Goal: Transaction & Acquisition: Subscribe to service/newsletter

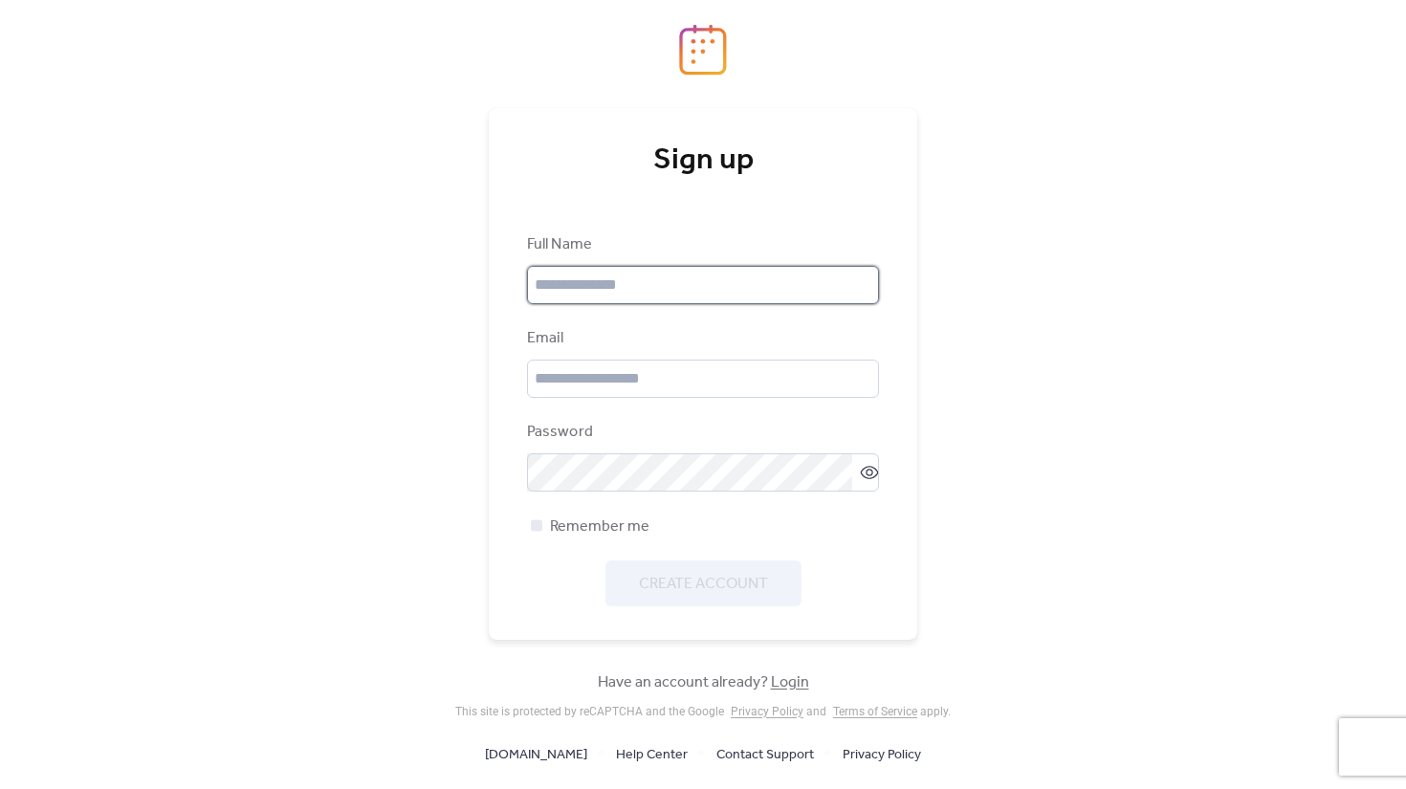
click at [750, 290] on input "text" at bounding box center [703, 285] width 352 height 38
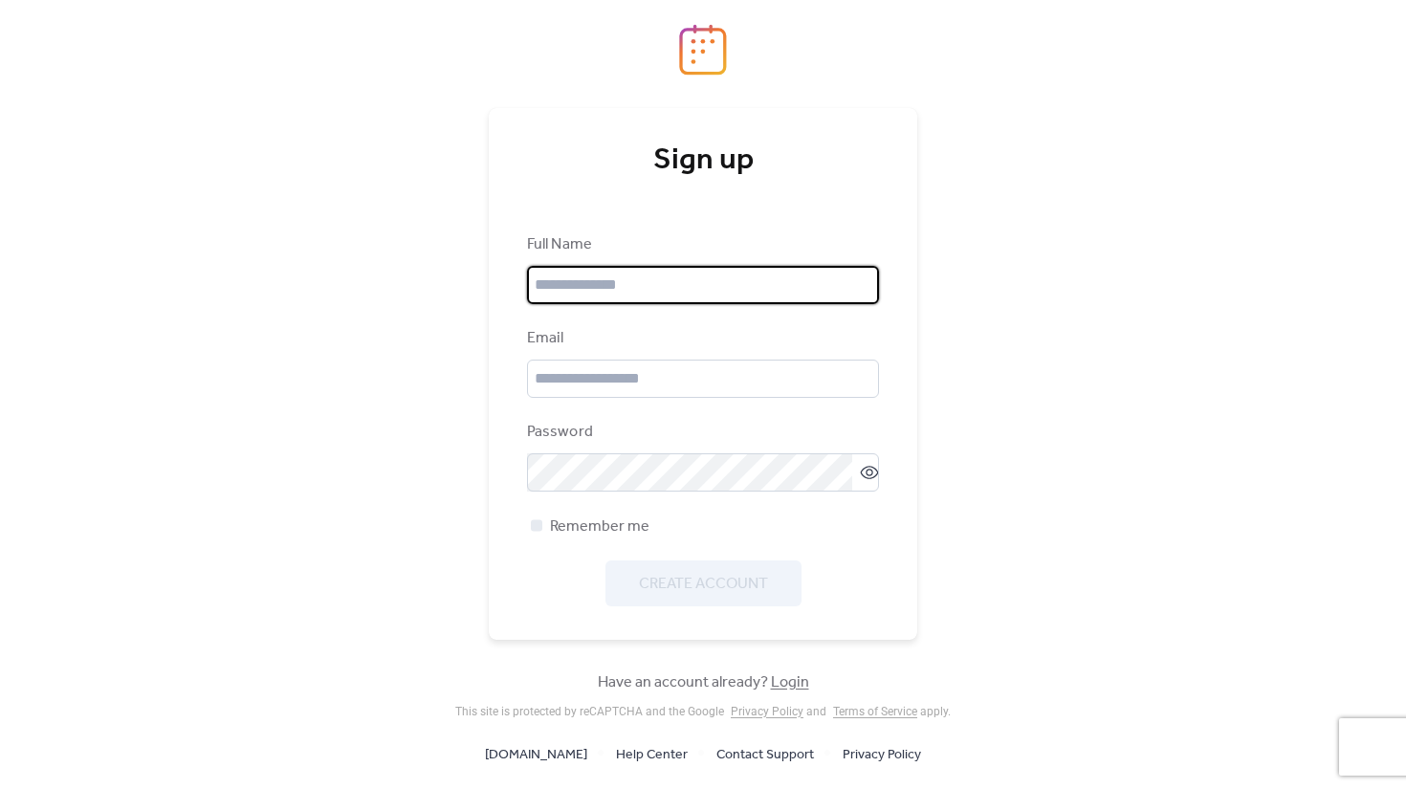
click at [737, 241] on div "Full Name" at bounding box center [701, 244] width 348 height 23
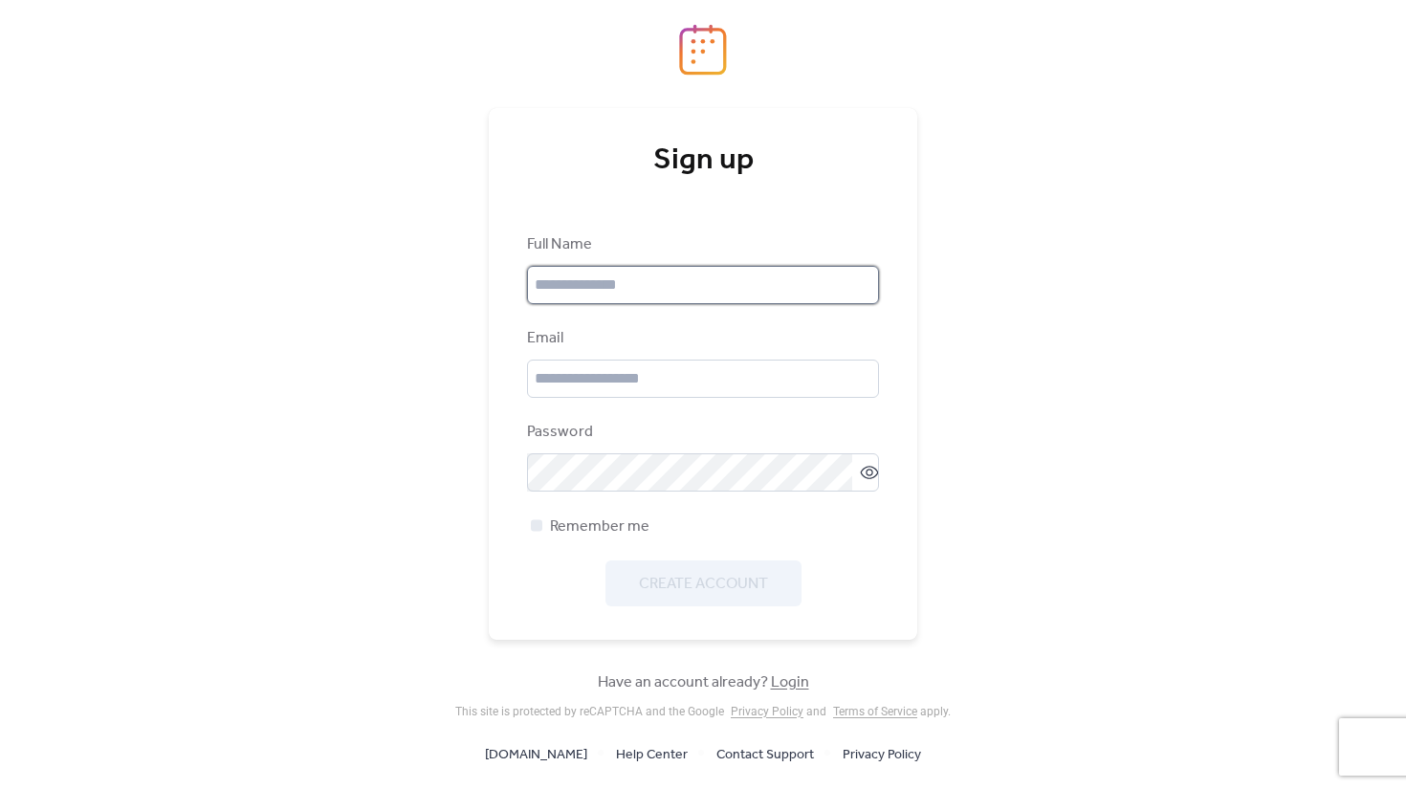
click at [804, 302] on input "text" at bounding box center [703, 285] width 352 height 38
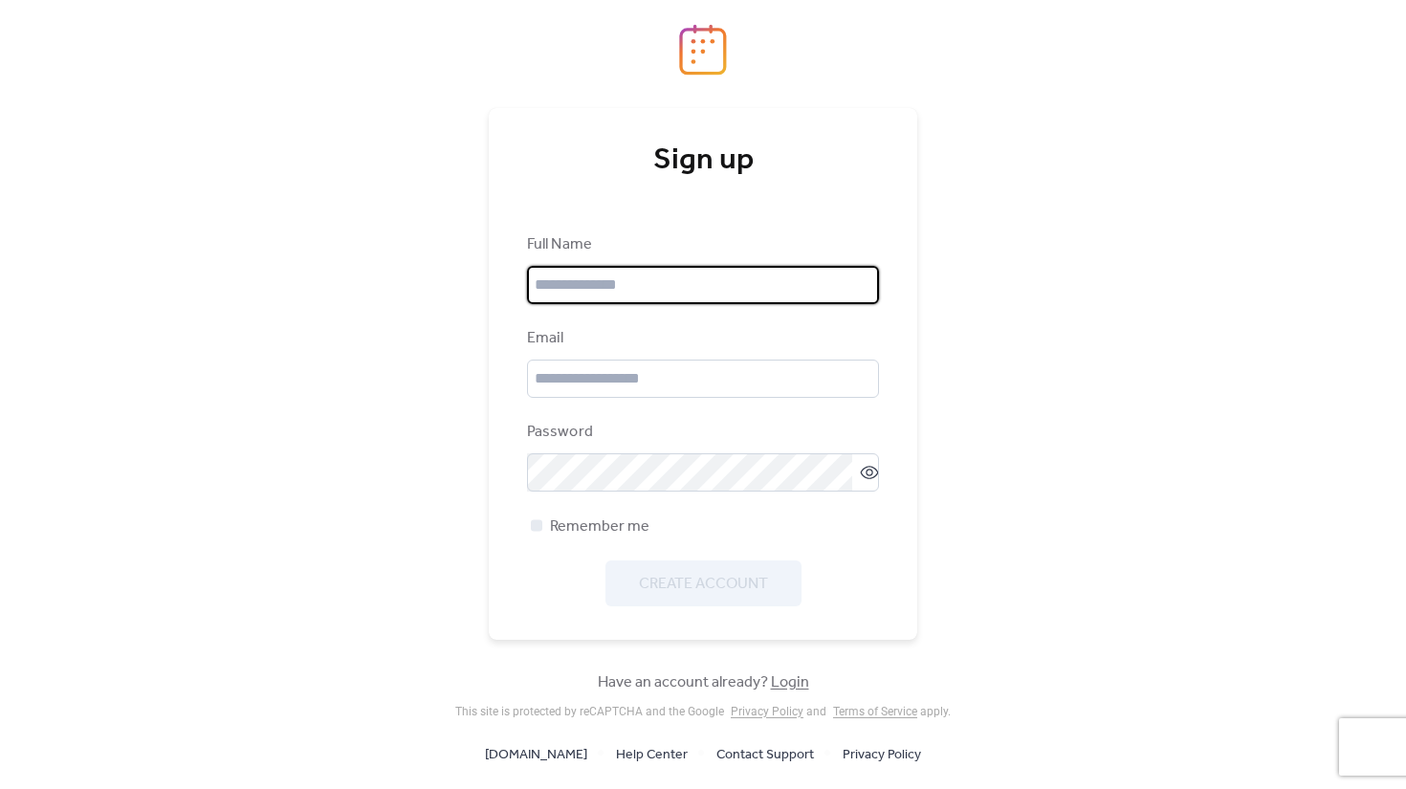
click at [826, 277] on input "text" at bounding box center [703, 285] width 352 height 38
type input "**********"
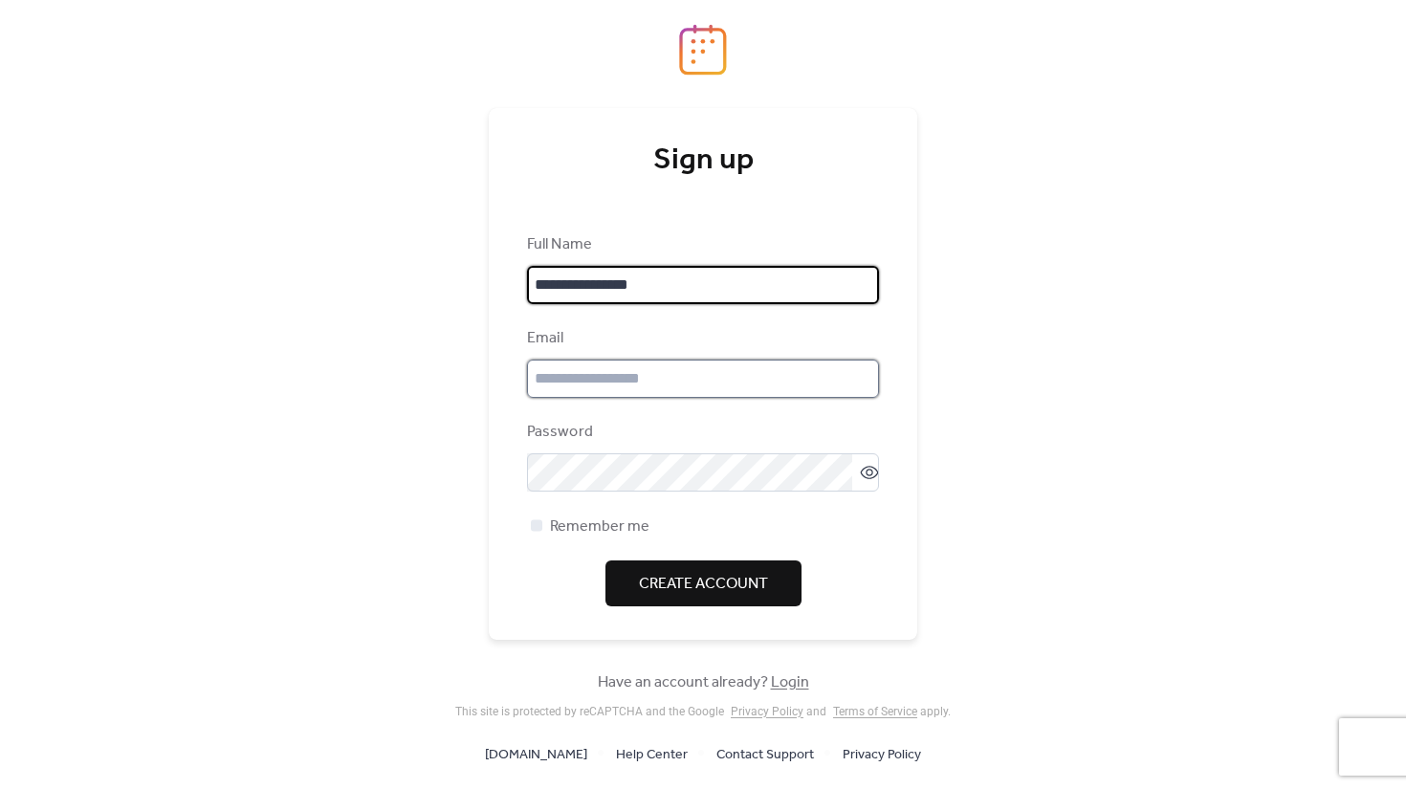
click at [690, 374] on input "email" at bounding box center [703, 379] width 352 height 38
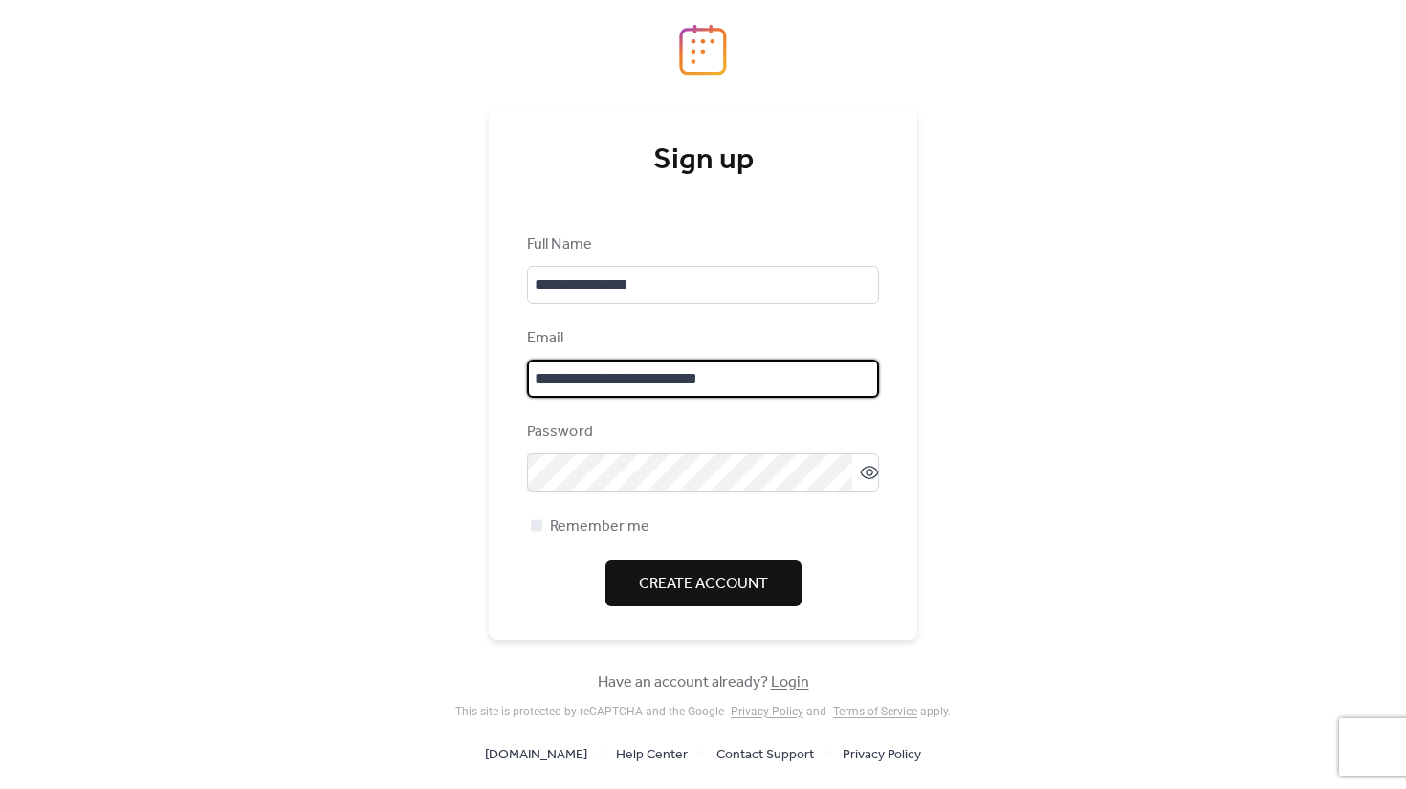
scroll to position [3, 0]
drag, startPoint x: 611, startPoint y: 381, endPoint x: 770, endPoint y: 382, distance: 158.8
click at [767, 383] on input "**********" at bounding box center [703, 379] width 352 height 38
type input "**********"
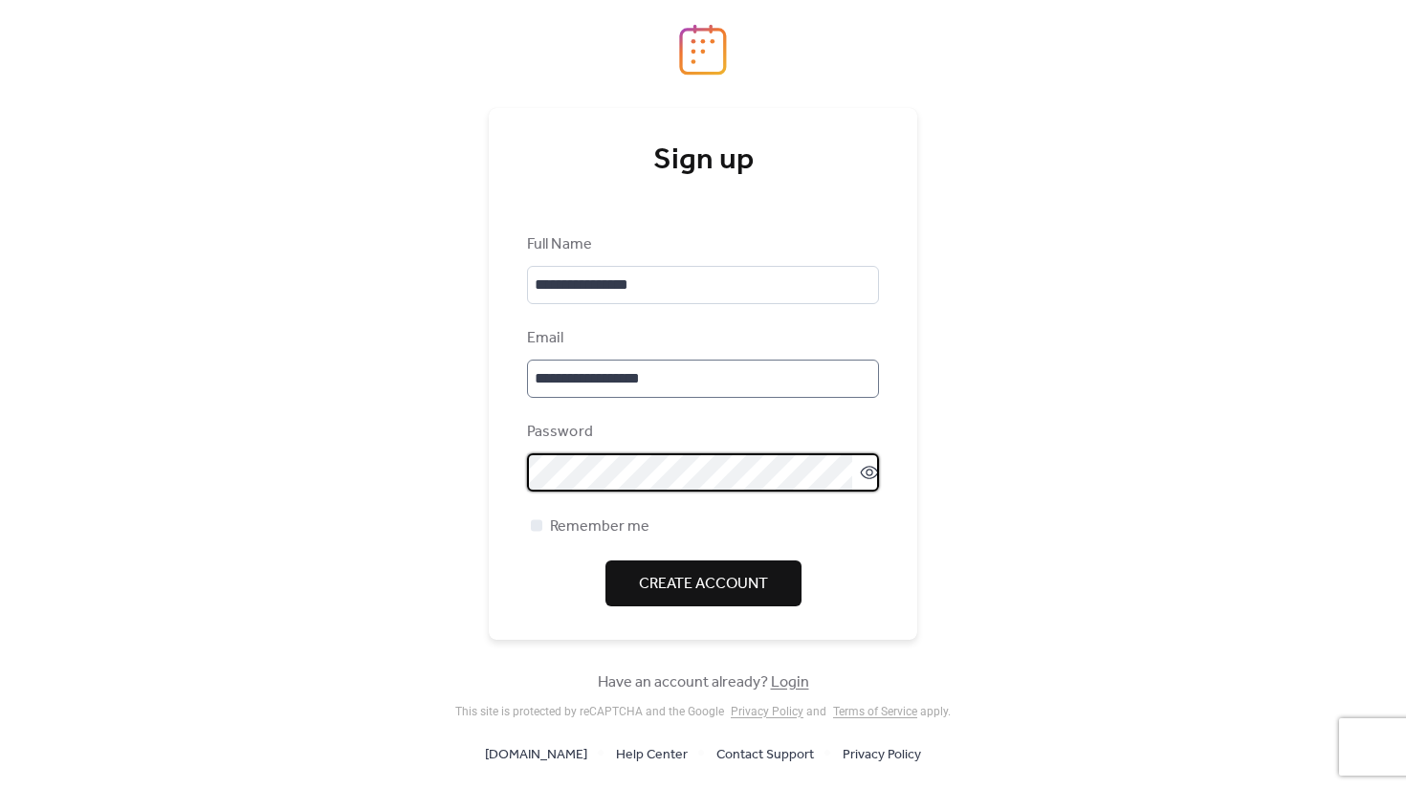
scroll to position [0, 0]
click at [554, 528] on span "Remember me" at bounding box center [600, 527] width 100 height 23
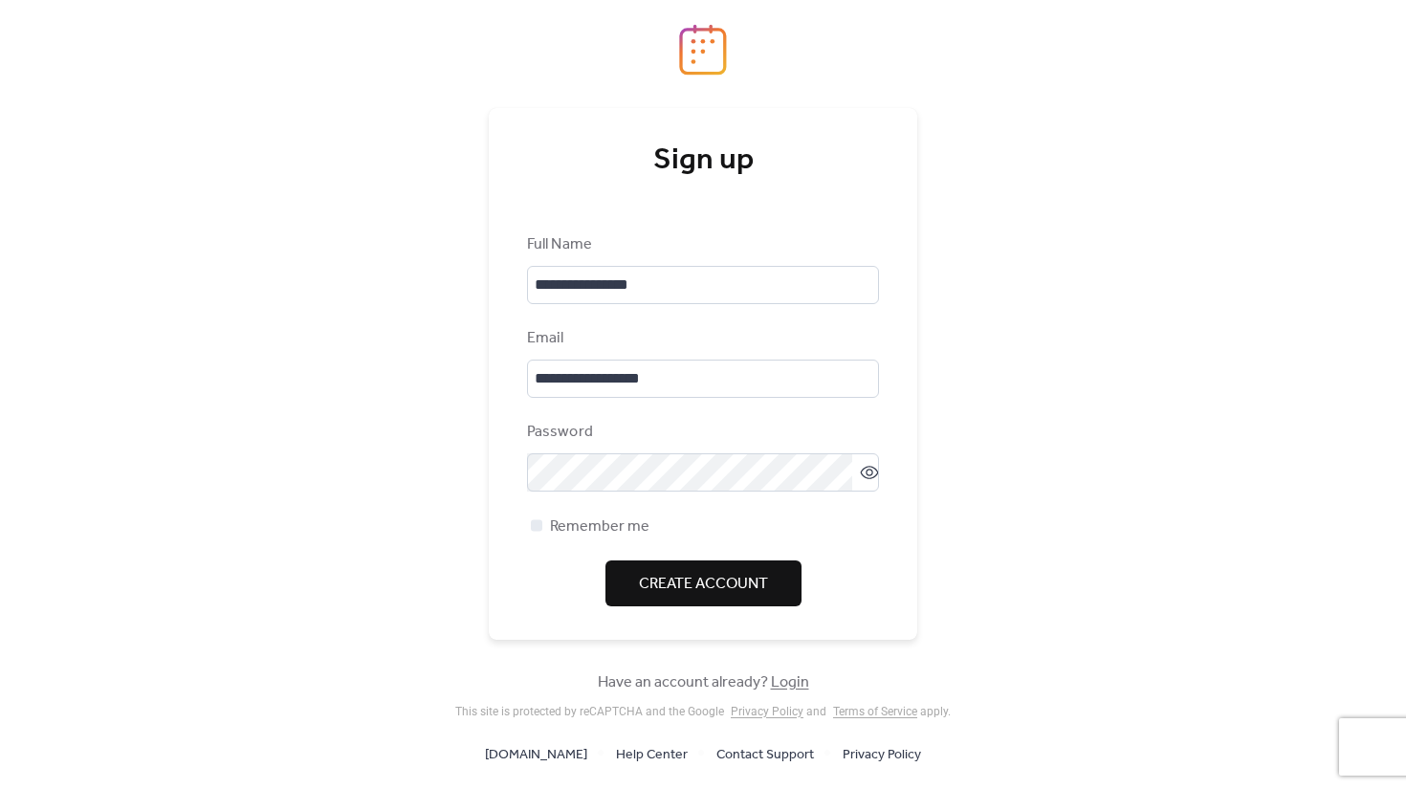
click at [737, 592] on span "Create Account" at bounding box center [703, 584] width 129 height 23
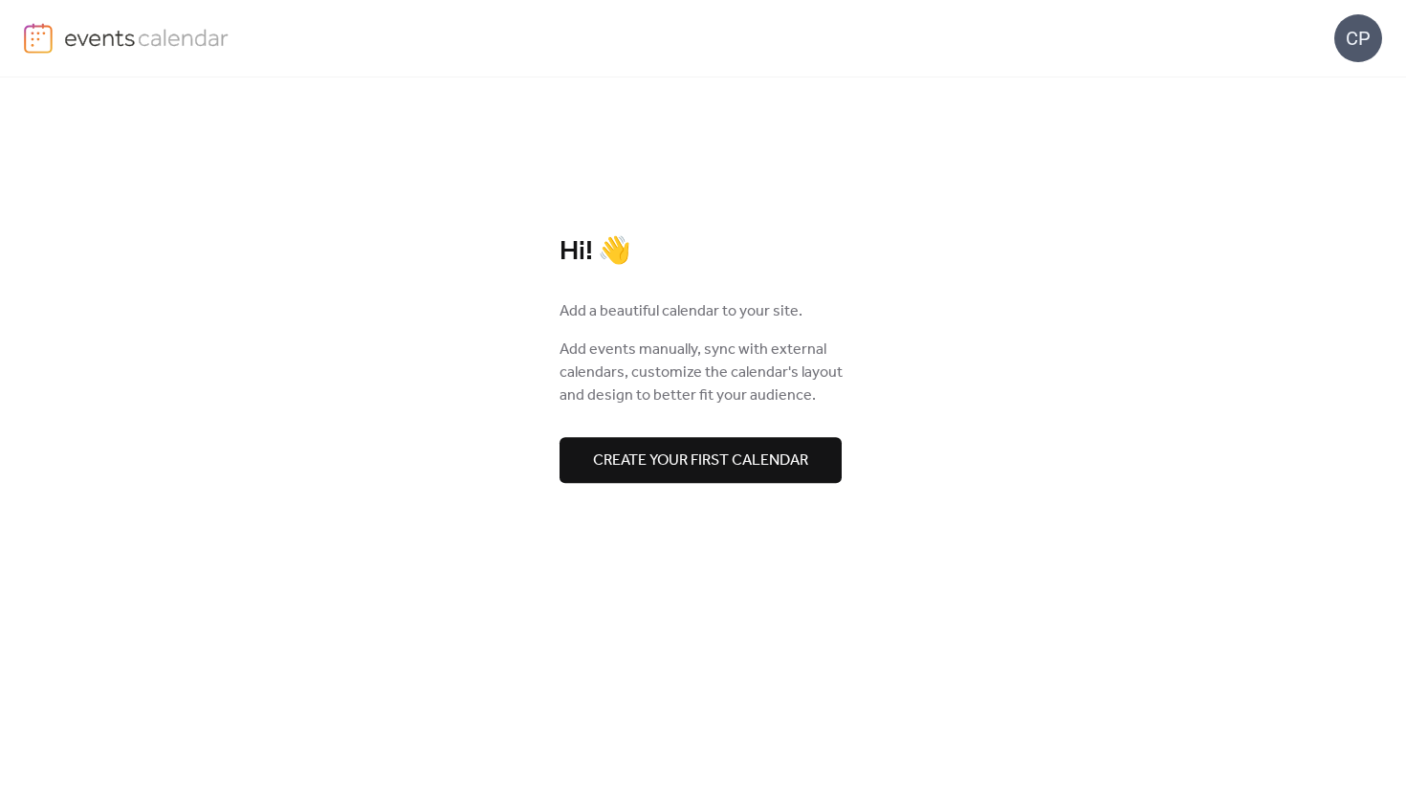
click at [721, 439] on button "Create your first calendar" at bounding box center [701, 460] width 282 height 46
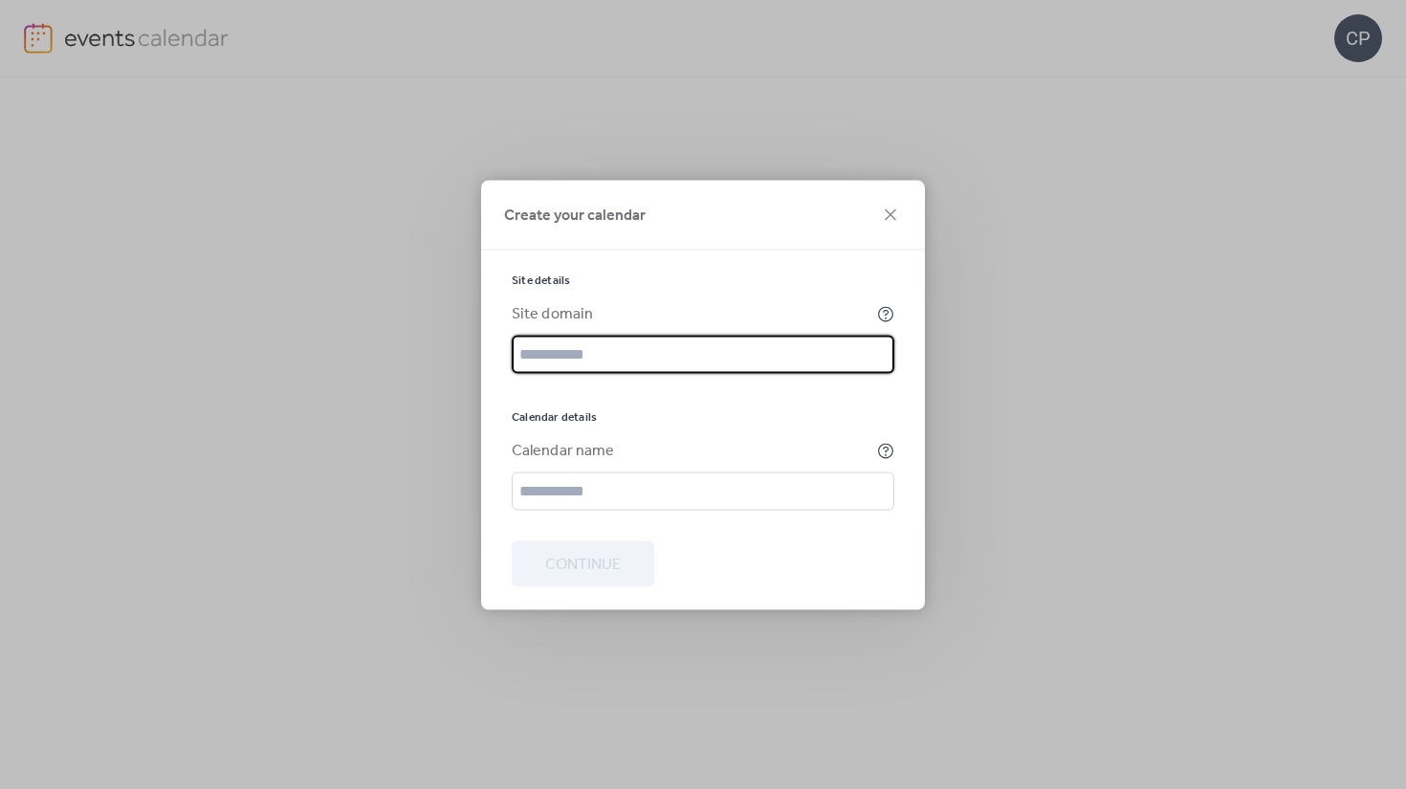
click at [680, 356] on input "text" at bounding box center [703, 354] width 383 height 38
click at [718, 329] on div "Site domain" at bounding box center [703, 337] width 383 height 71
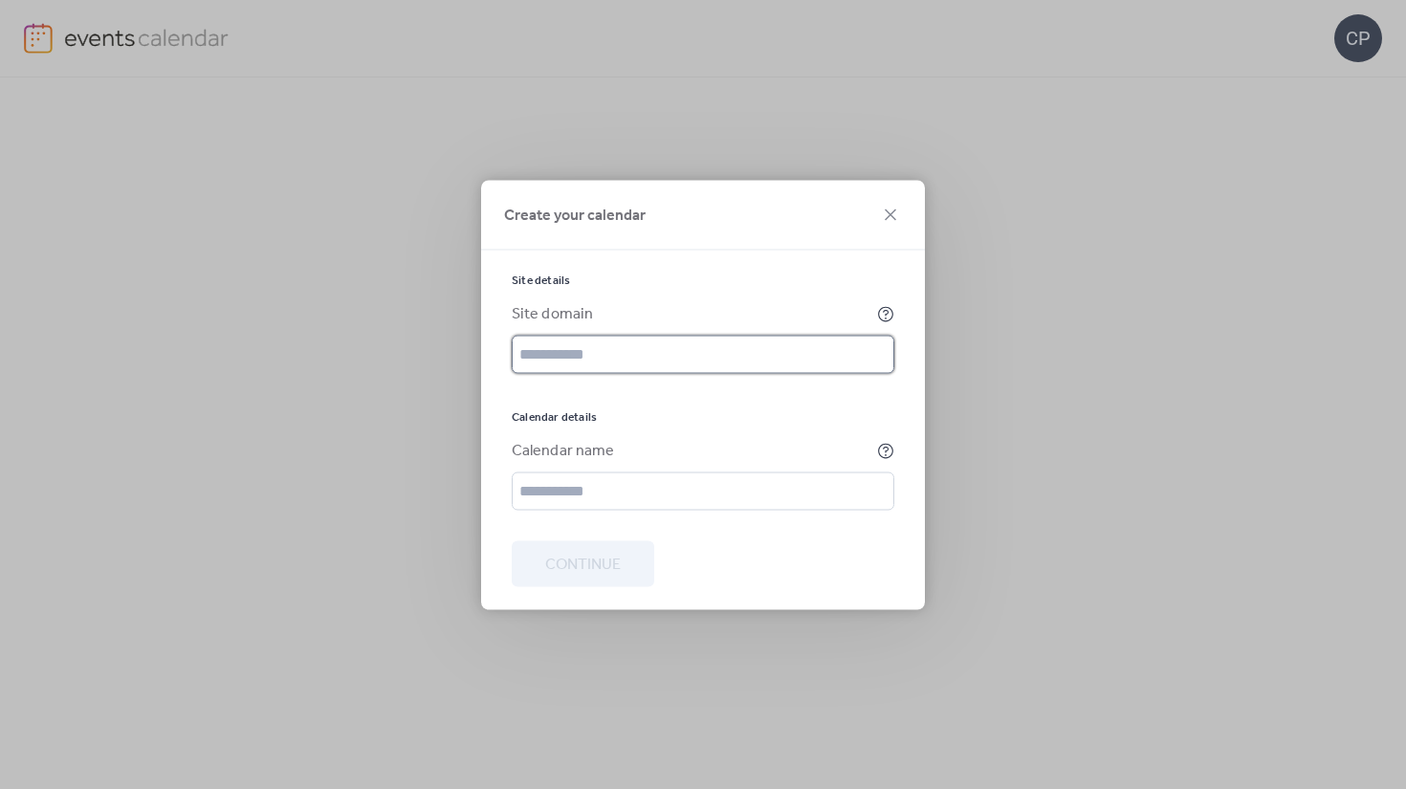
click at [711, 366] on input "text" at bounding box center [703, 354] width 383 height 38
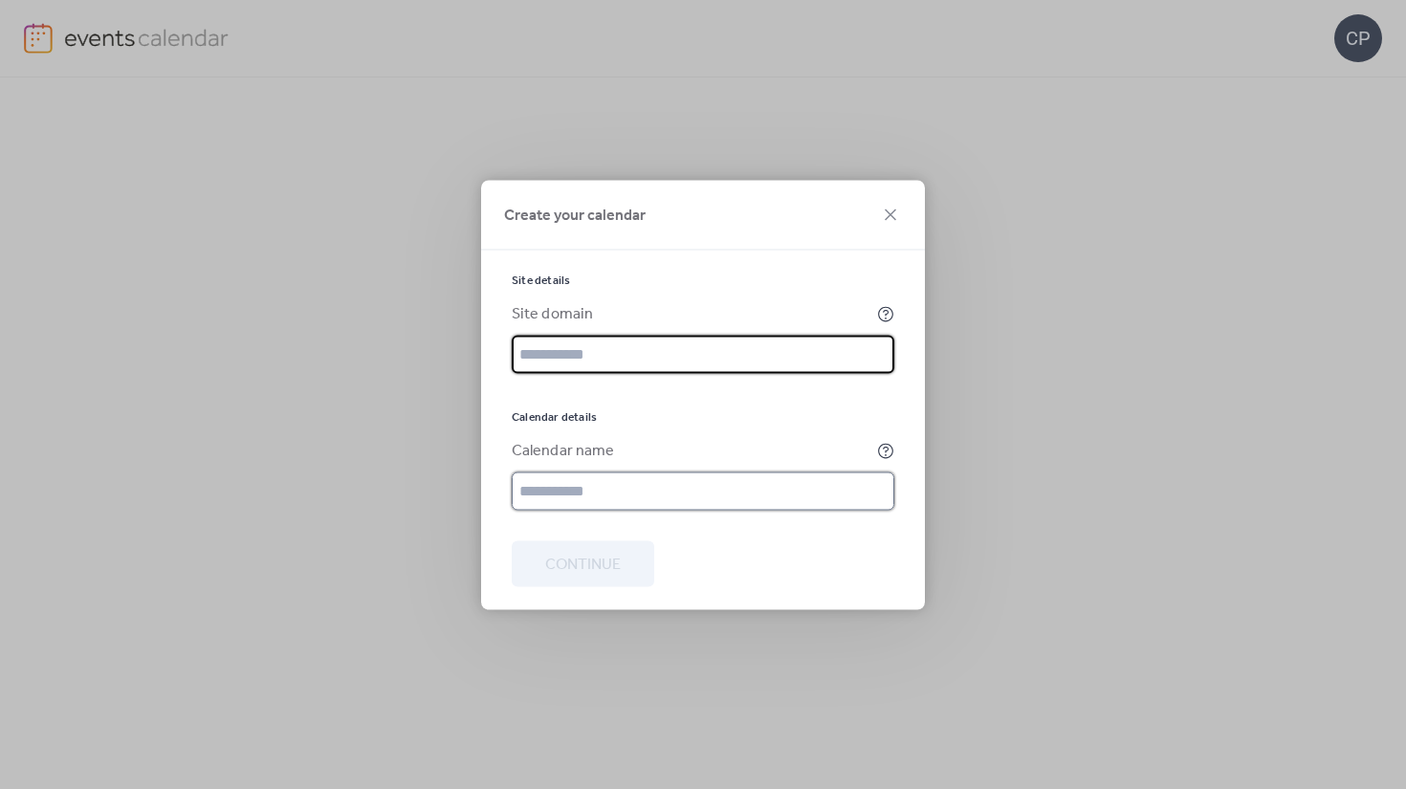
click at [592, 484] on input "text" at bounding box center [703, 491] width 383 height 38
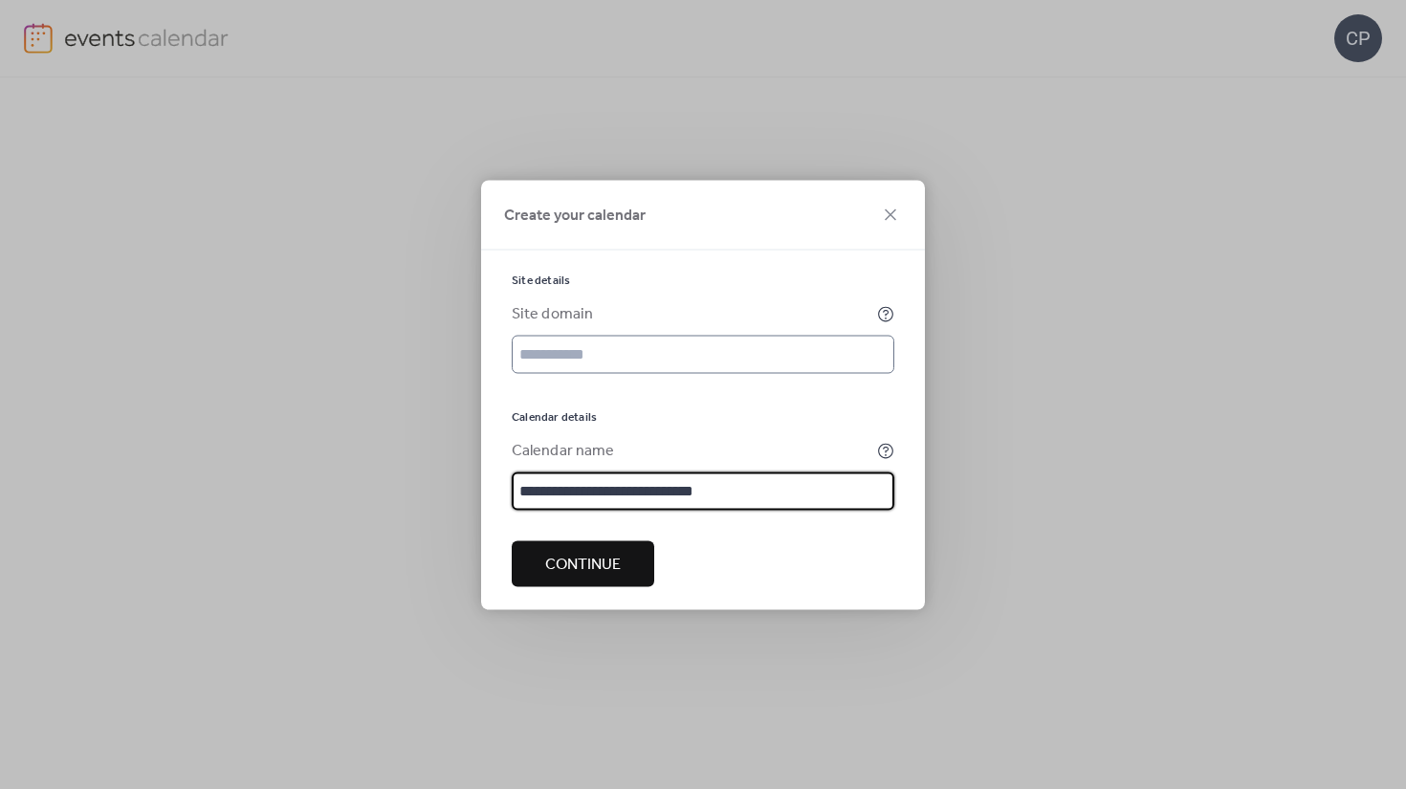
type input "**********"
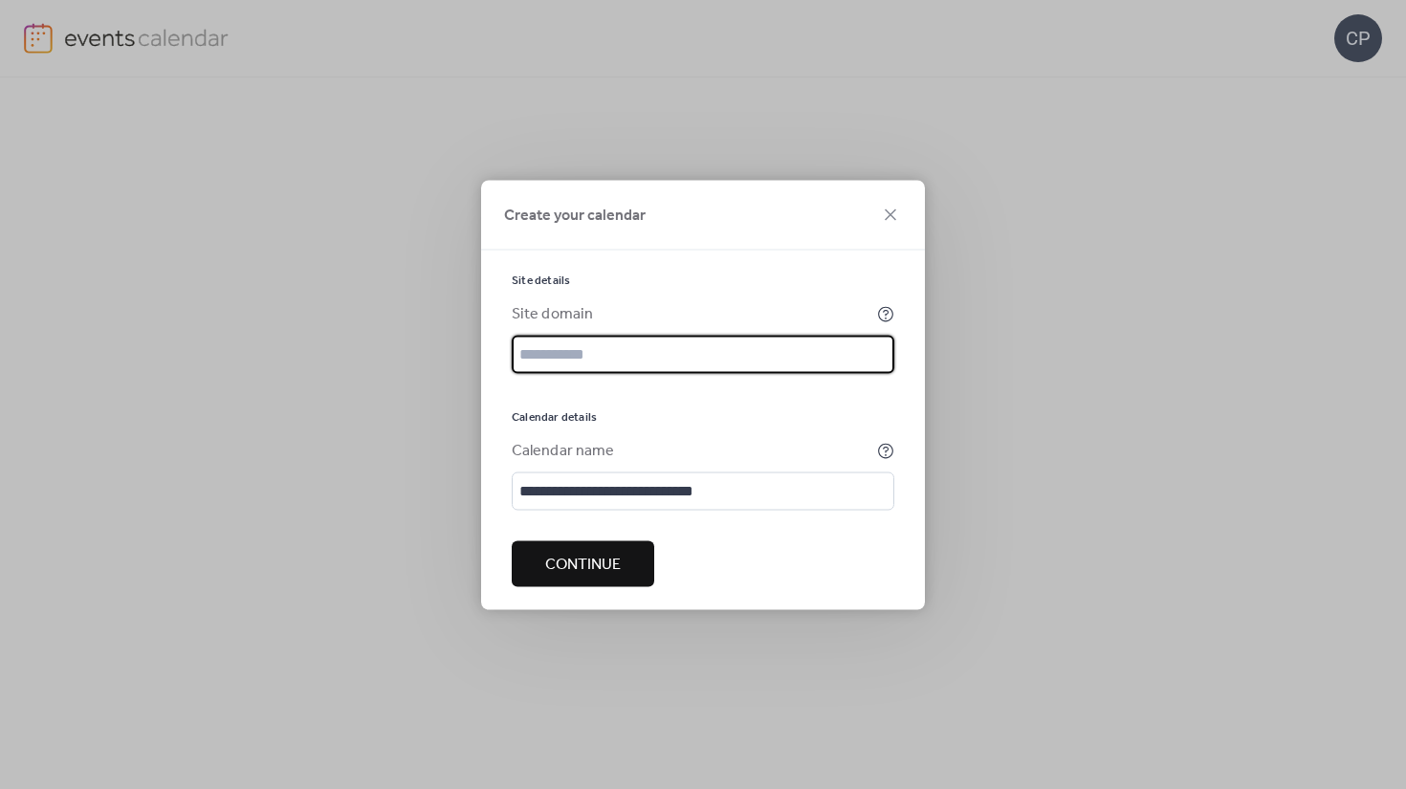
click at [626, 354] on input "text" at bounding box center [703, 354] width 383 height 38
paste input "**********"
type input "**********"
click at [625, 567] on button "Continue" at bounding box center [583, 564] width 143 height 46
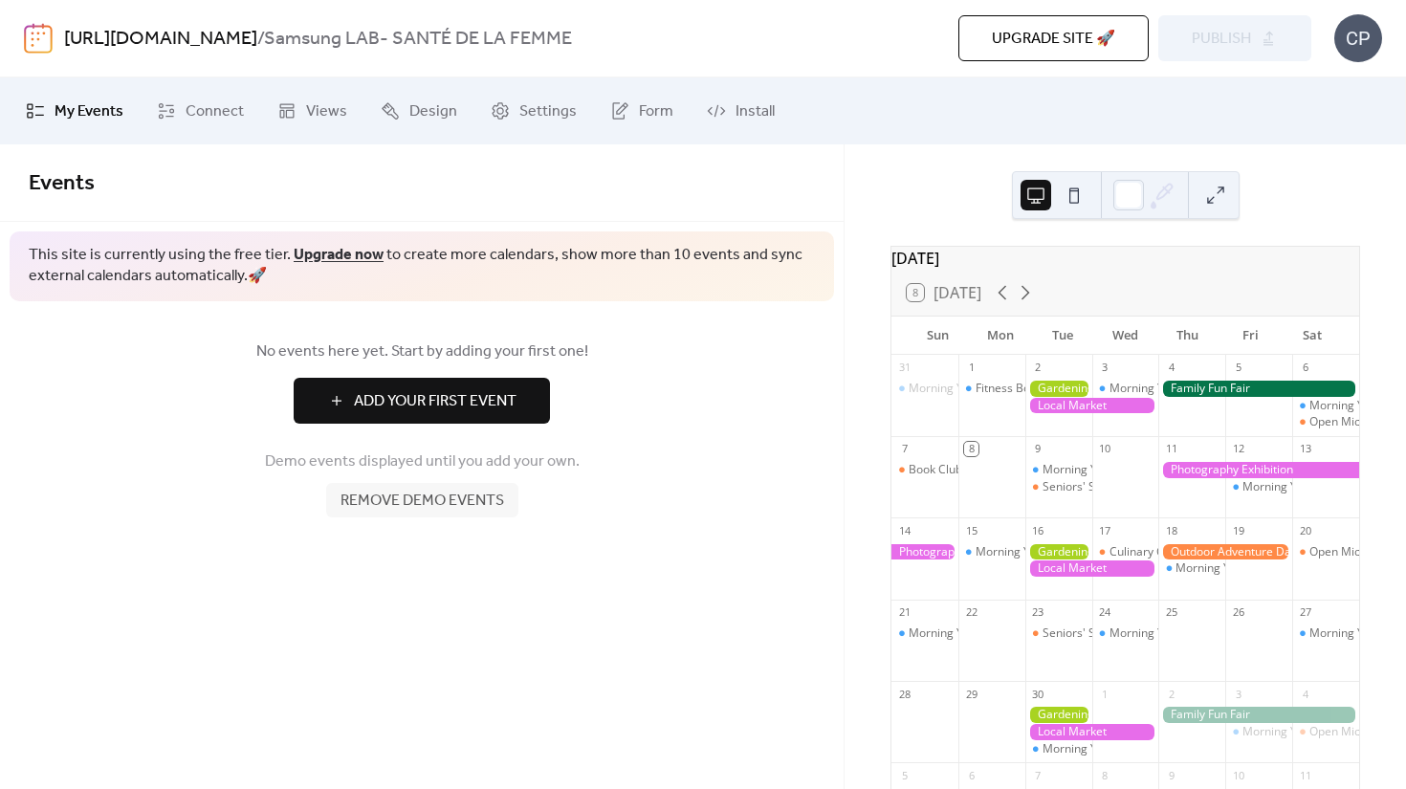
scroll to position [6, 0]
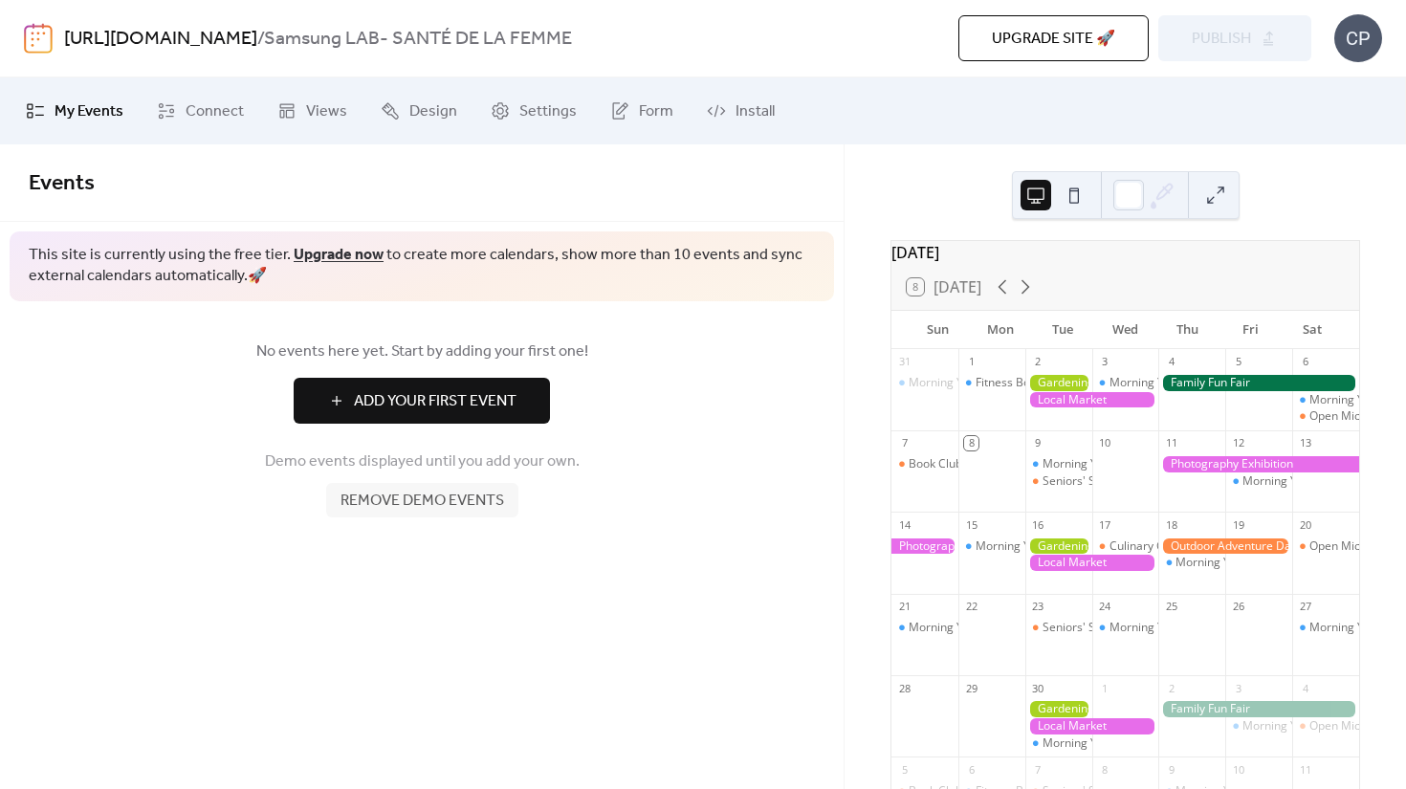
click at [537, 402] on button "Add Your First Event" at bounding box center [422, 401] width 256 height 46
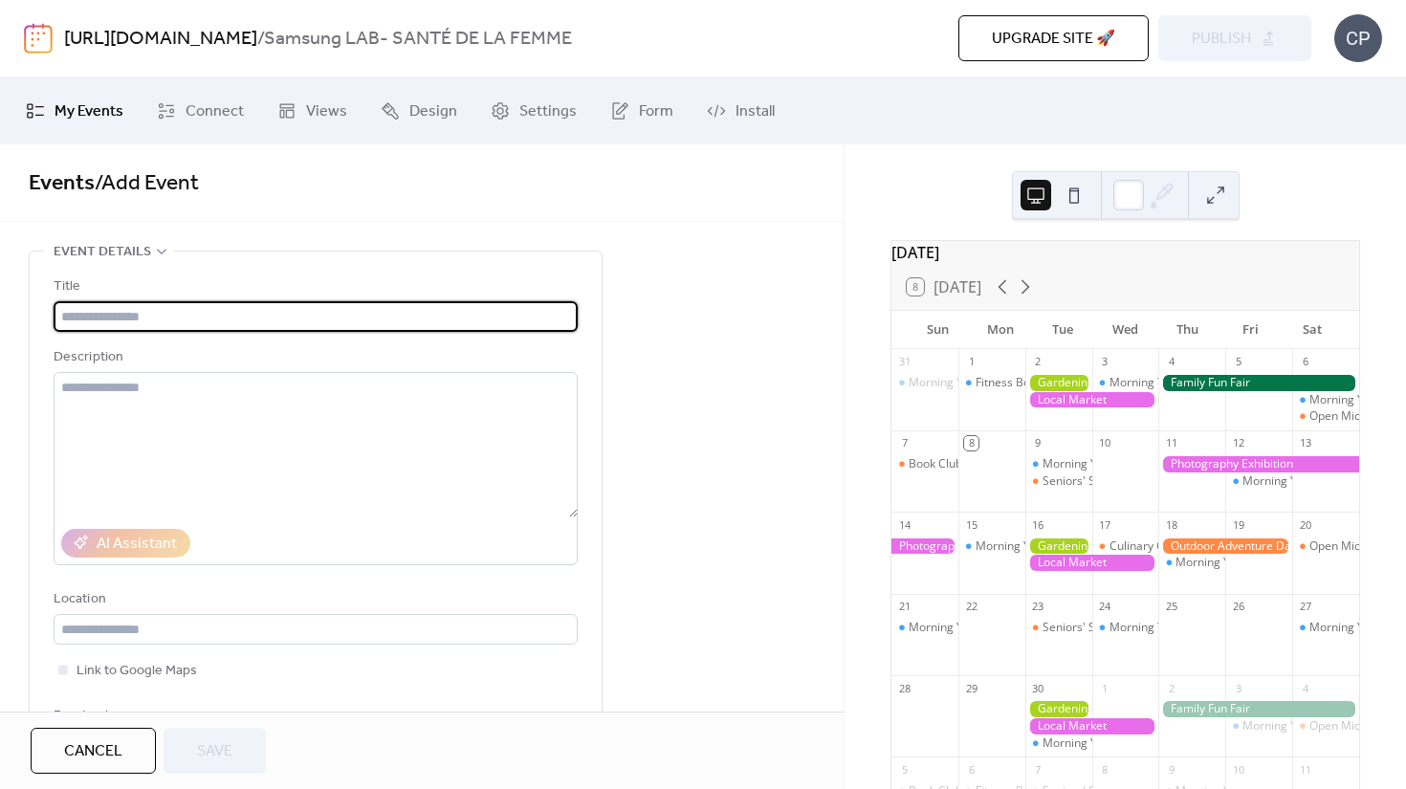
click at [310, 322] on input "text" at bounding box center [316, 316] width 524 height 31
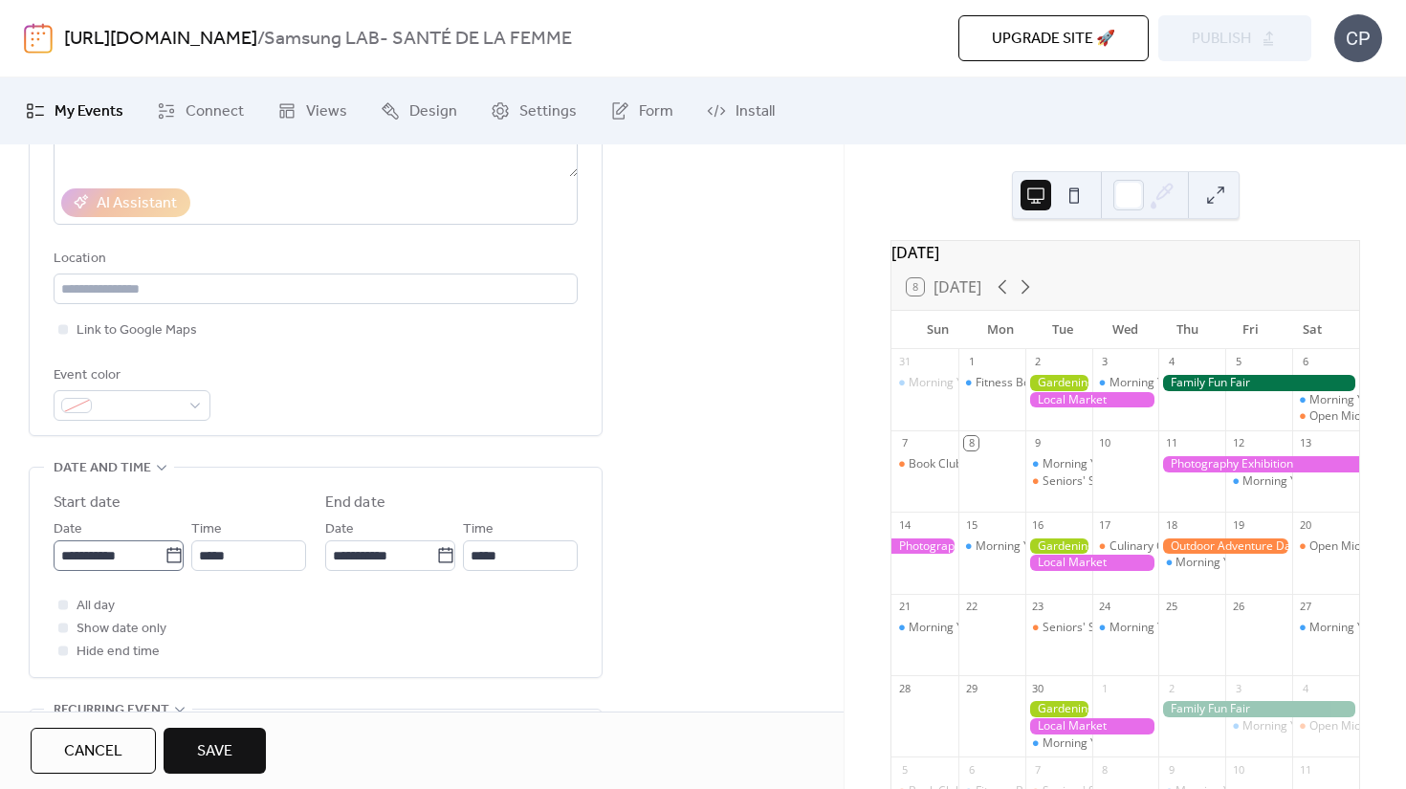
scroll to position [337, 0]
type input "**********"
click at [72, 565] on input "**********" at bounding box center [109, 559] width 111 height 31
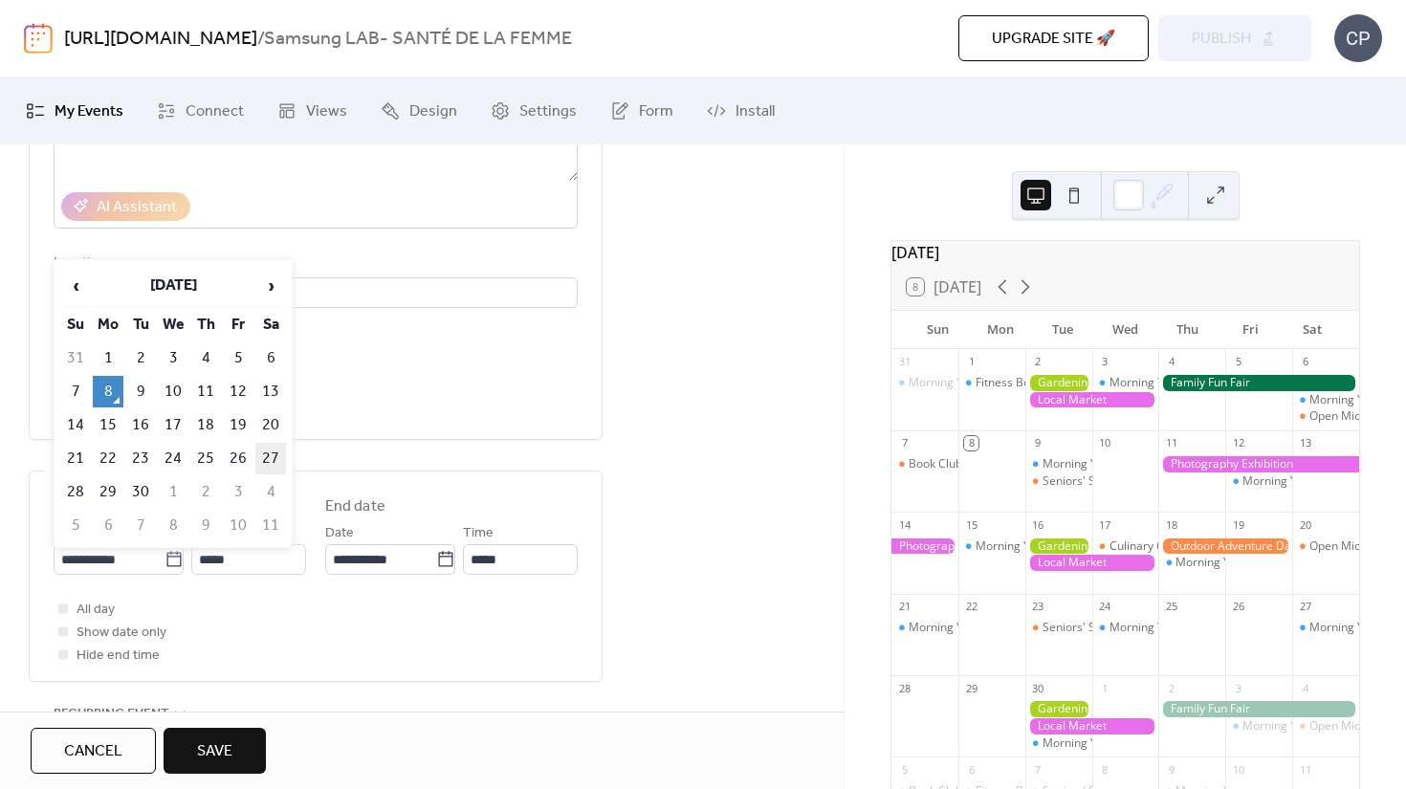
click at [255, 446] on table "‹ [DATE] › Su Mo Tu We Th Fr Sa 31 1 2 3 4 5 6 7 8 9 10 11 12 13 14 15 16 17 18…" at bounding box center [173, 403] width 230 height 279
click at [268, 450] on td "27" at bounding box center [270, 459] width 31 height 32
type input "**********"
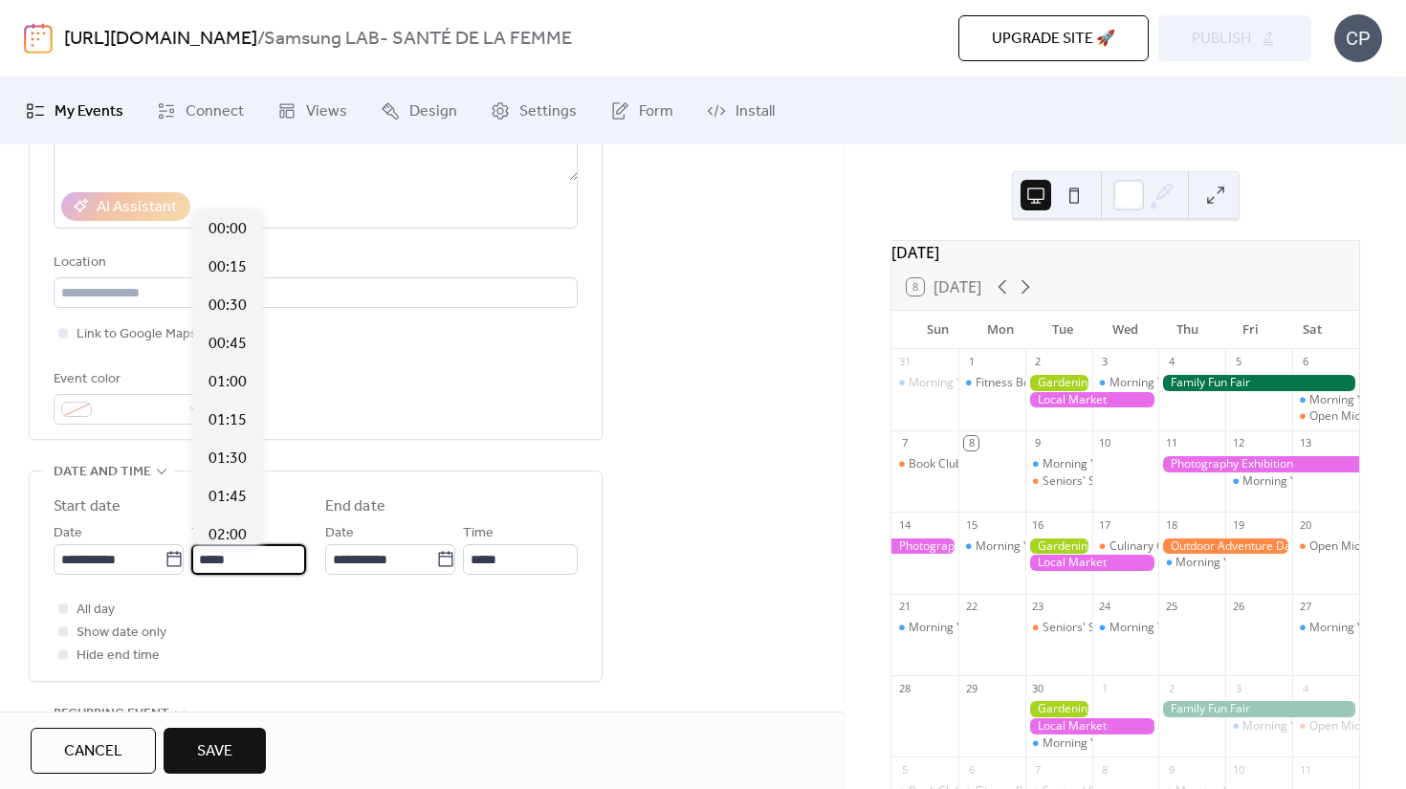
click at [226, 565] on input "*****" at bounding box center [248, 559] width 115 height 31
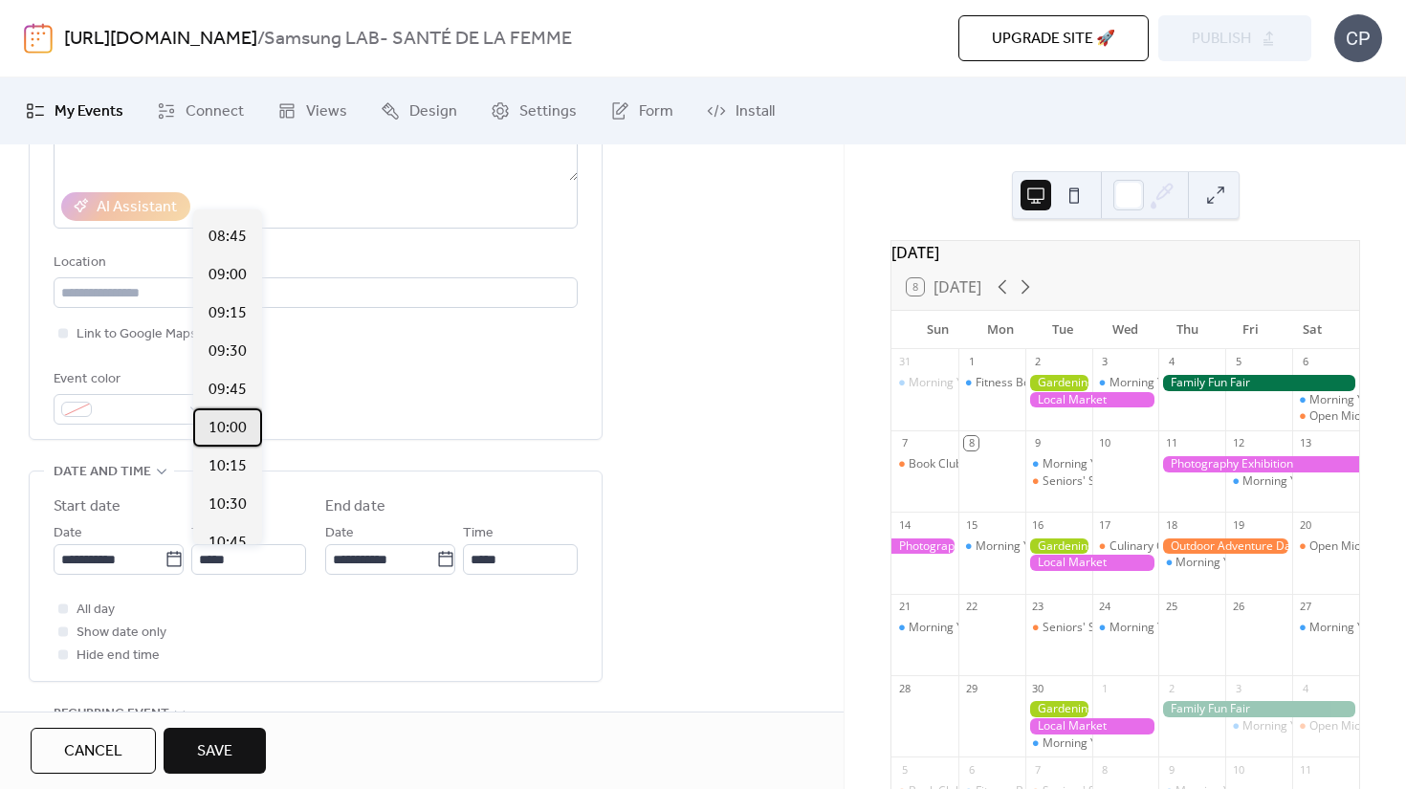
click at [226, 425] on span "10:00" at bounding box center [228, 428] width 38 height 23
type input "*****"
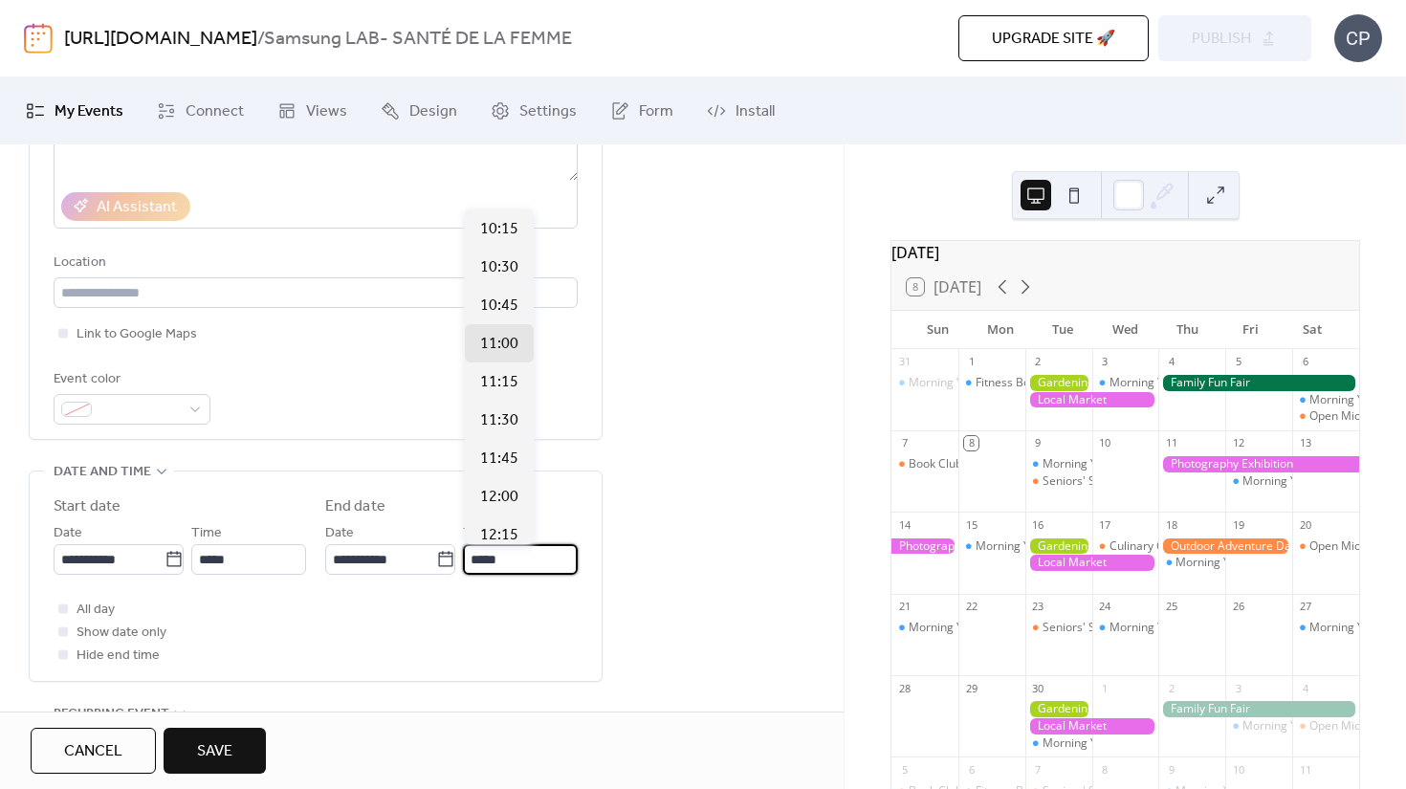
click at [480, 559] on input "*****" at bounding box center [520, 559] width 115 height 31
click at [500, 498] on span "12:00" at bounding box center [499, 497] width 38 height 23
type input "*****"
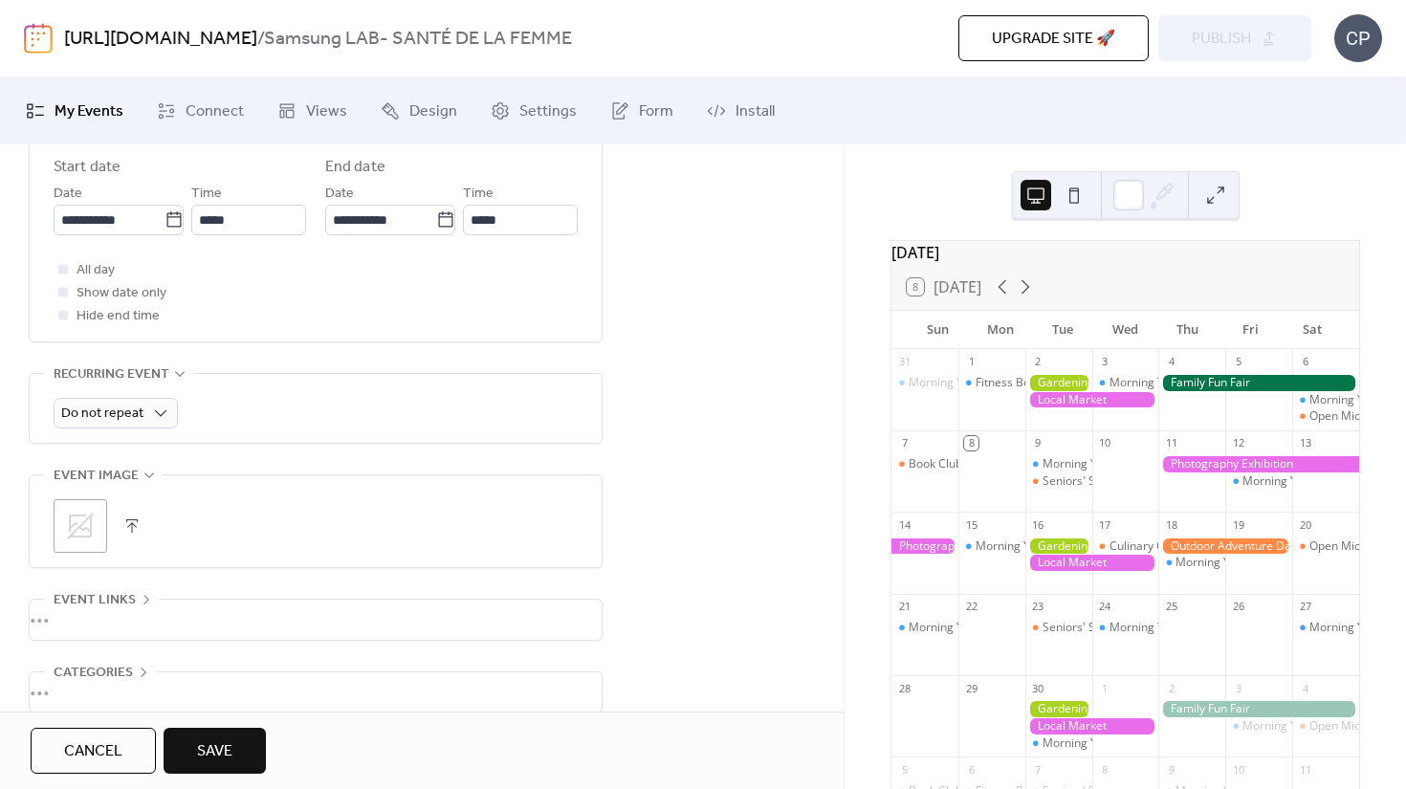
scroll to position [774, 0]
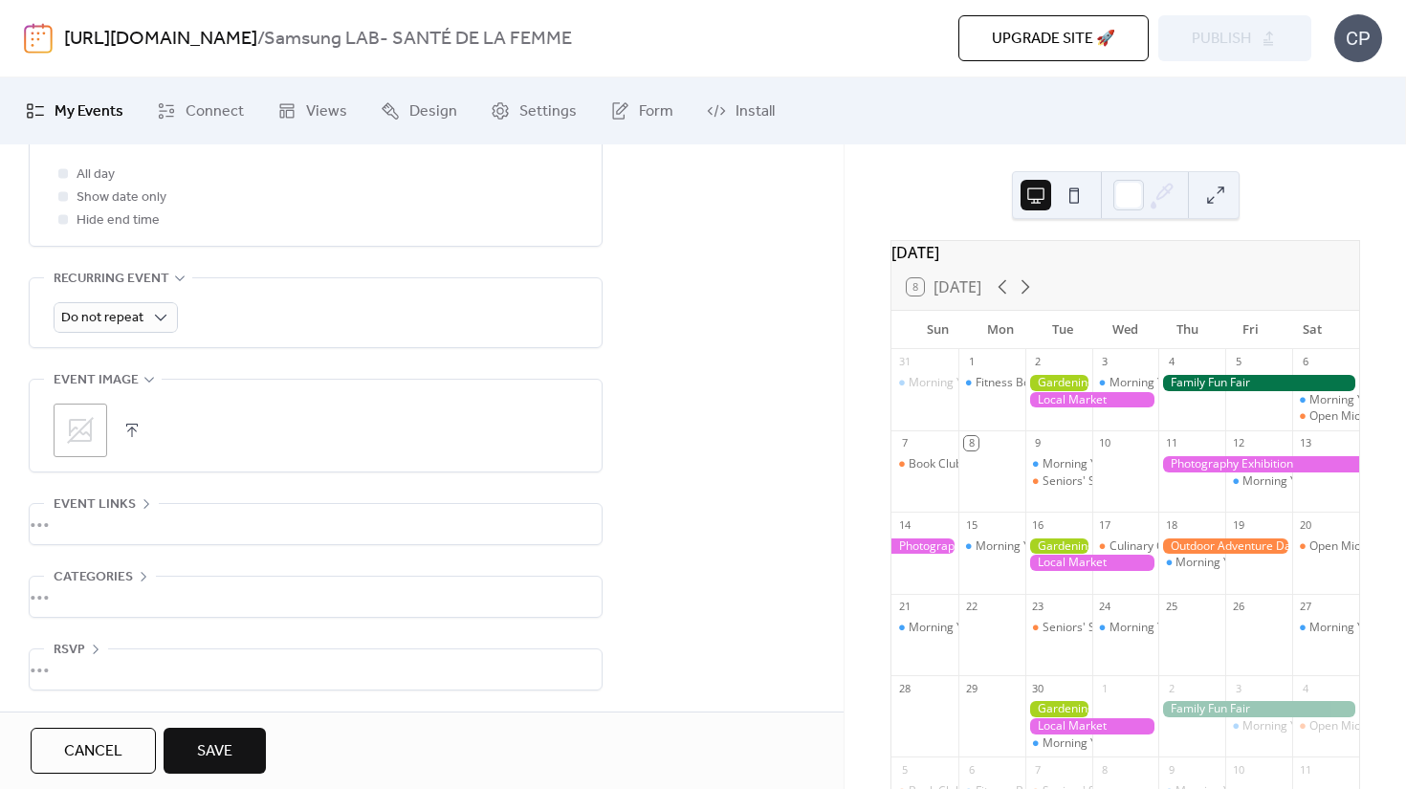
click at [124, 511] on div "•••" at bounding box center [316, 524] width 572 height 40
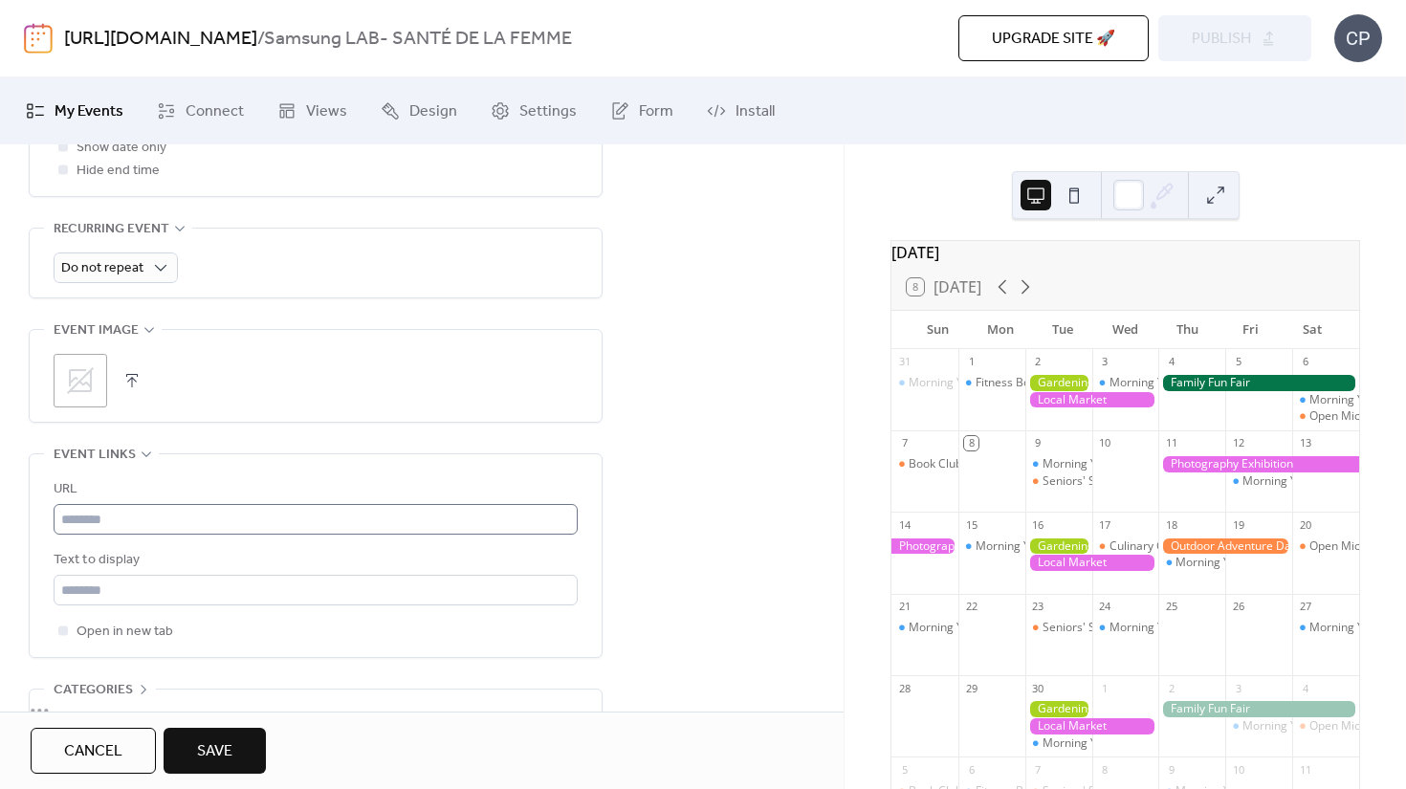
scroll to position [831, 0]
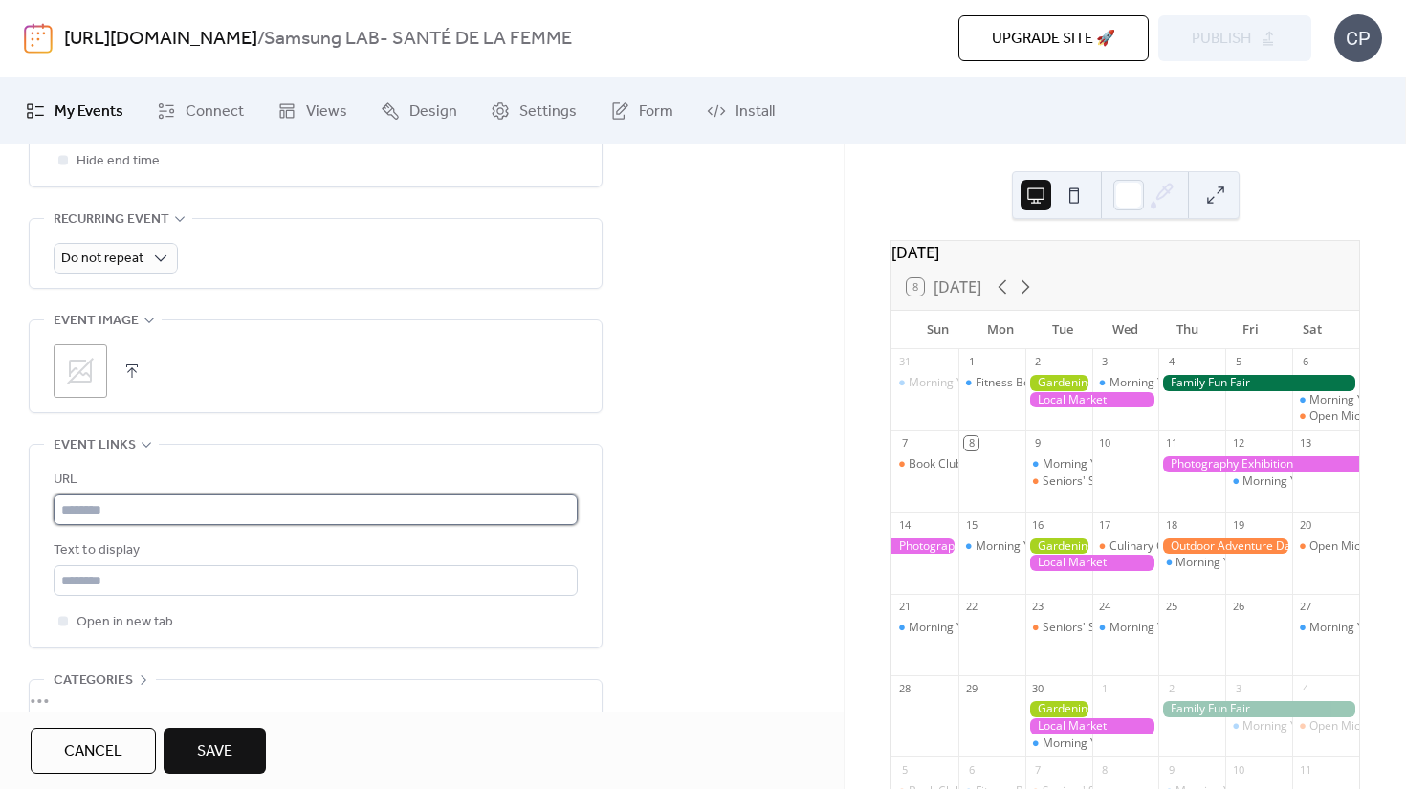
click at [133, 518] on input "text" at bounding box center [316, 510] width 524 height 31
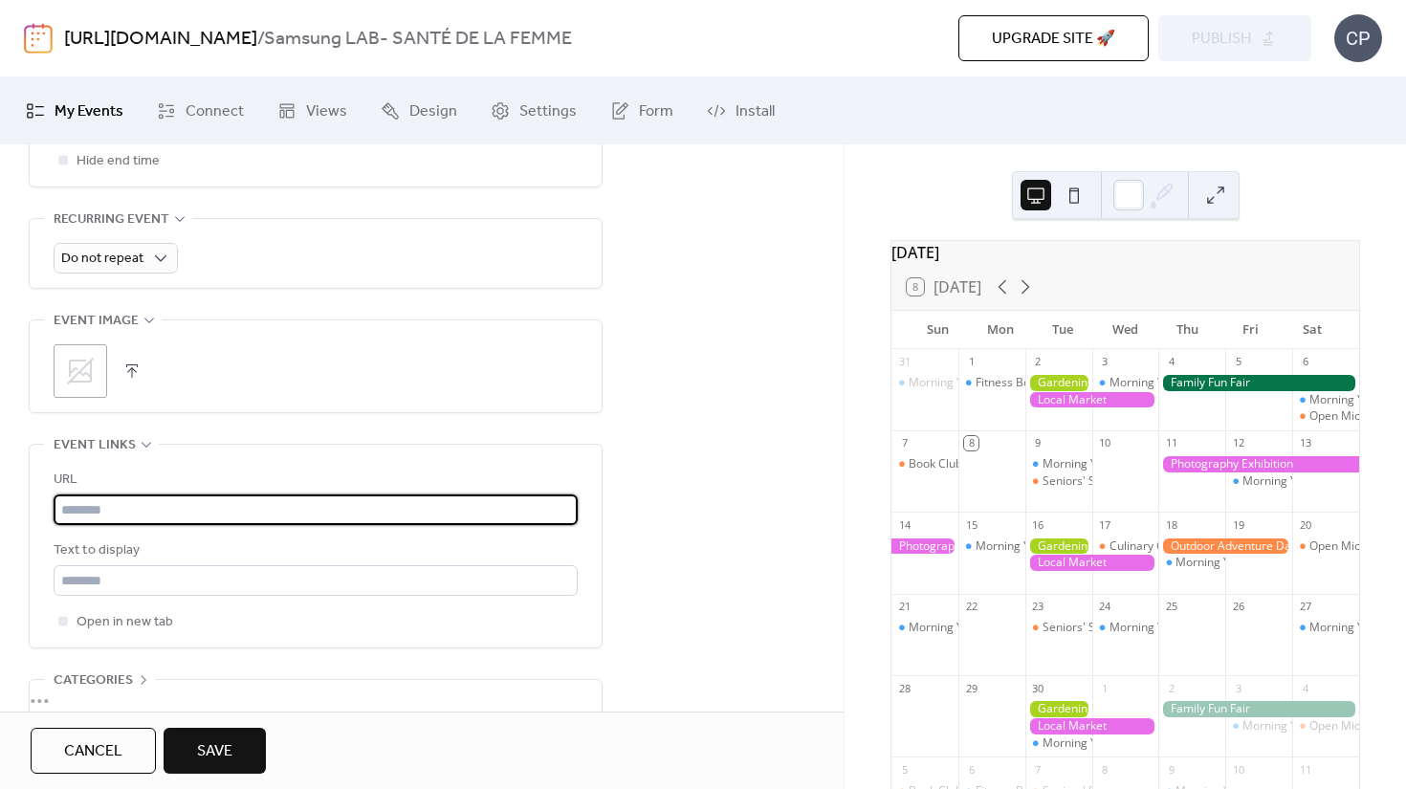
paste input "**********"
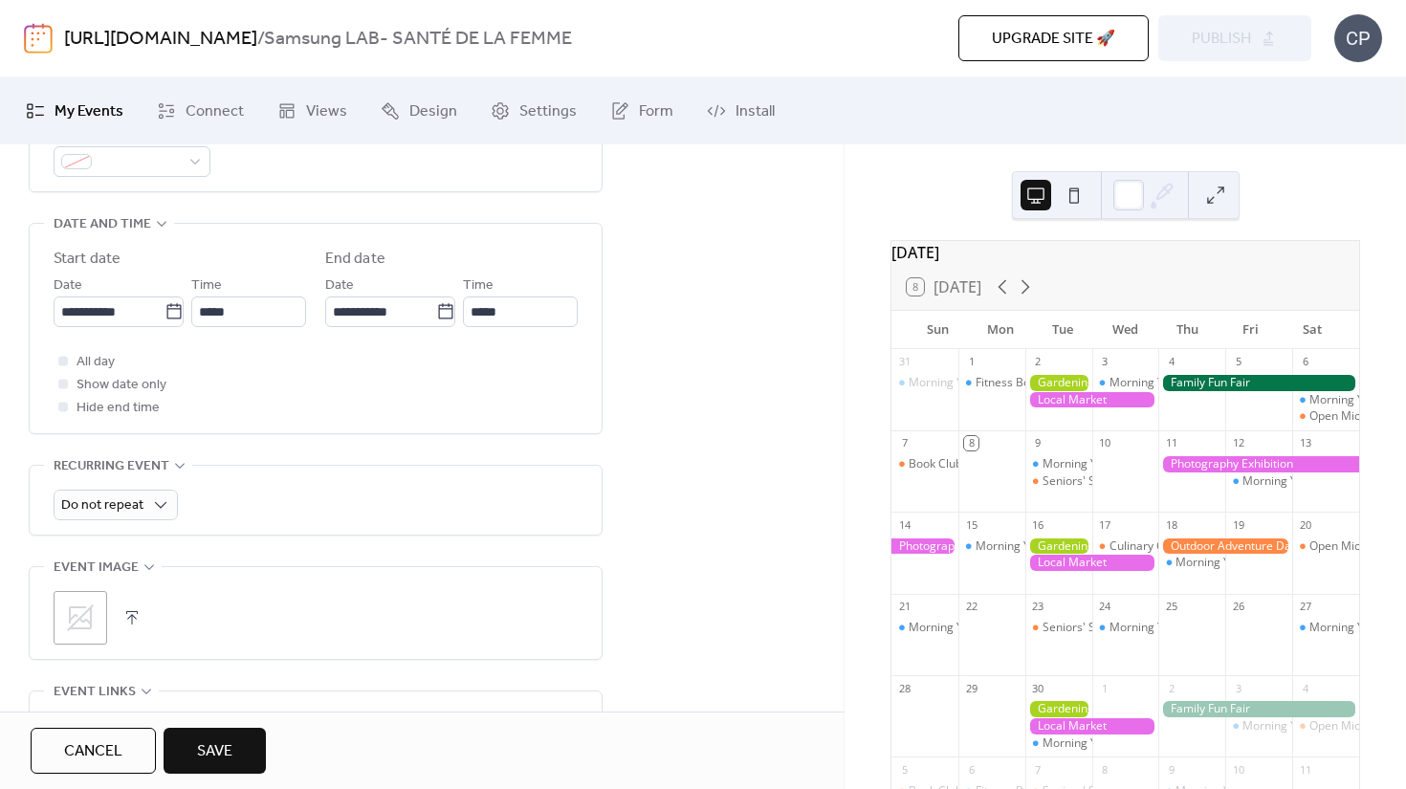
scroll to position [586, 0]
type input "**********"
click at [93, 602] on icon at bounding box center [80, 617] width 31 height 31
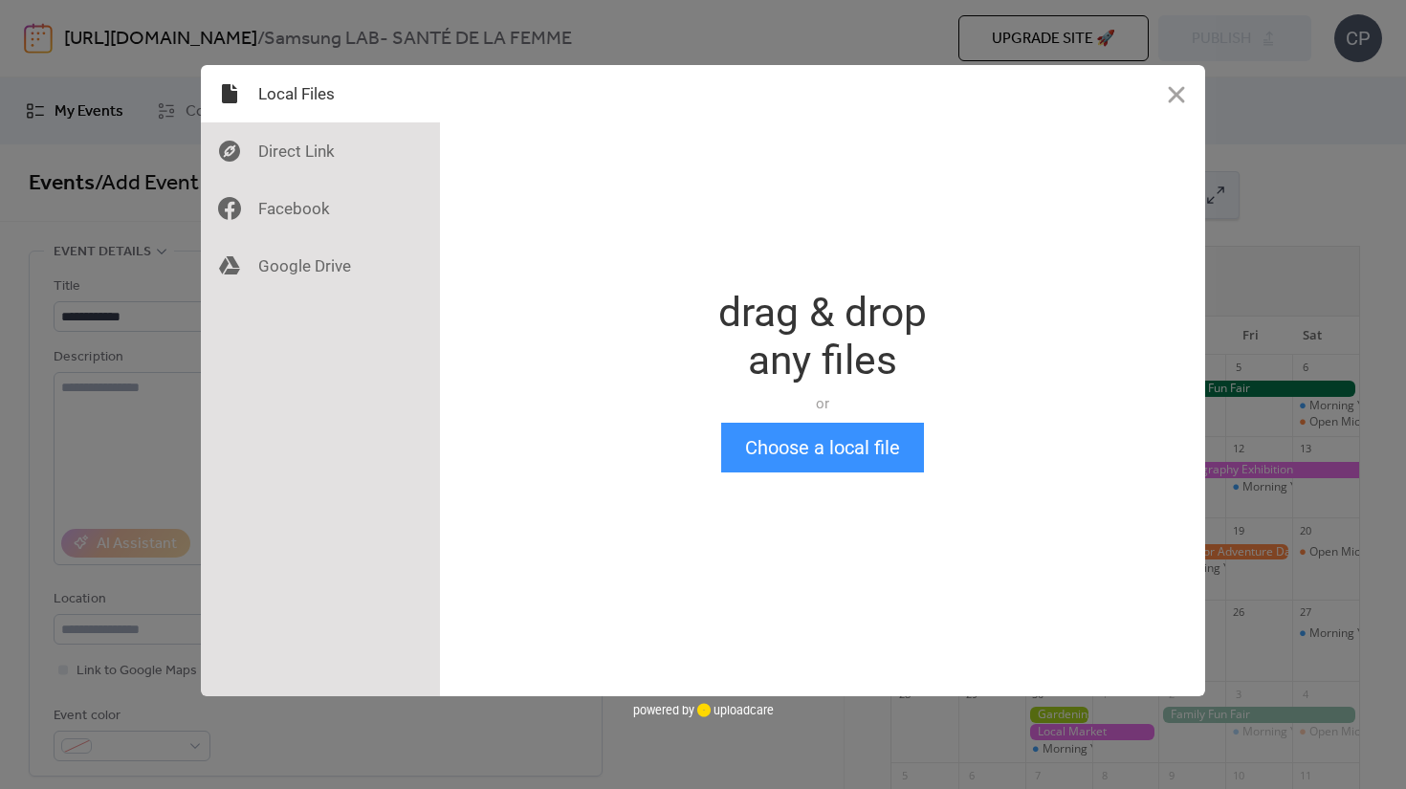
drag, startPoint x: 864, startPoint y: 415, endPoint x: 861, endPoint y: 426, distance: 10.9
click at [864, 415] on div "drag & drop any files or Upload files from your computer" at bounding box center [823, 356] width 209 height 134
click at [861, 439] on button "Choose a local file" at bounding box center [822, 448] width 203 height 50
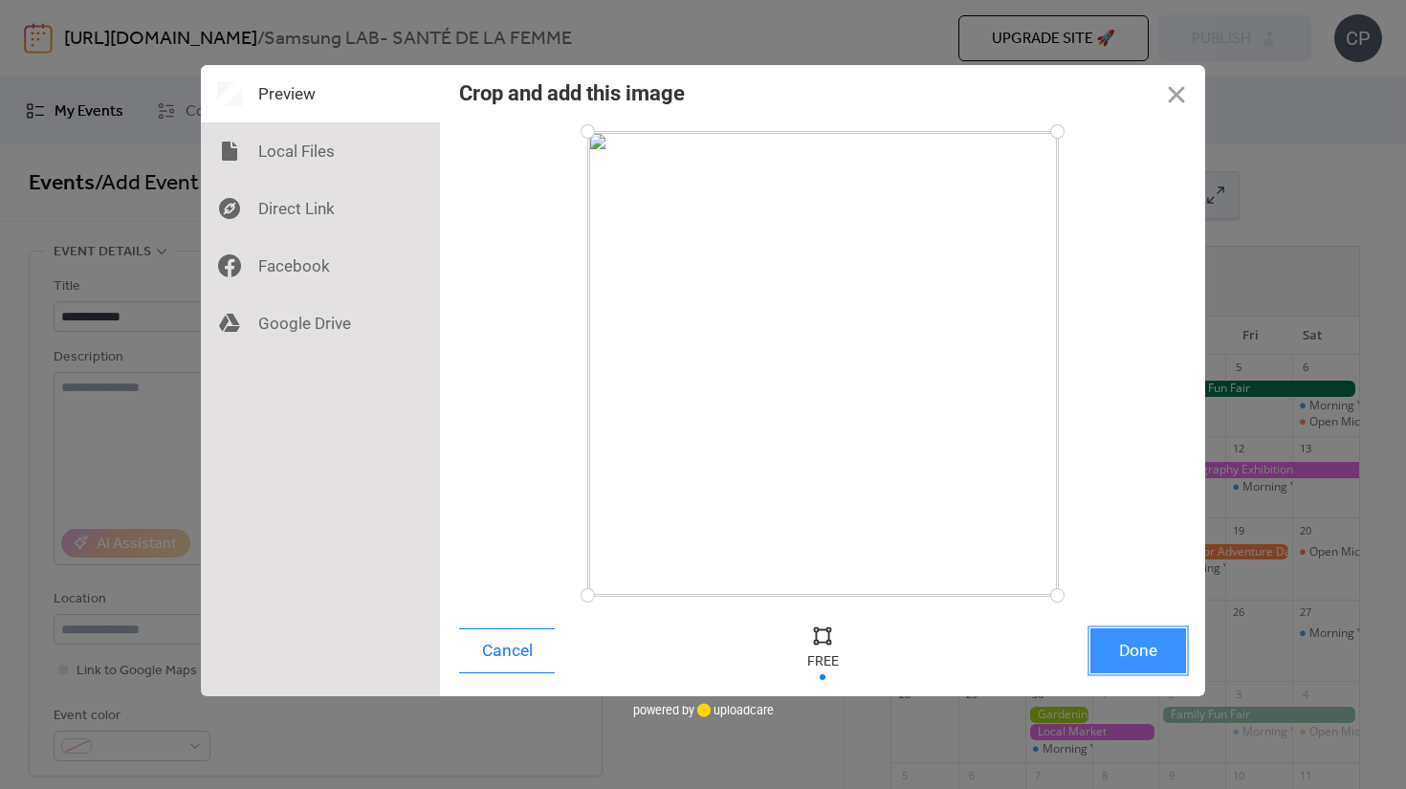
click at [1114, 649] on button "Done" at bounding box center [1139, 651] width 96 height 45
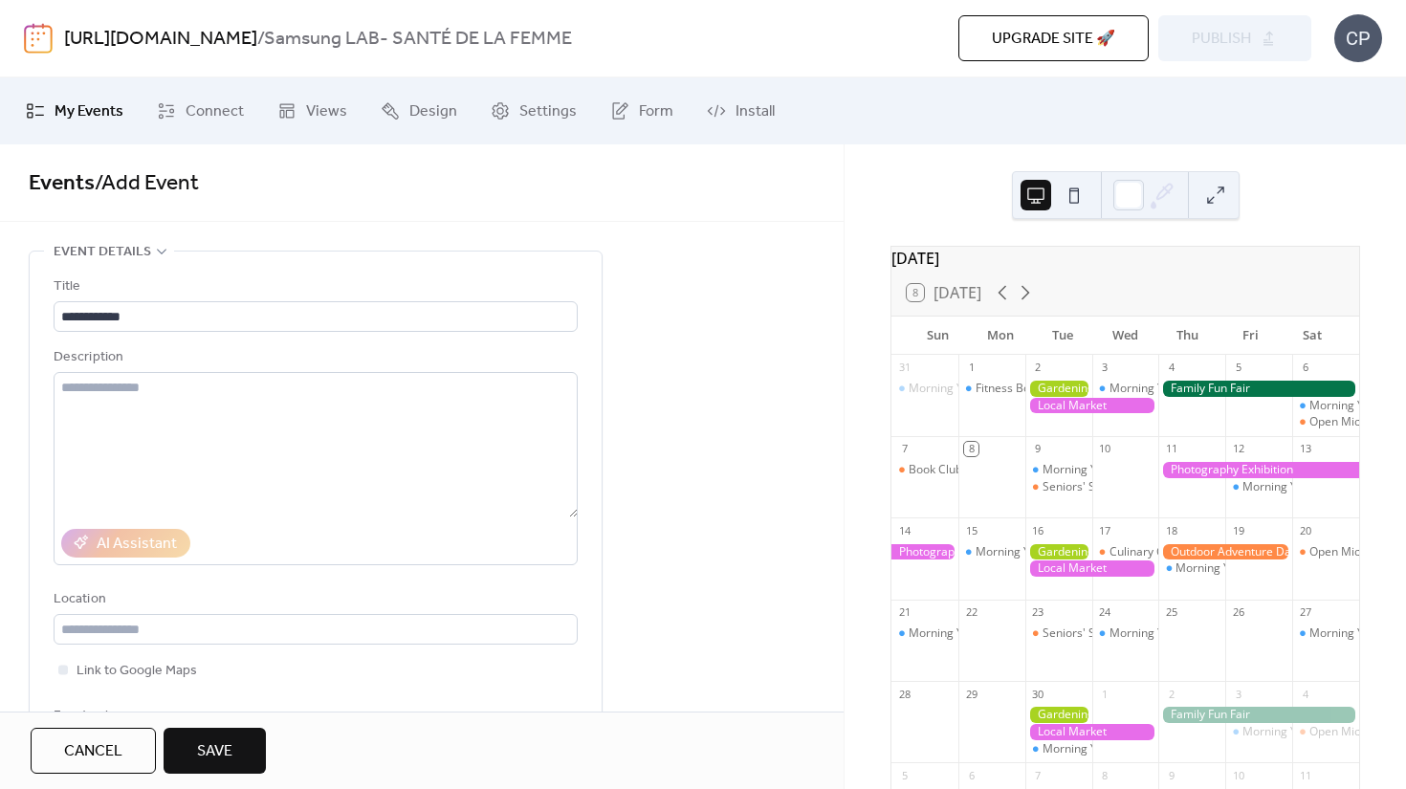
scroll to position [393, 0]
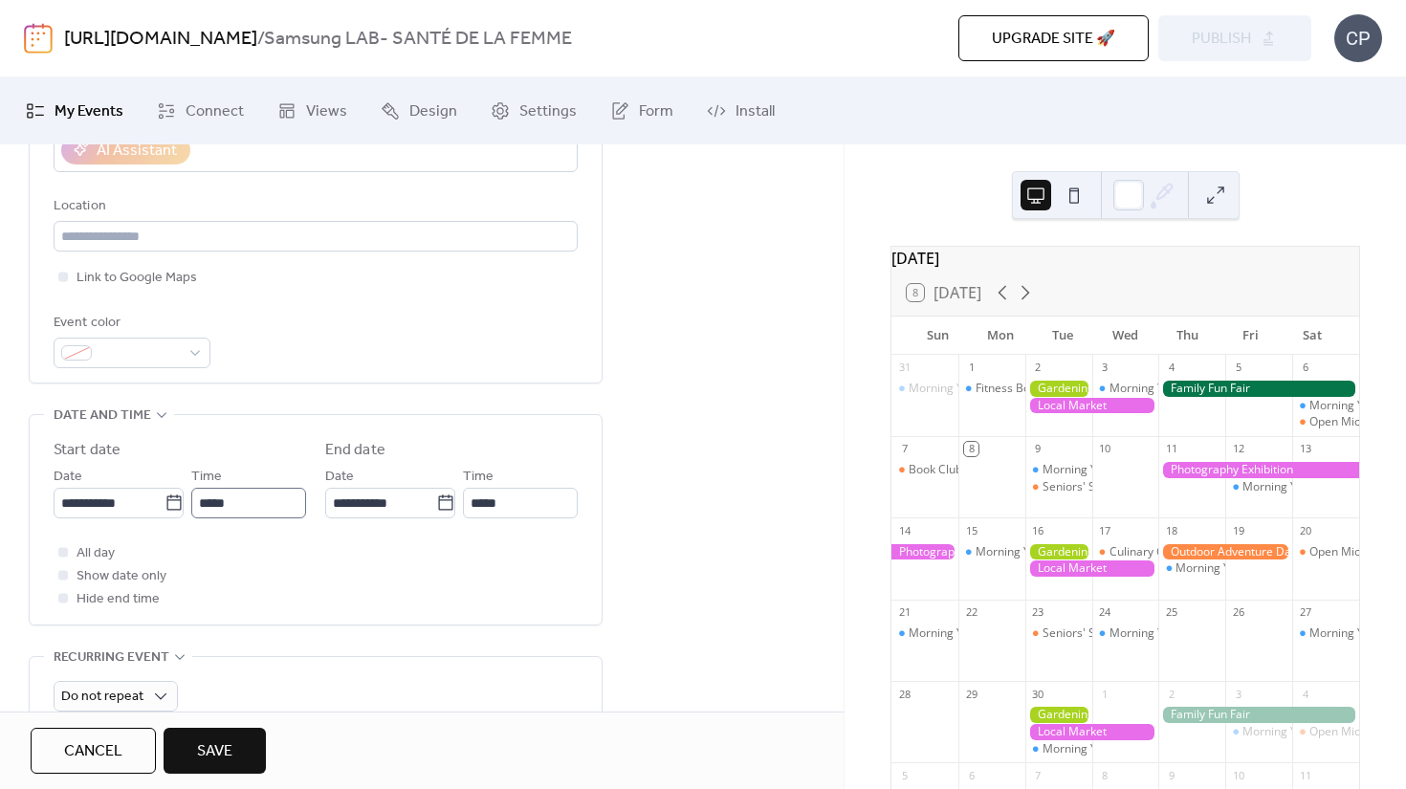
drag, startPoint x: 206, startPoint y: 763, endPoint x: 245, endPoint y: 501, distance: 264.1
click at [247, 503] on div "**********" at bounding box center [422, 466] width 844 height 645
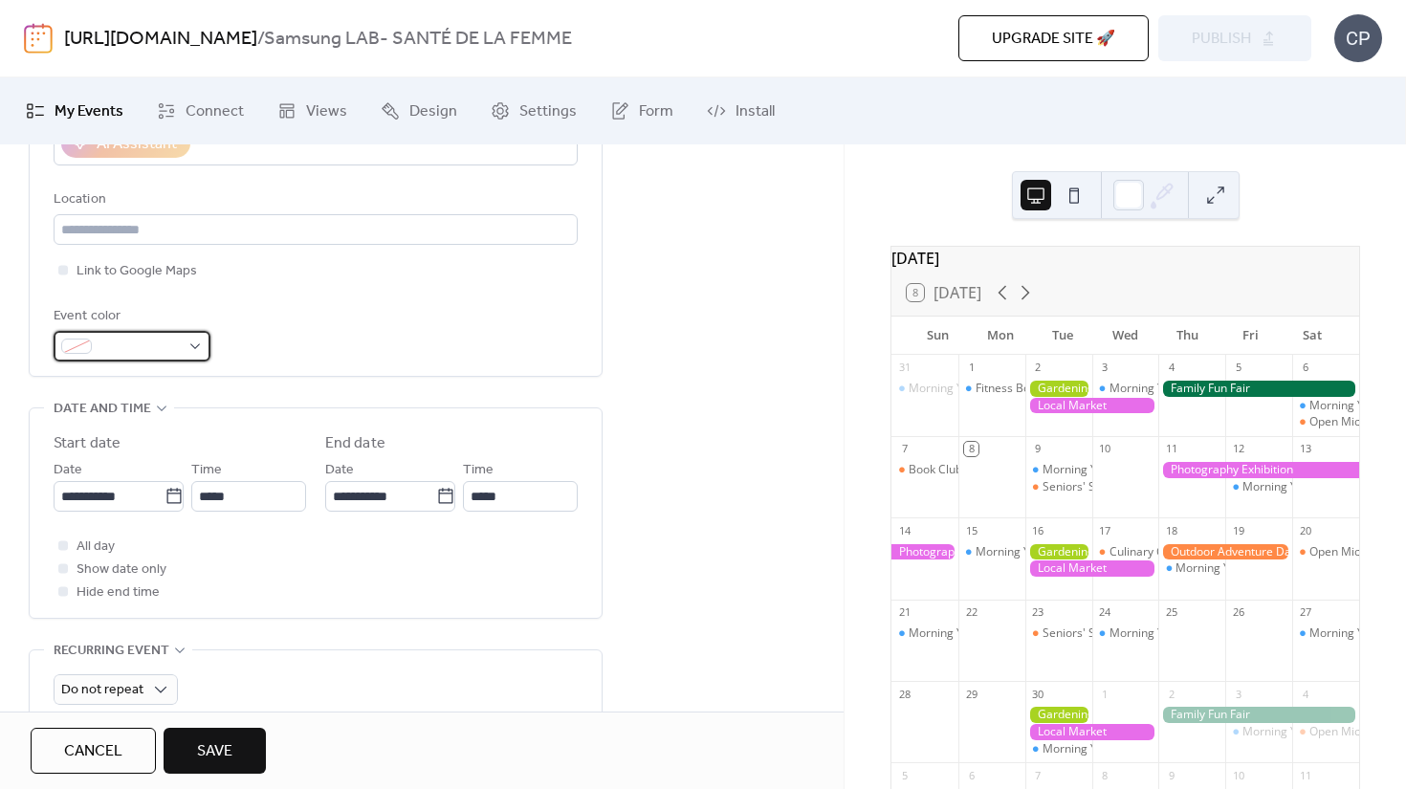
click at [166, 356] on span at bounding box center [140, 347] width 80 height 23
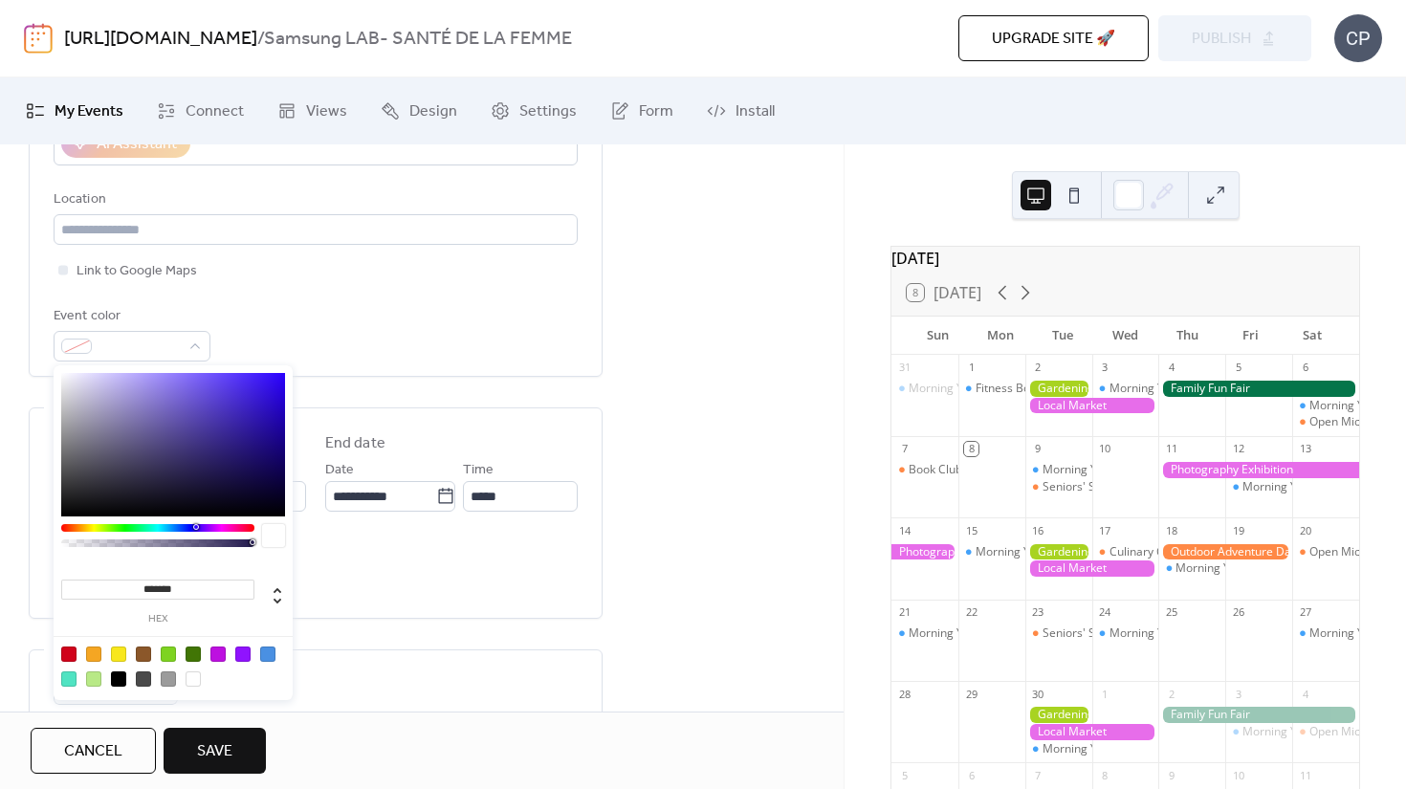
type input "*******"
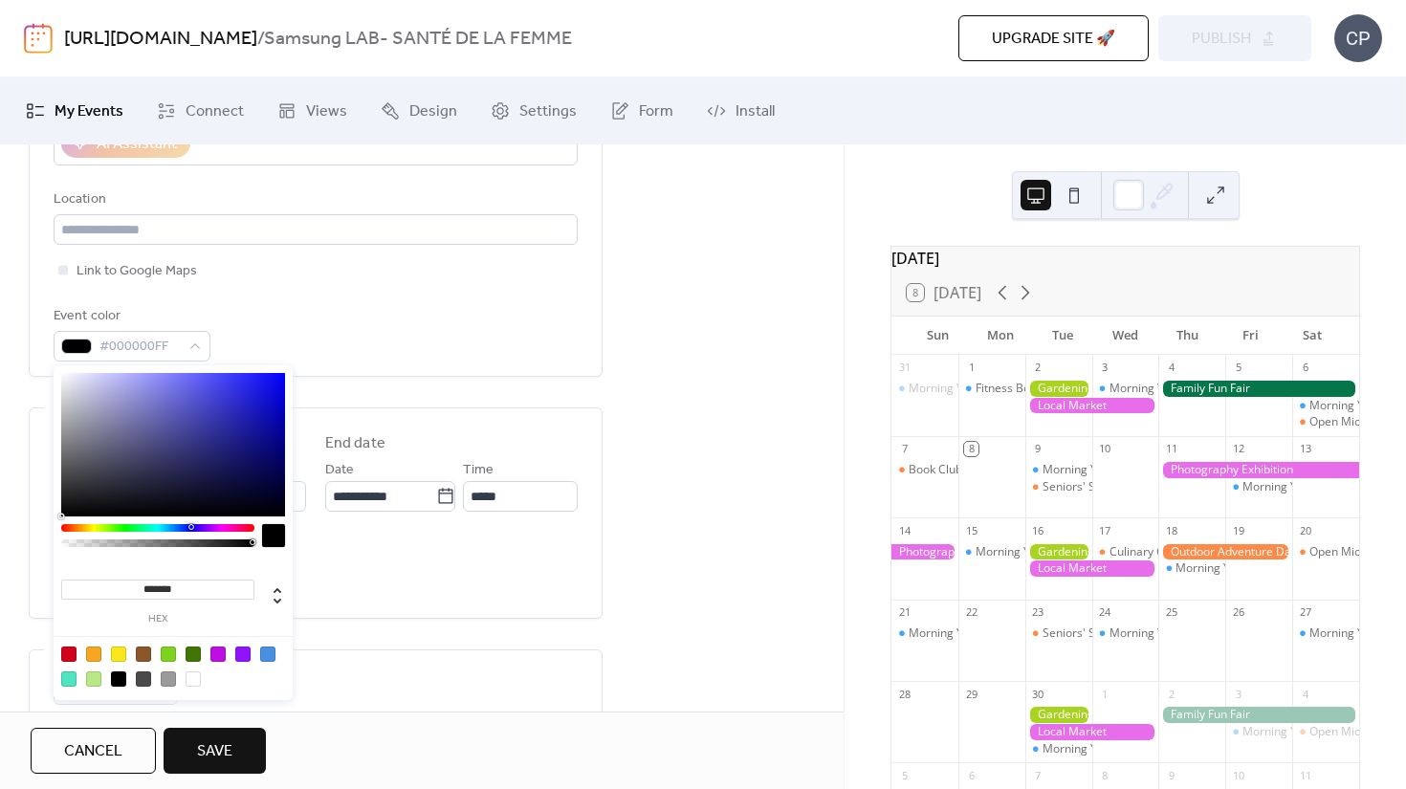
drag, startPoint x: 170, startPoint y: 451, endPoint x: 145, endPoint y: 540, distance: 92.4
click at [11, 566] on body "**********" at bounding box center [703, 394] width 1406 height 789
click at [466, 371] on div "**********" at bounding box center [316, 114] width 524 height 524
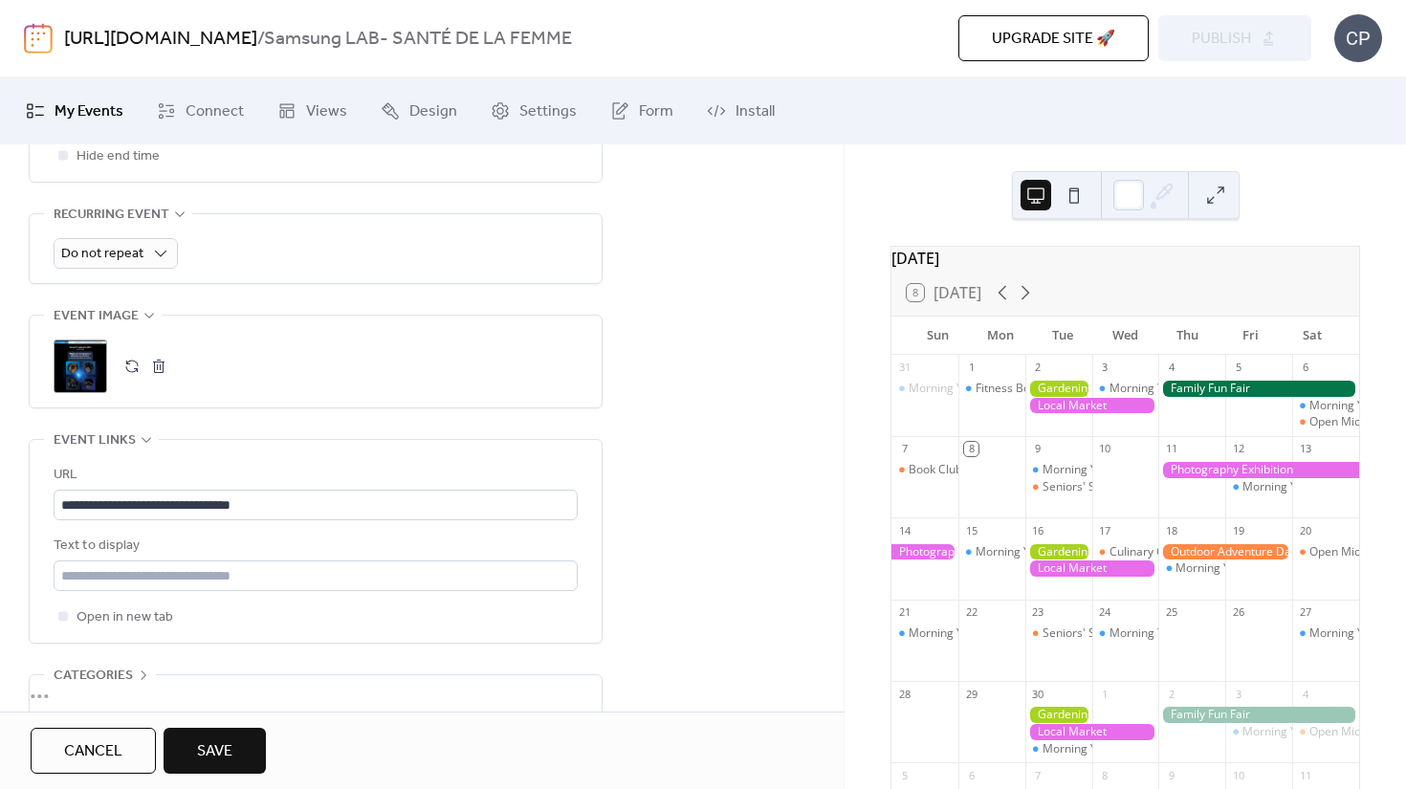
scroll to position [937, 0]
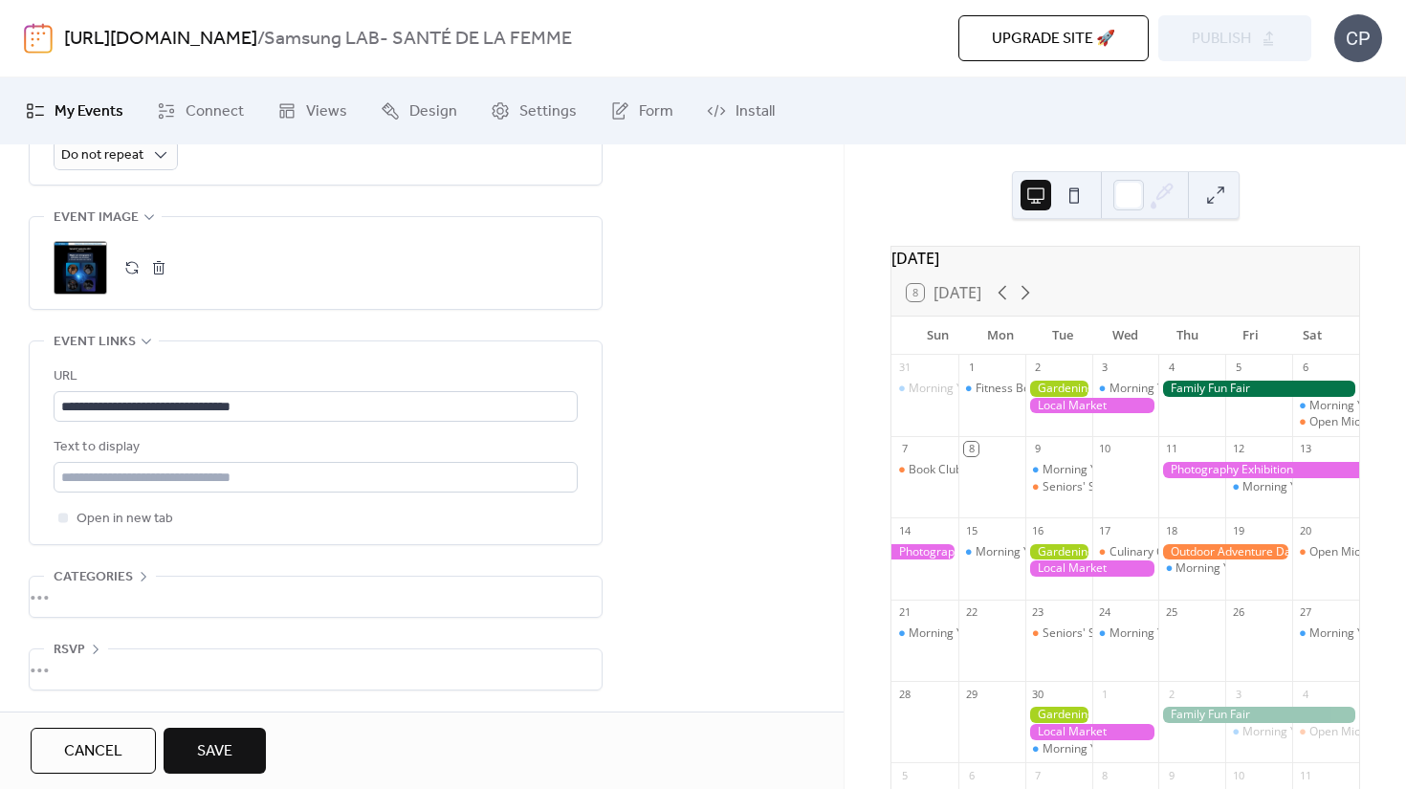
click at [64, 591] on div "•••" at bounding box center [316, 597] width 572 height 40
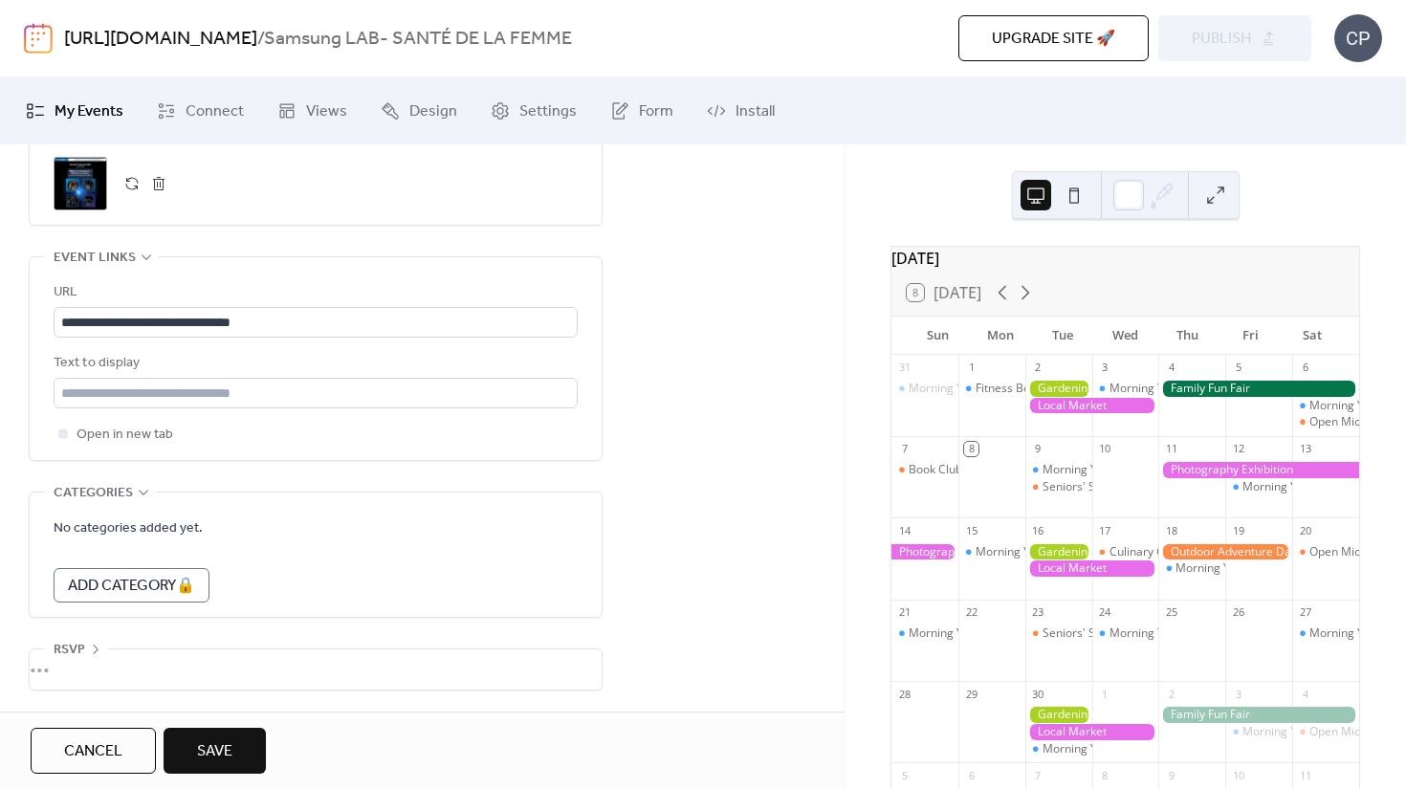
click at [60, 663] on div "•••" at bounding box center [316, 670] width 572 height 40
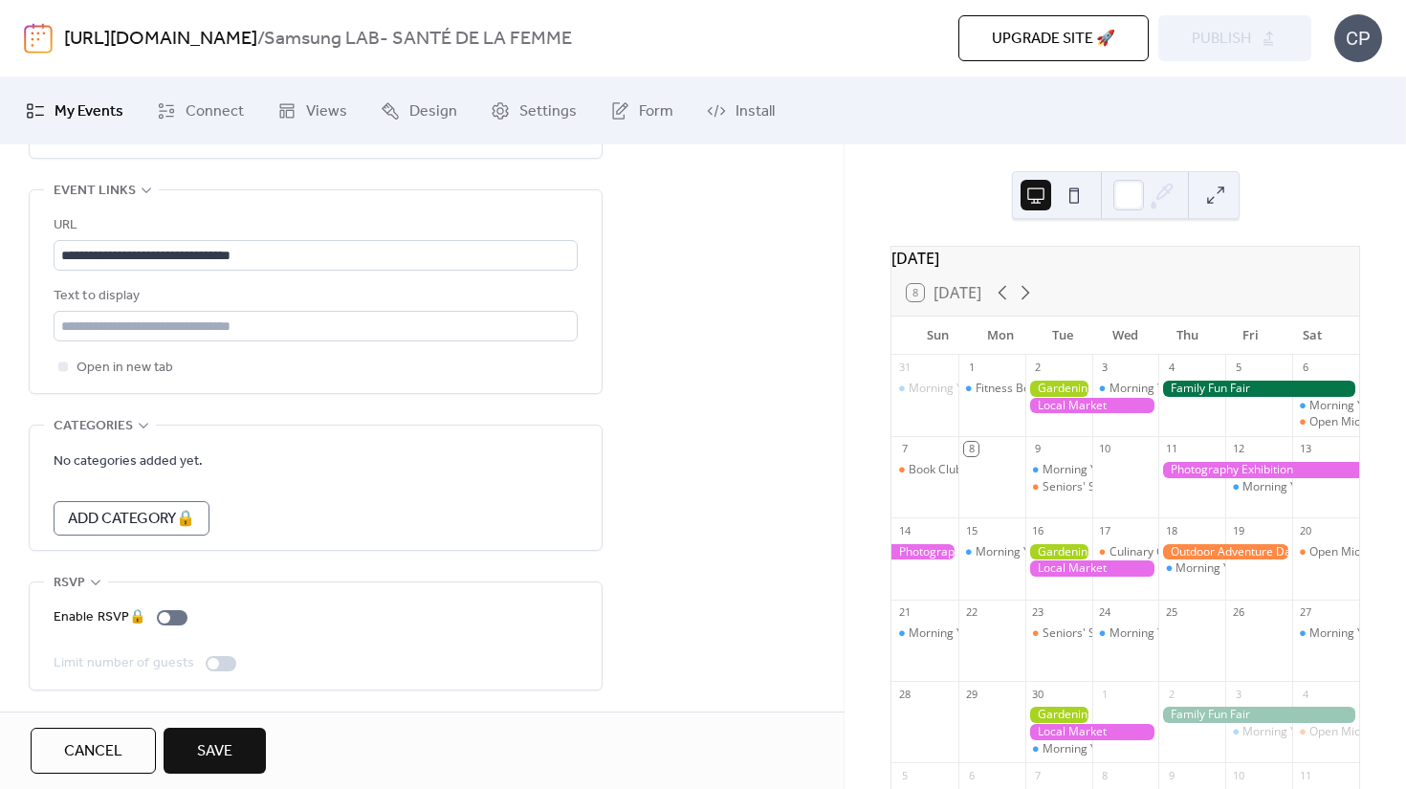
click at [201, 742] on span "Save" at bounding box center [214, 752] width 35 height 23
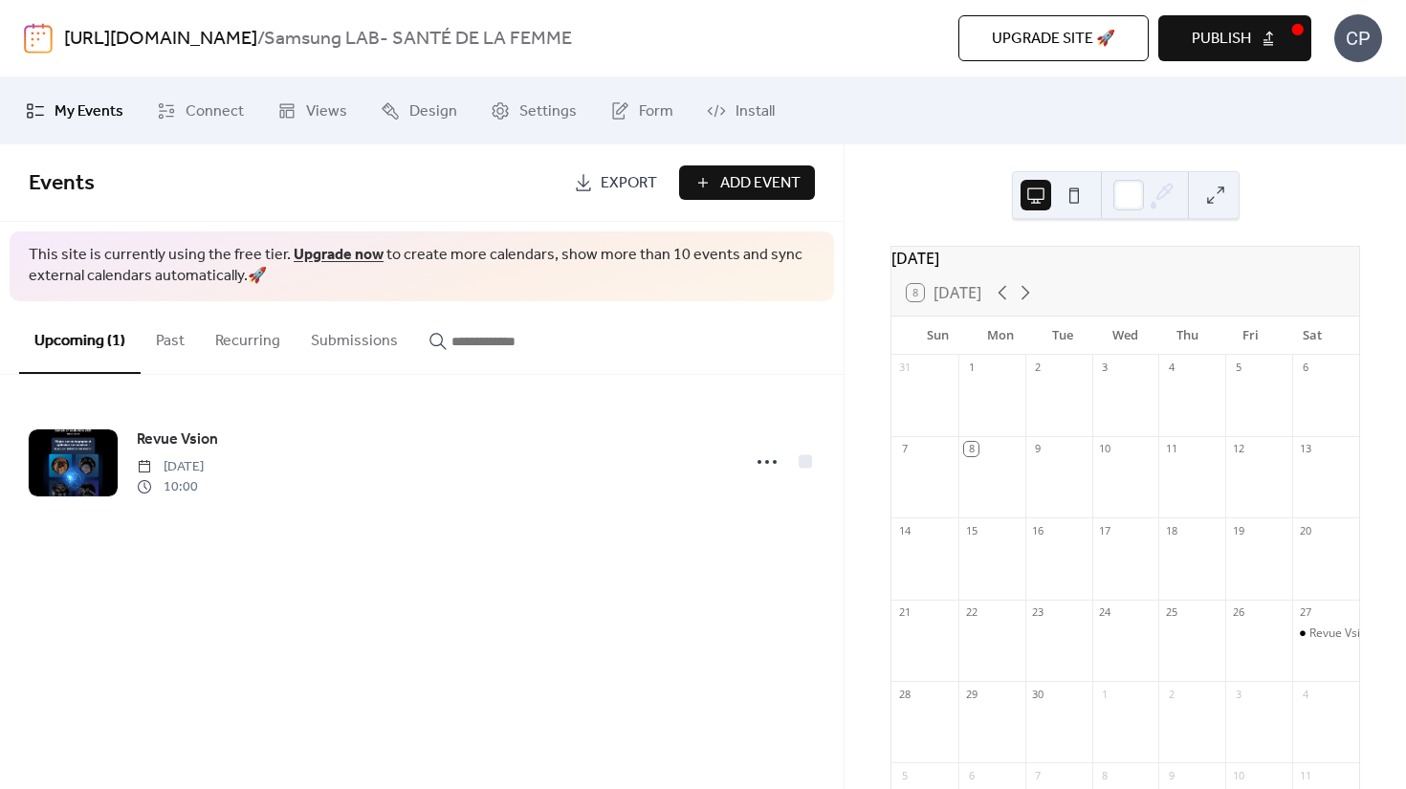
click at [1072, 189] on button at bounding box center [1074, 195] width 31 height 31
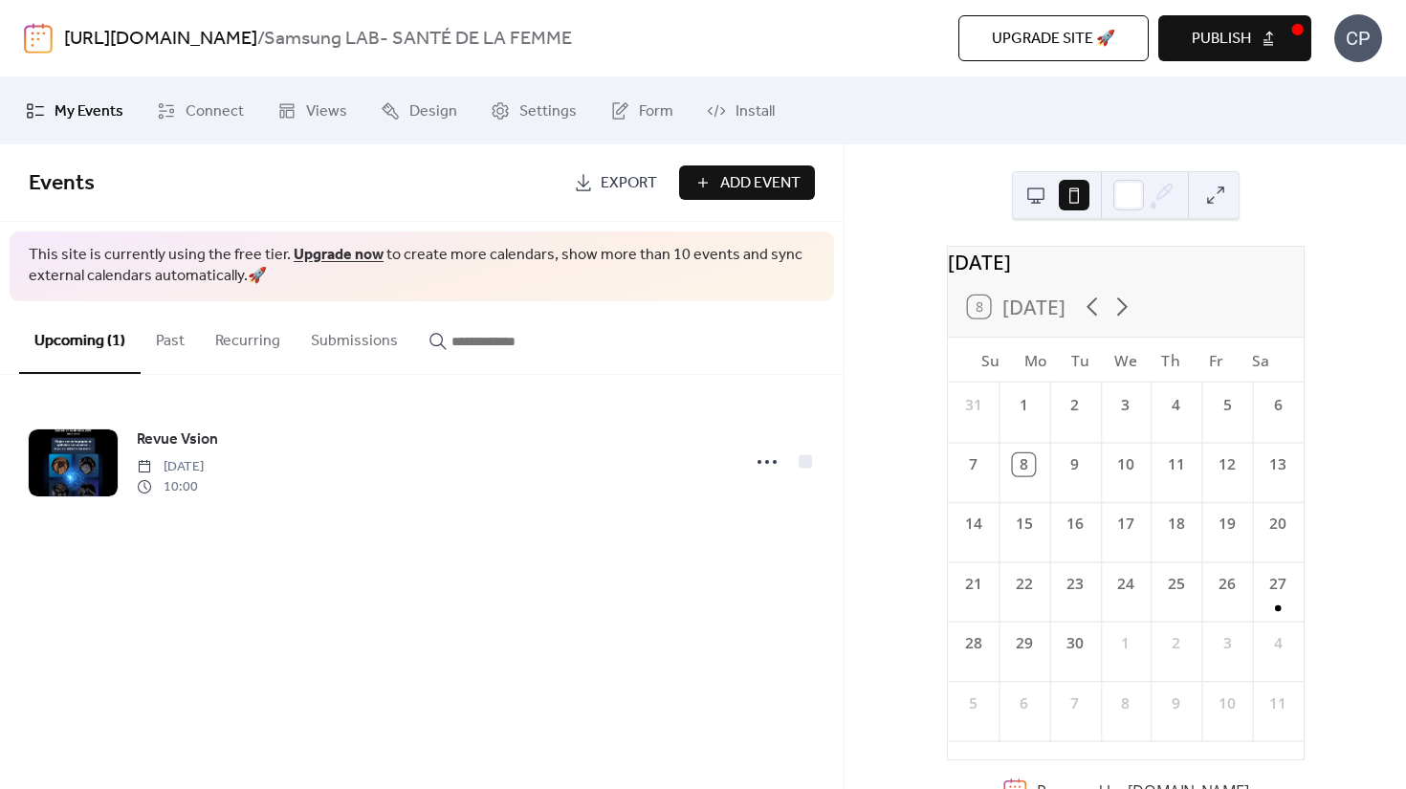
click at [1041, 189] on button at bounding box center [1036, 195] width 31 height 31
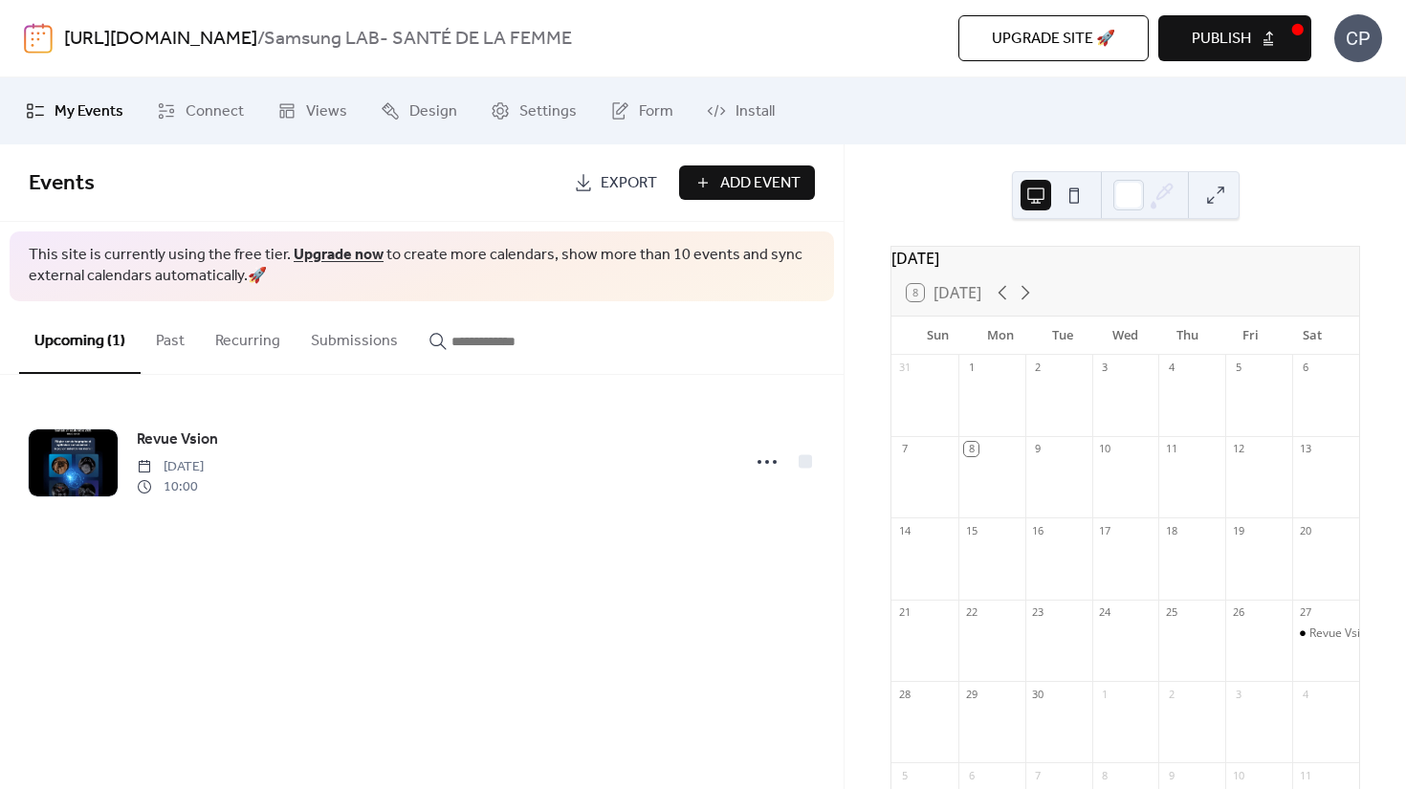
click at [1074, 193] on button at bounding box center [1074, 195] width 31 height 31
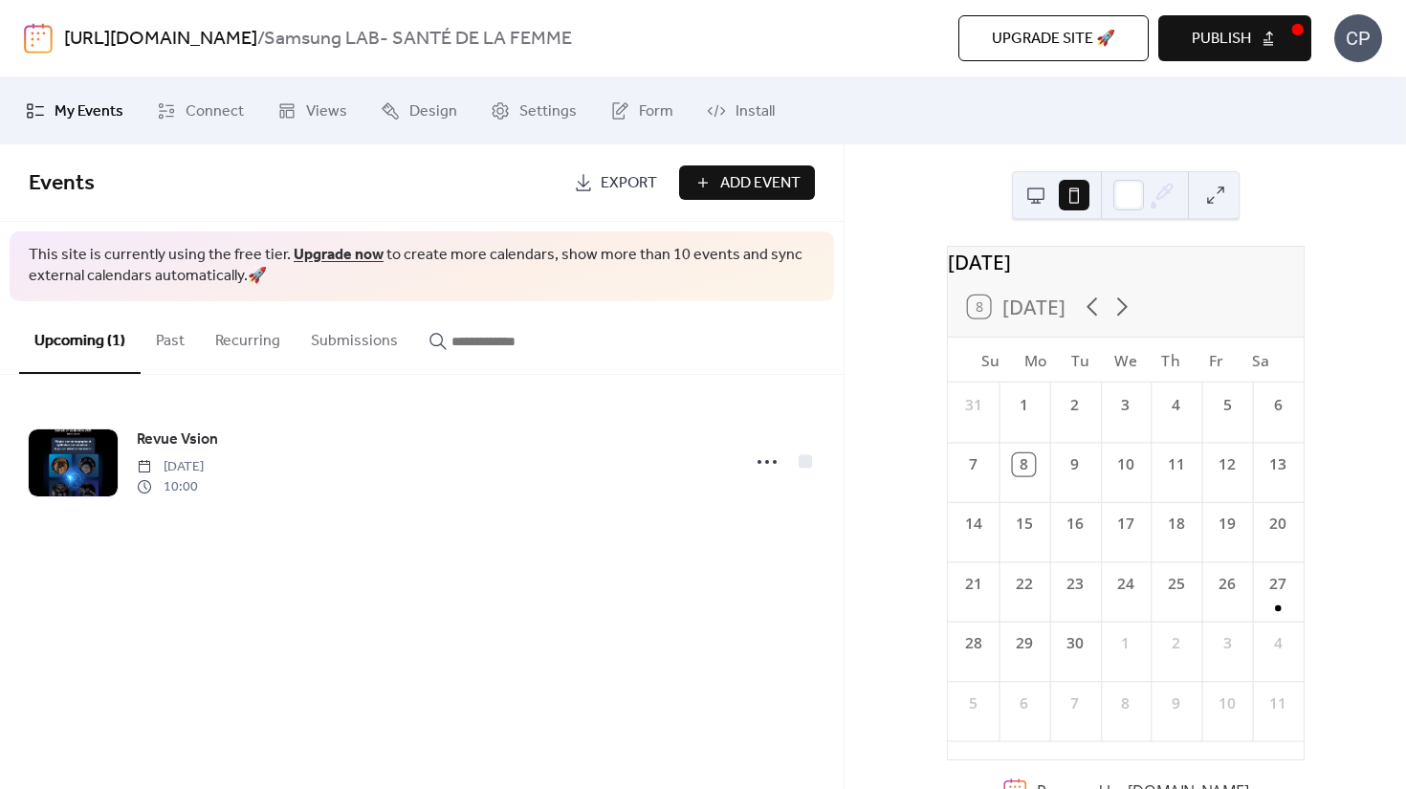
click at [1038, 198] on button at bounding box center [1036, 195] width 31 height 31
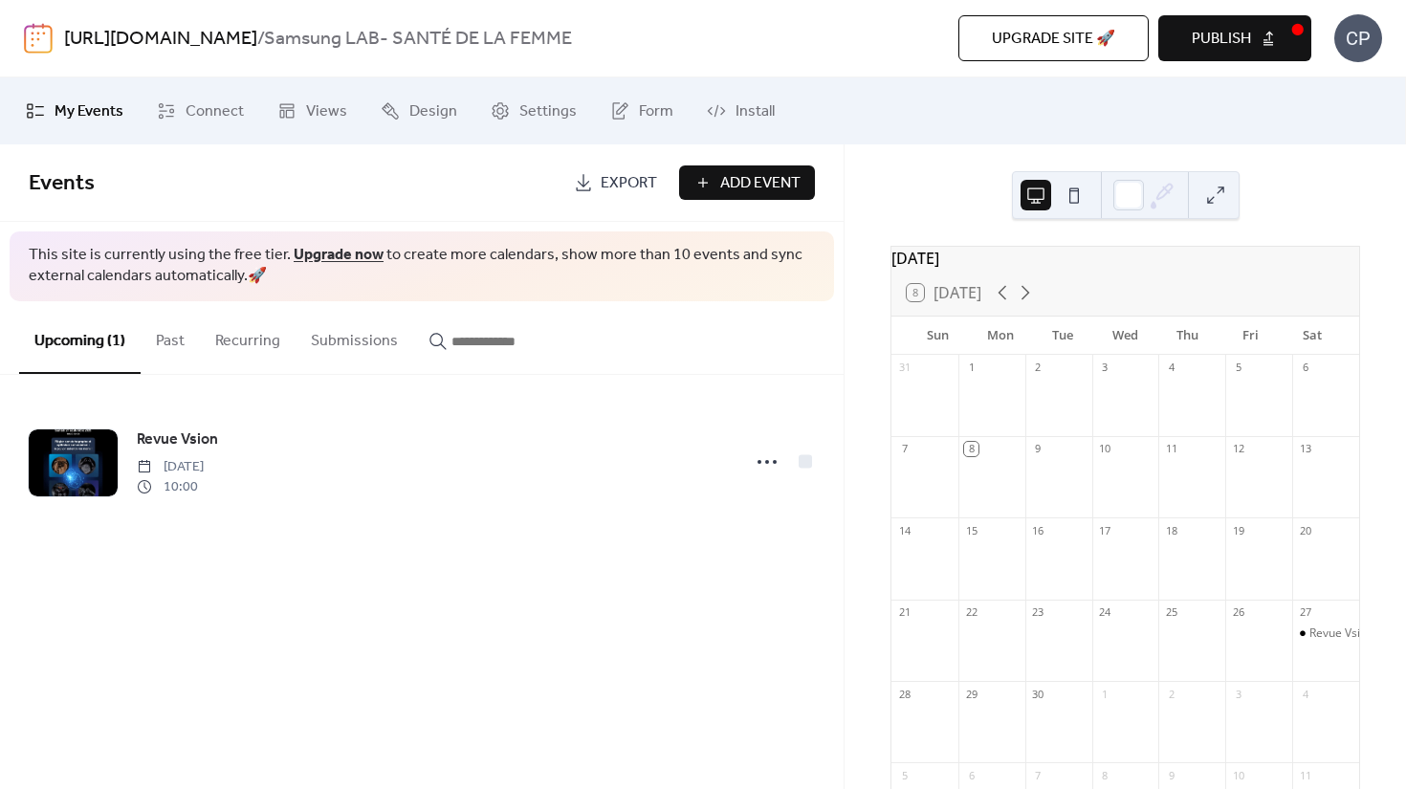
click at [1160, 189] on icon at bounding box center [1162, 195] width 29 height 29
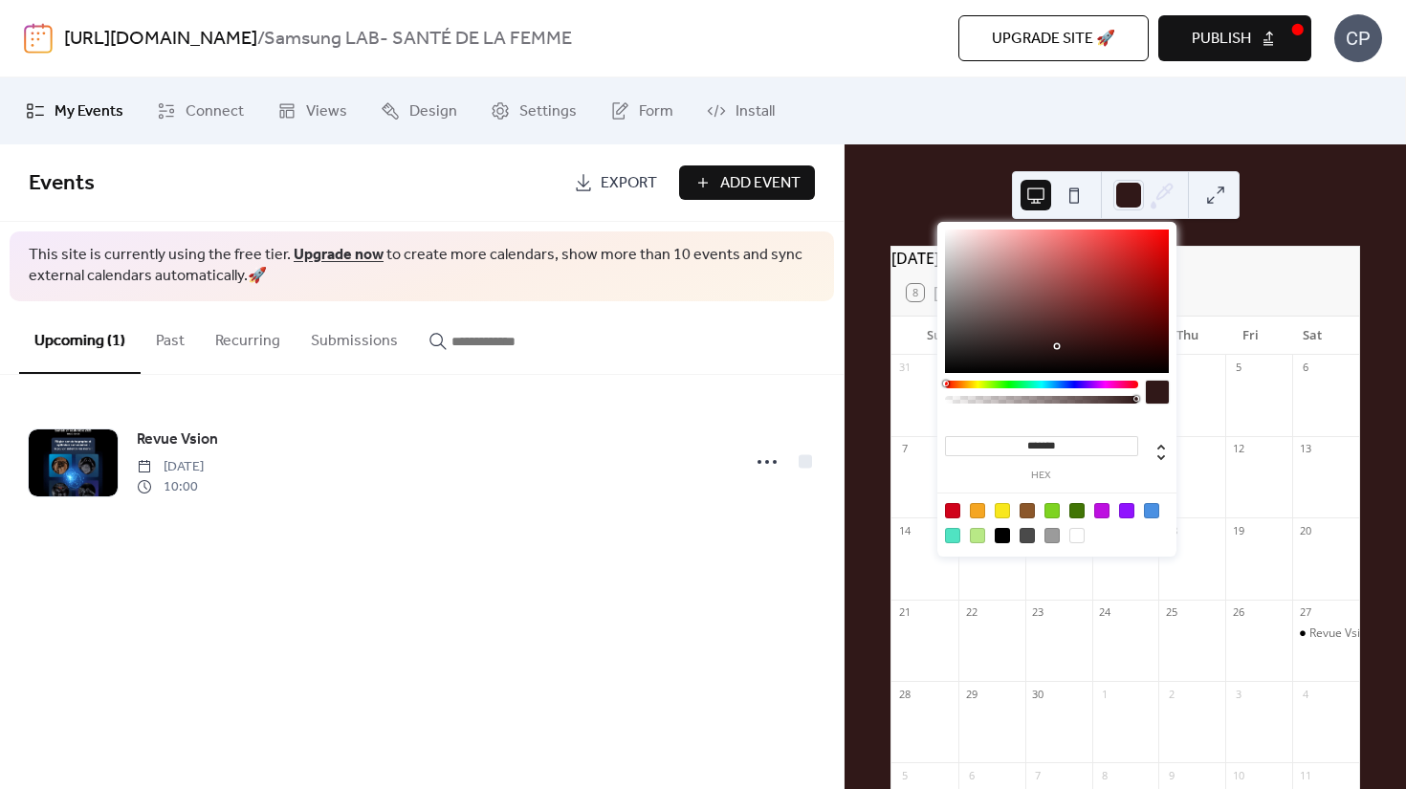
click at [1055, 346] on div at bounding box center [1057, 302] width 224 height 144
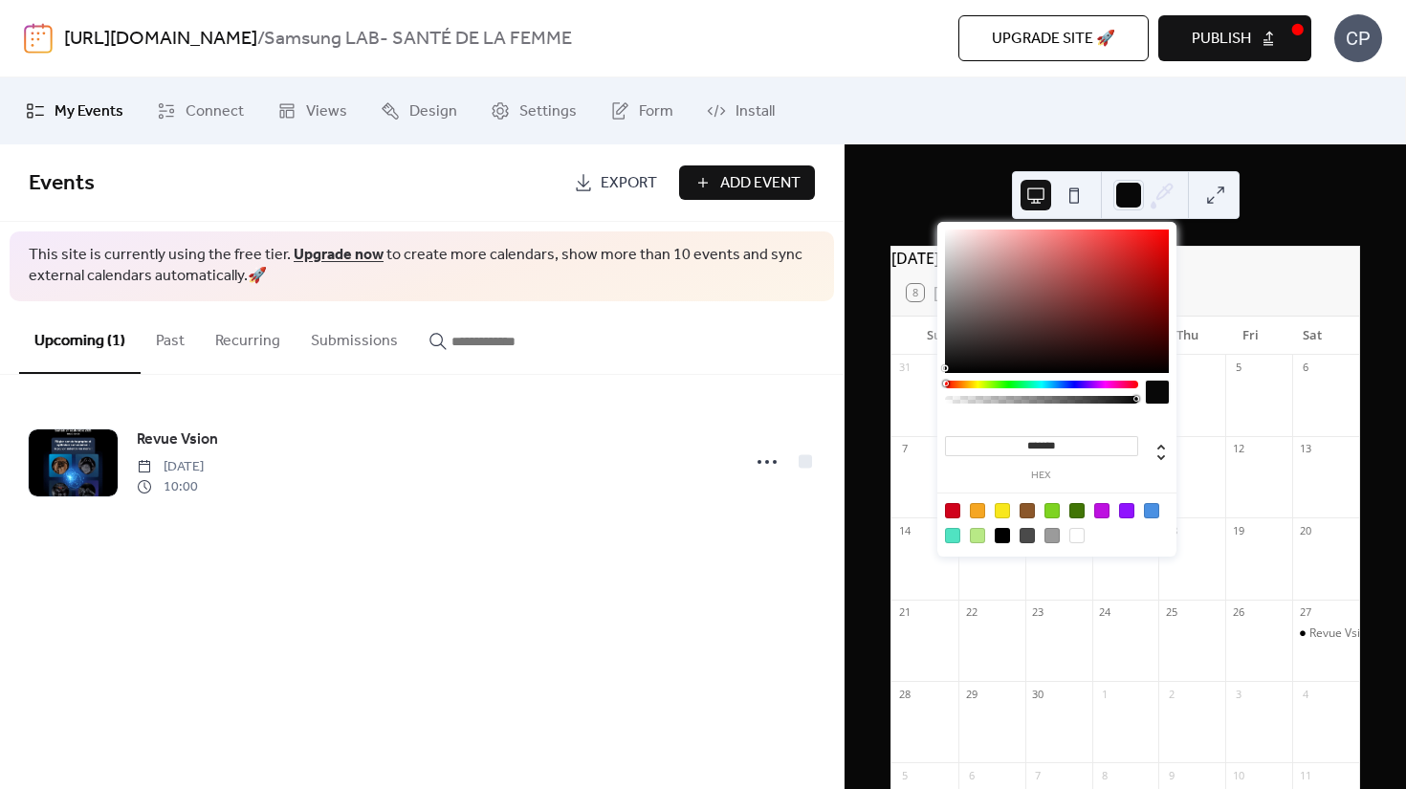
drag, startPoint x: 981, startPoint y: 358, endPoint x: 850, endPoint y: 365, distance: 131.2
click at [850, 367] on body "[URL][DOMAIN_NAME] / Samsung LAB- SANTÉ DE LA FEMME Upgrade site 🚀 Preview Publ…" at bounding box center [703, 394] width 1406 height 789
type input "*******"
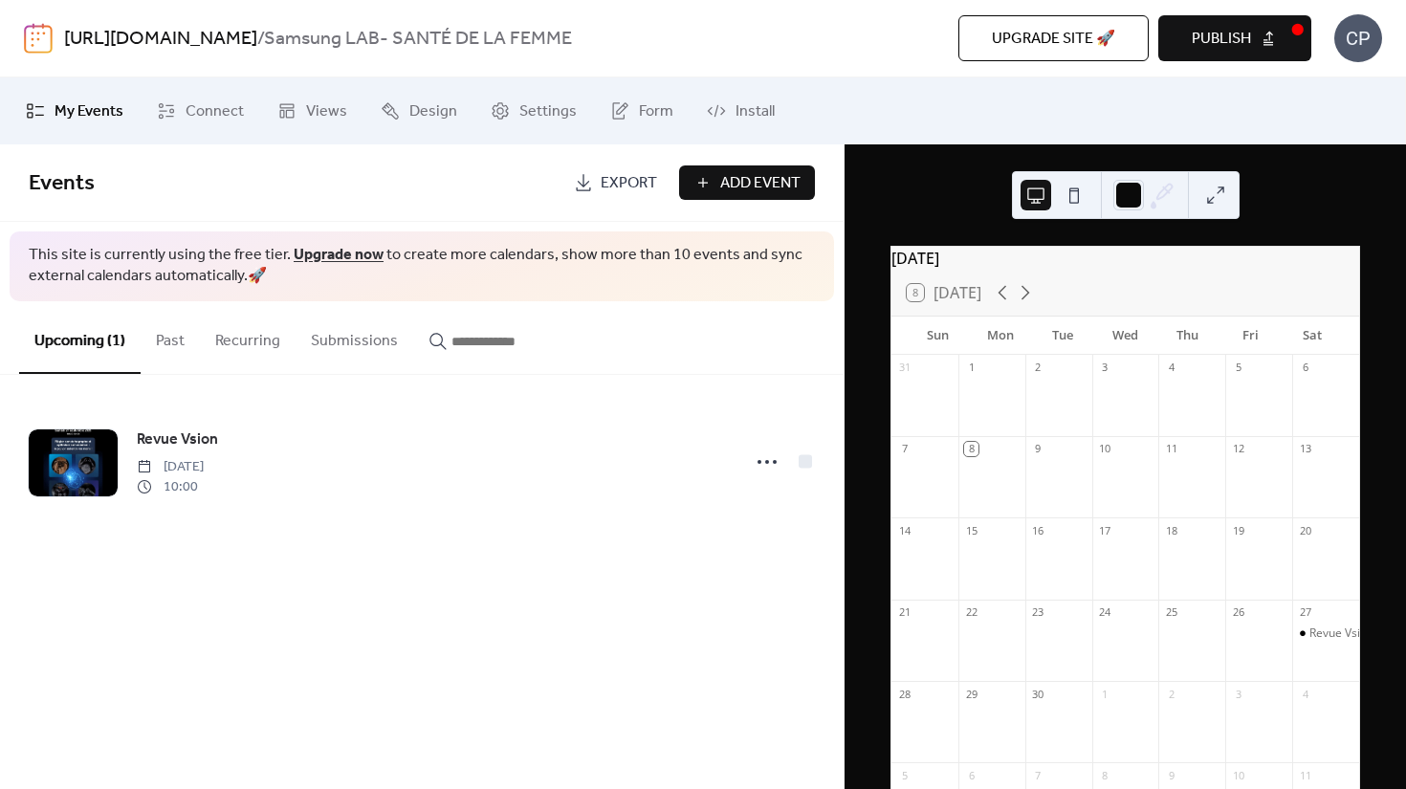
click at [894, 187] on div "[DATE] 8 [DATE] Sun Mon Tue Wed Thu Fri Sat 31 1 2 3 4 5 6 7 8 9 10 11 12 13 14…" at bounding box center [1126, 466] width 562 height 645
click at [866, 286] on div "[DATE] 8 [DATE] Sun Mon Tue Wed Thu Fri Sat 31 1 2 3 4 5 6 7 8 9 10 11 12 13 14…" at bounding box center [1126, 466] width 562 height 645
click at [587, 187] on link "Export" at bounding box center [616, 183] width 112 height 34
click at [188, 344] on button "Past" at bounding box center [170, 336] width 59 height 71
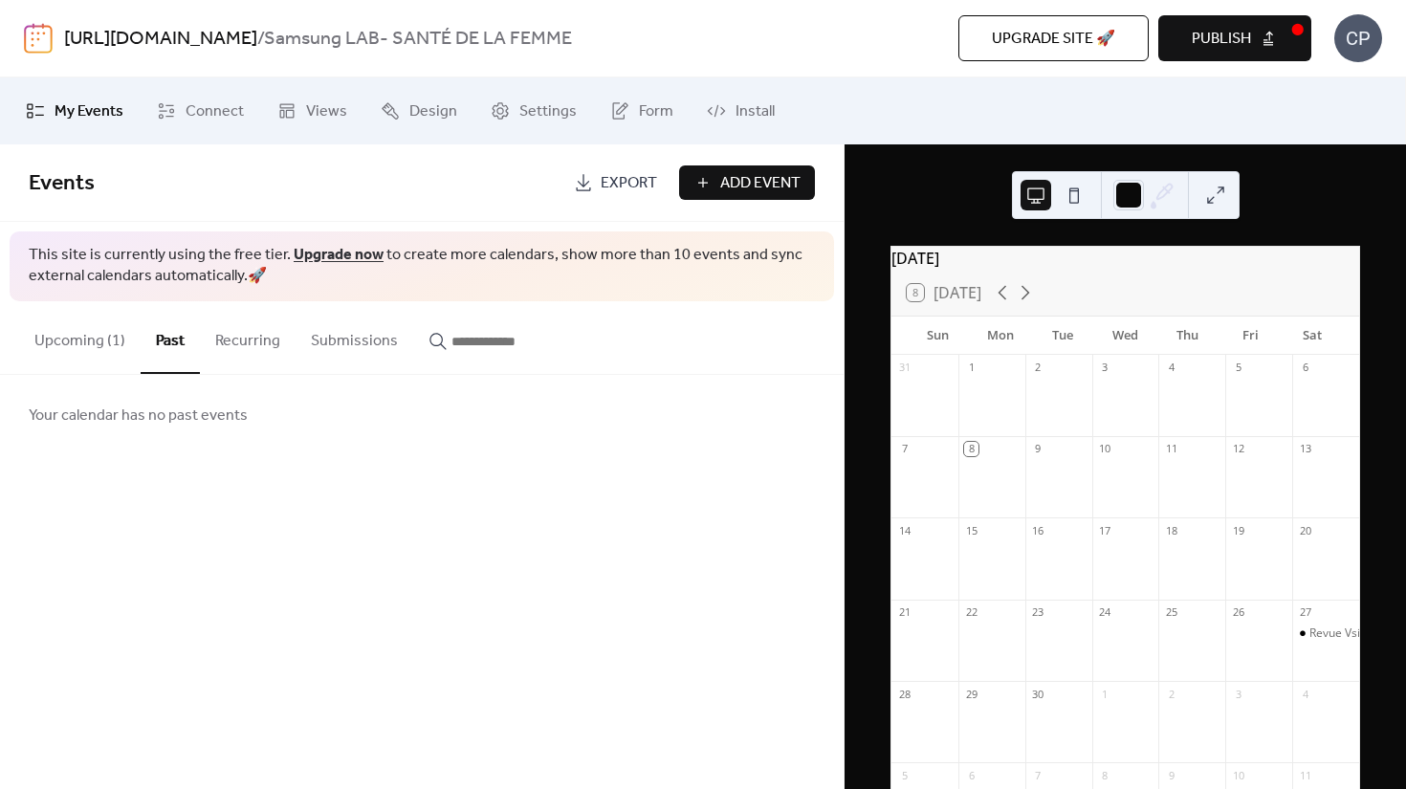
drag, startPoint x: 247, startPoint y: 338, endPoint x: 263, endPoint y: 341, distance: 16.5
click at [248, 338] on button "Recurring" at bounding box center [248, 336] width 96 height 71
click at [347, 343] on button "Submissions" at bounding box center [355, 336] width 118 height 71
click at [85, 336] on button "Upcoming (1)" at bounding box center [80, 336] width 122 height 71
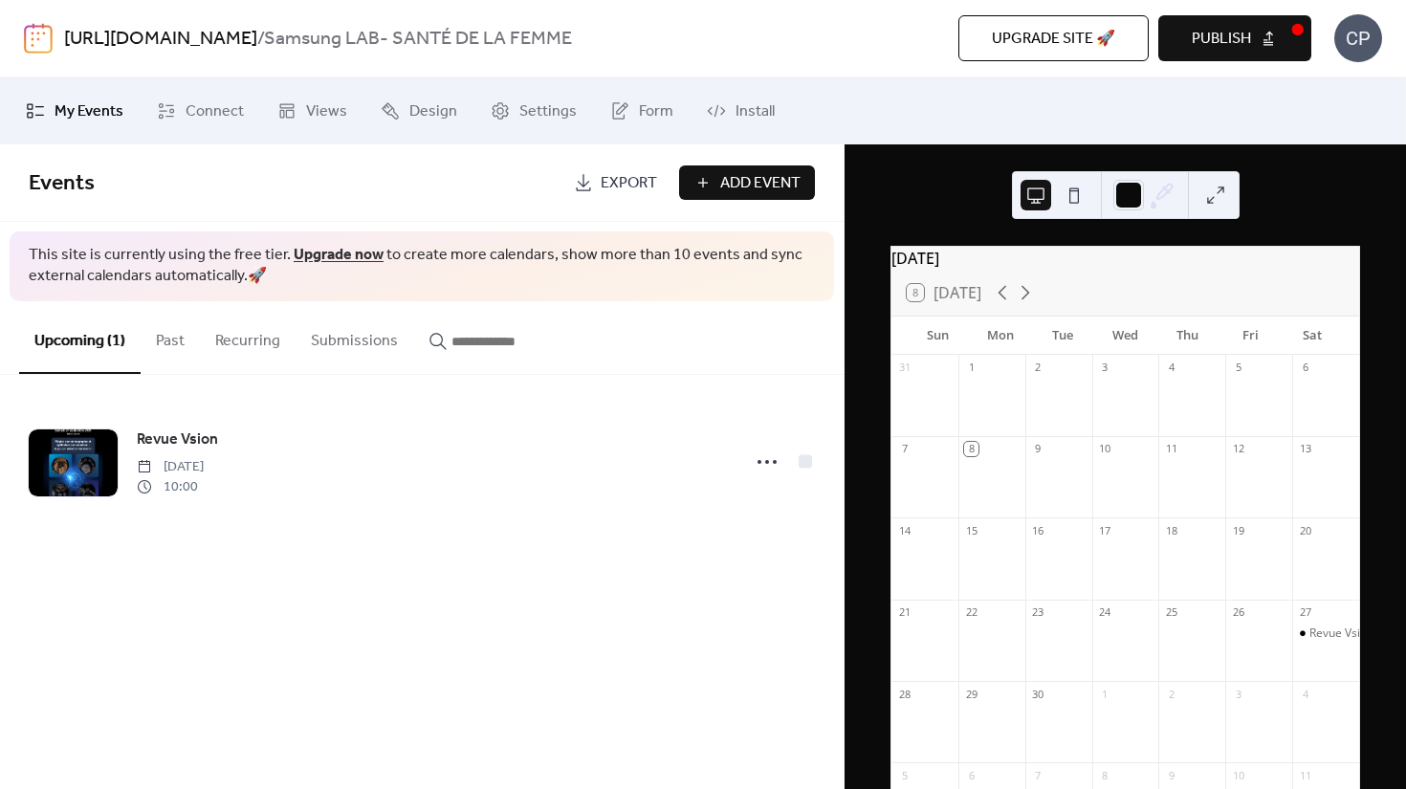
click at [296, 259] on link "Upgrade now" at bounding box center [339, 255] width 90 height 30
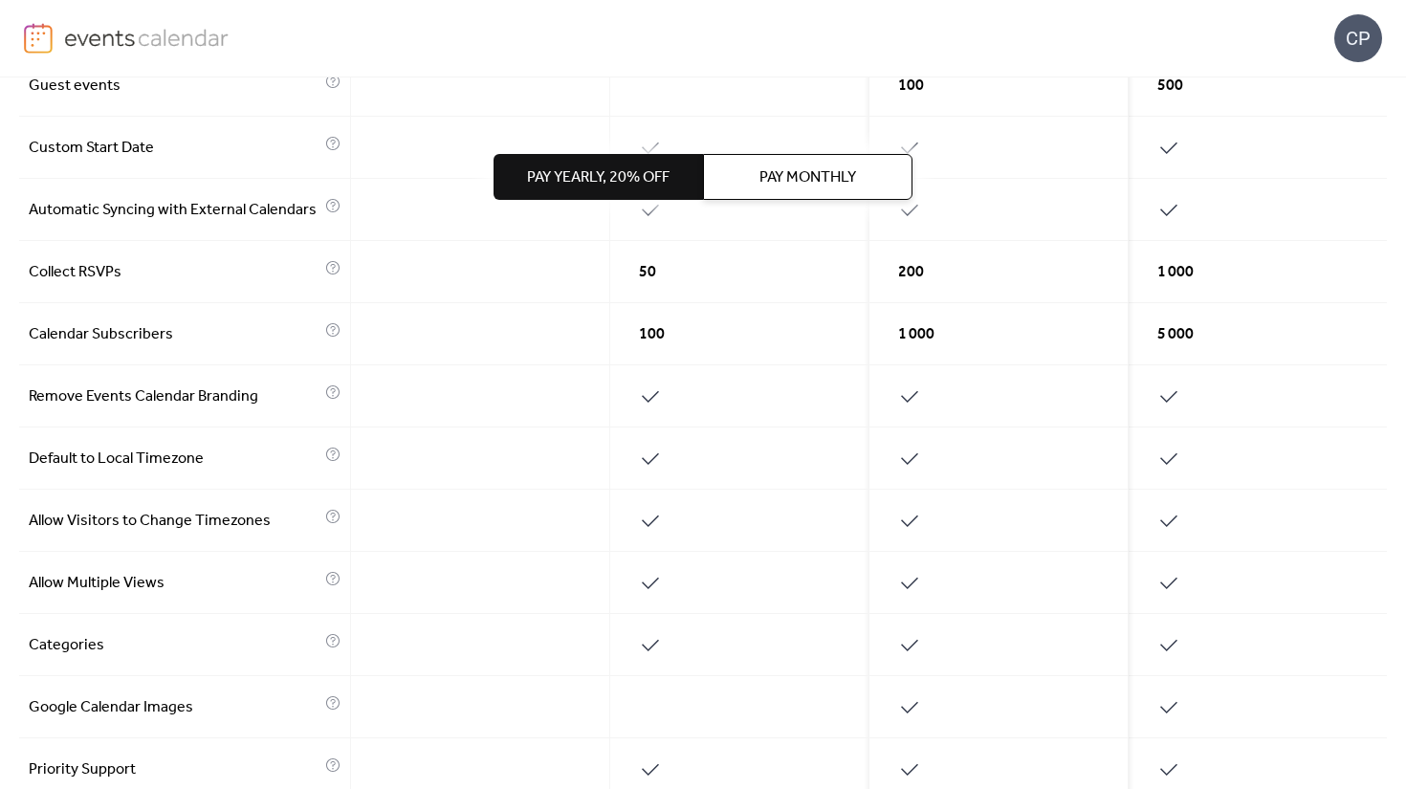
scroll to position [680, 0]
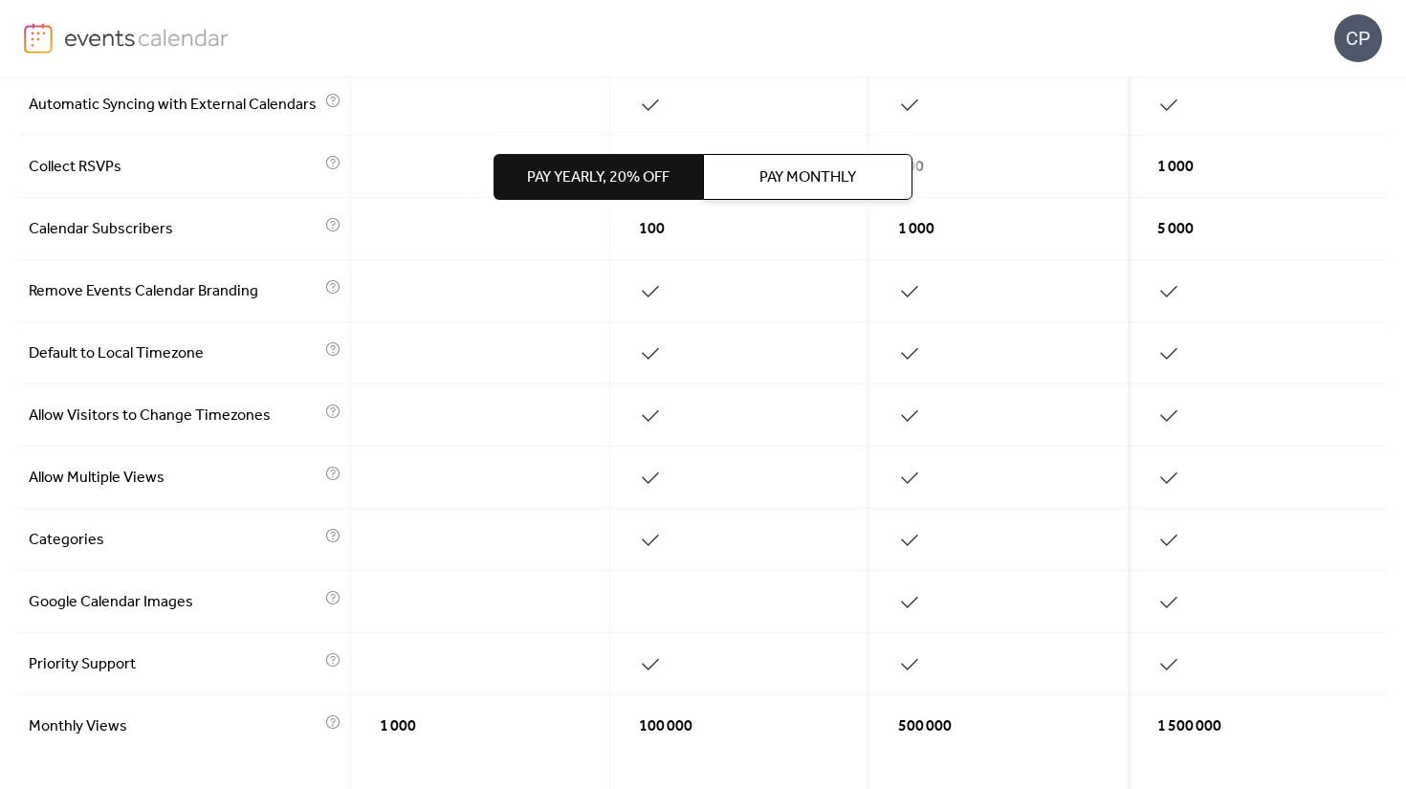
click at [795, 330] on div at bounding box center [739, 353] width 259 height 62
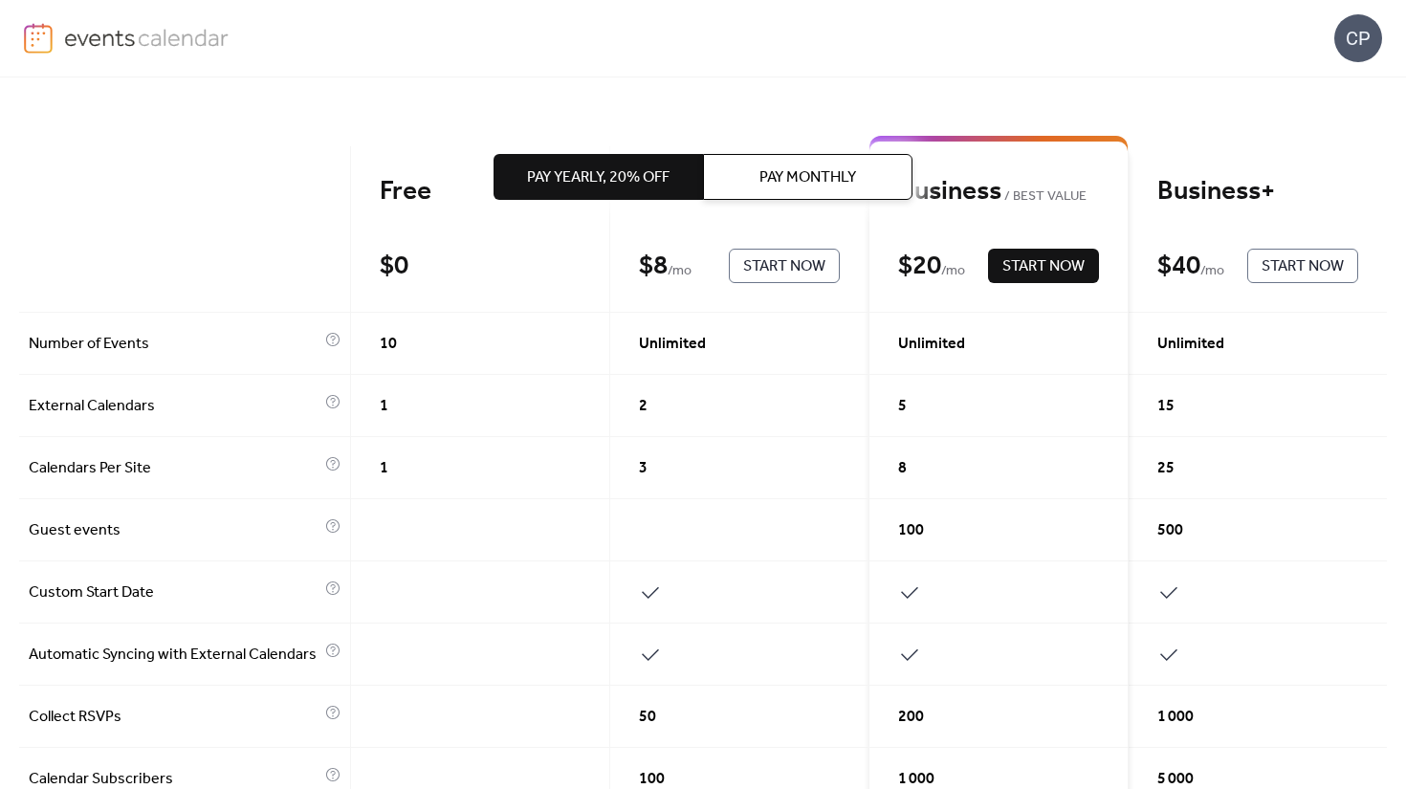
scroll to position [0, 0]
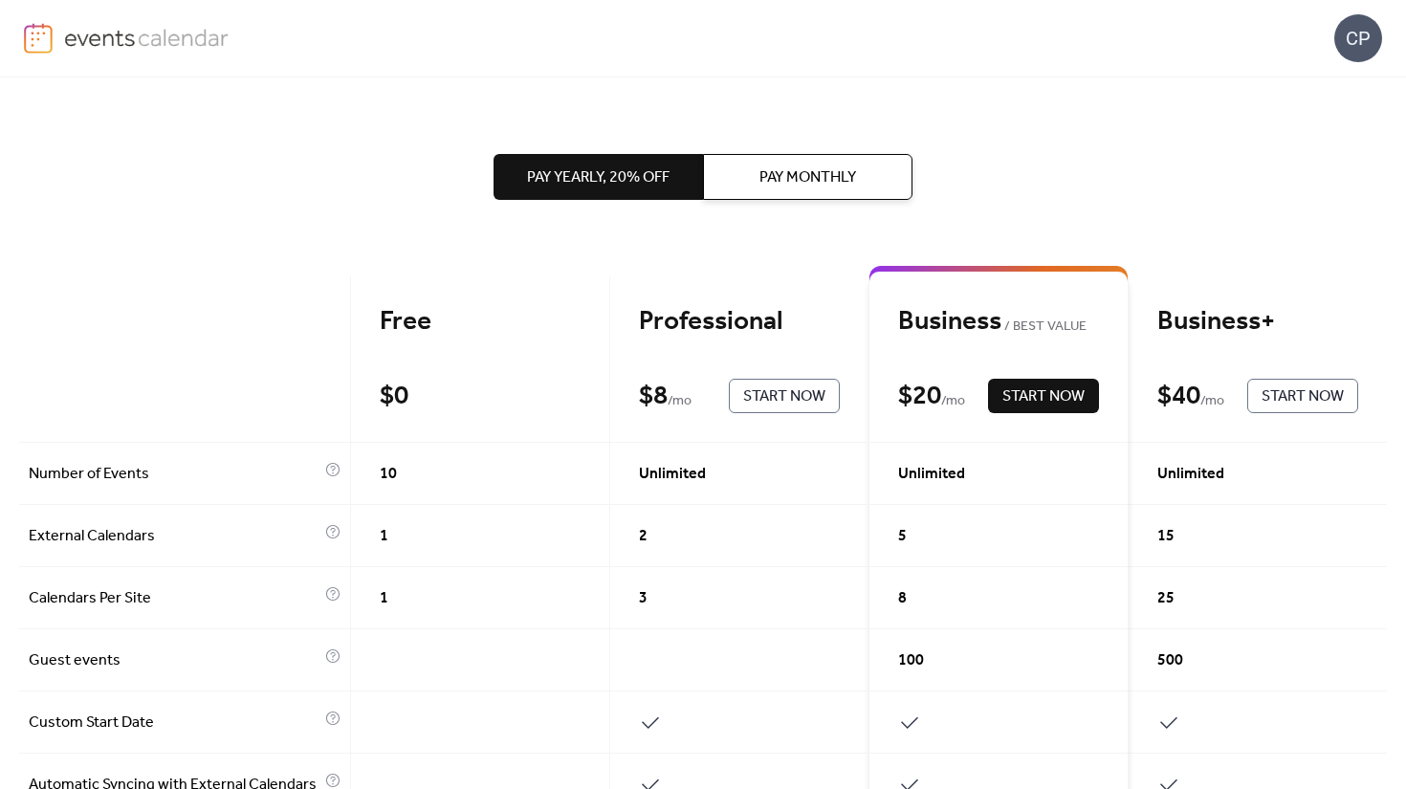
click at [740, 275] on div "Pay Yearly, 20% off Pay Monthly" at bounding box center [703, 176] width 419 height 199
click at [741, 294] on div "Professional $ 8 / mo Start Now" at bounding box center [739, 360] width 259 height 166
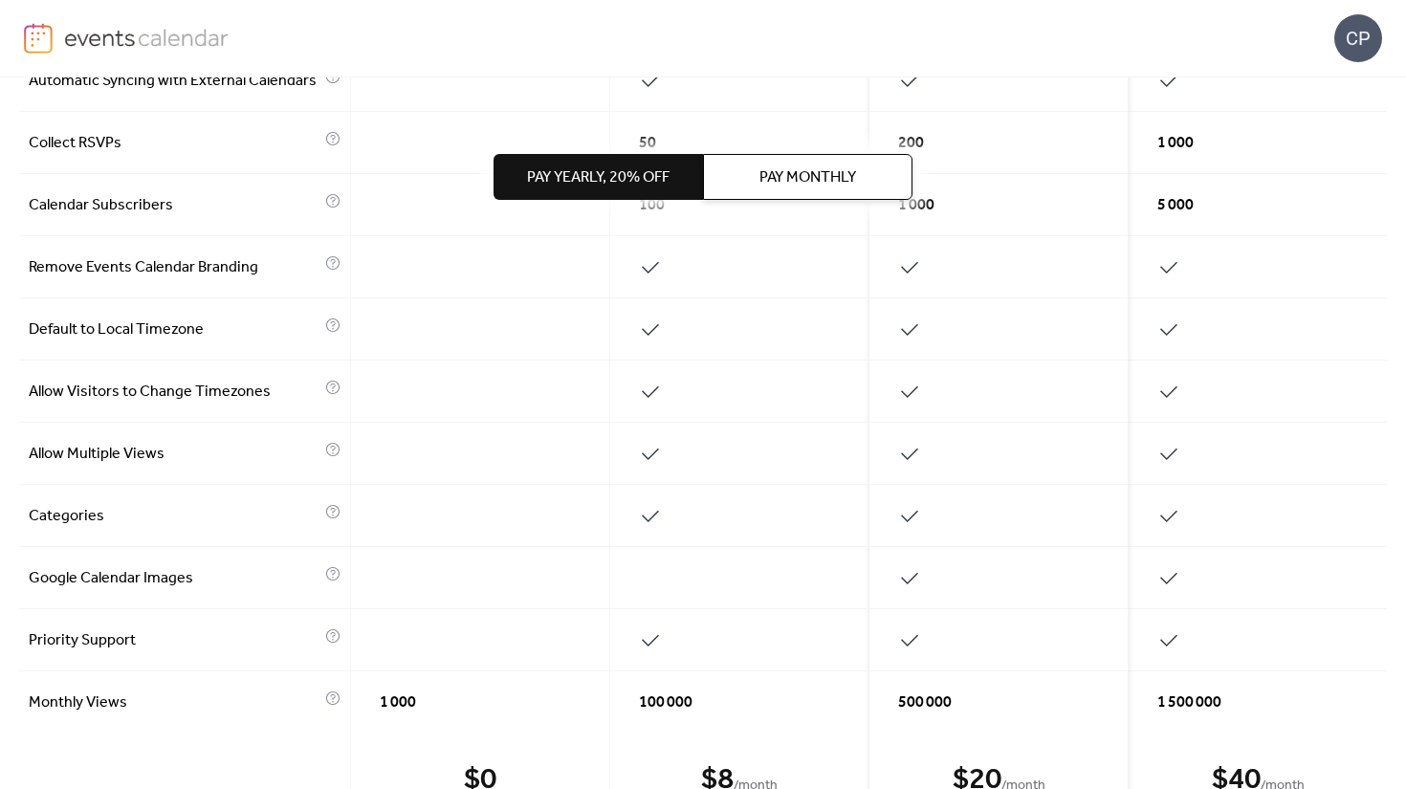
scroll to position [847, 0]
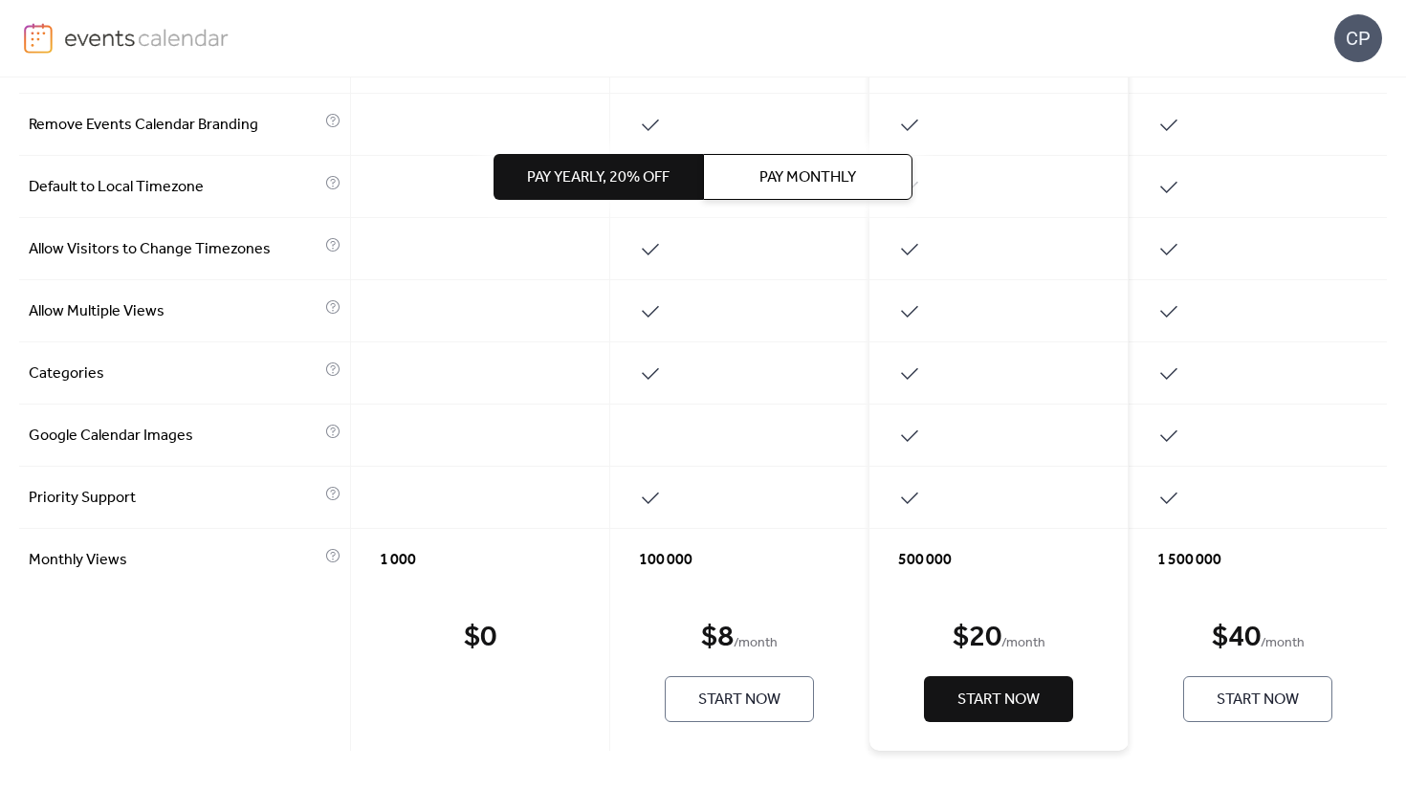
click at [722, 703] on span "Start Now" at bounding box center [739, 700] width 82 height 23
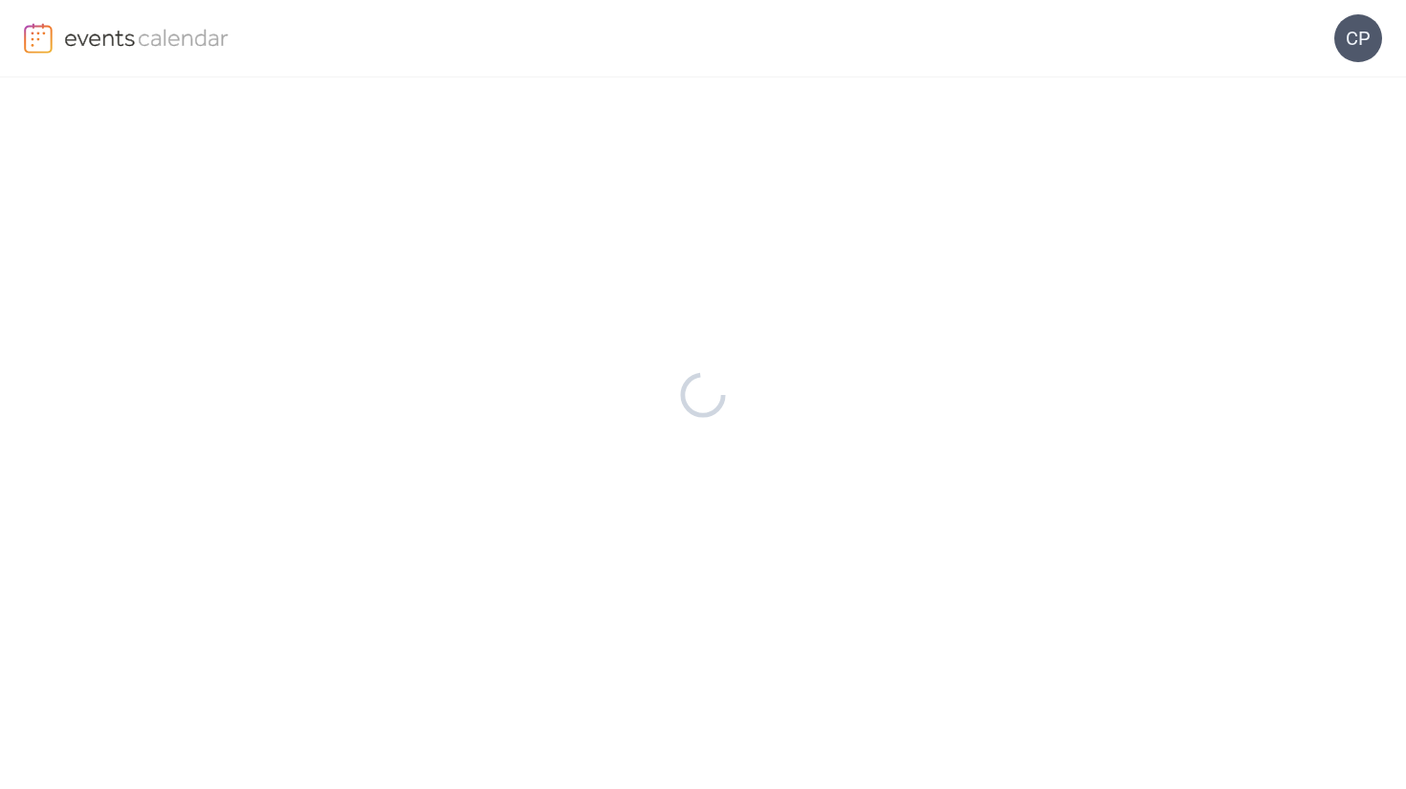
click at [32, 38] on img at bounding box center [38, 38] width 29 height 31
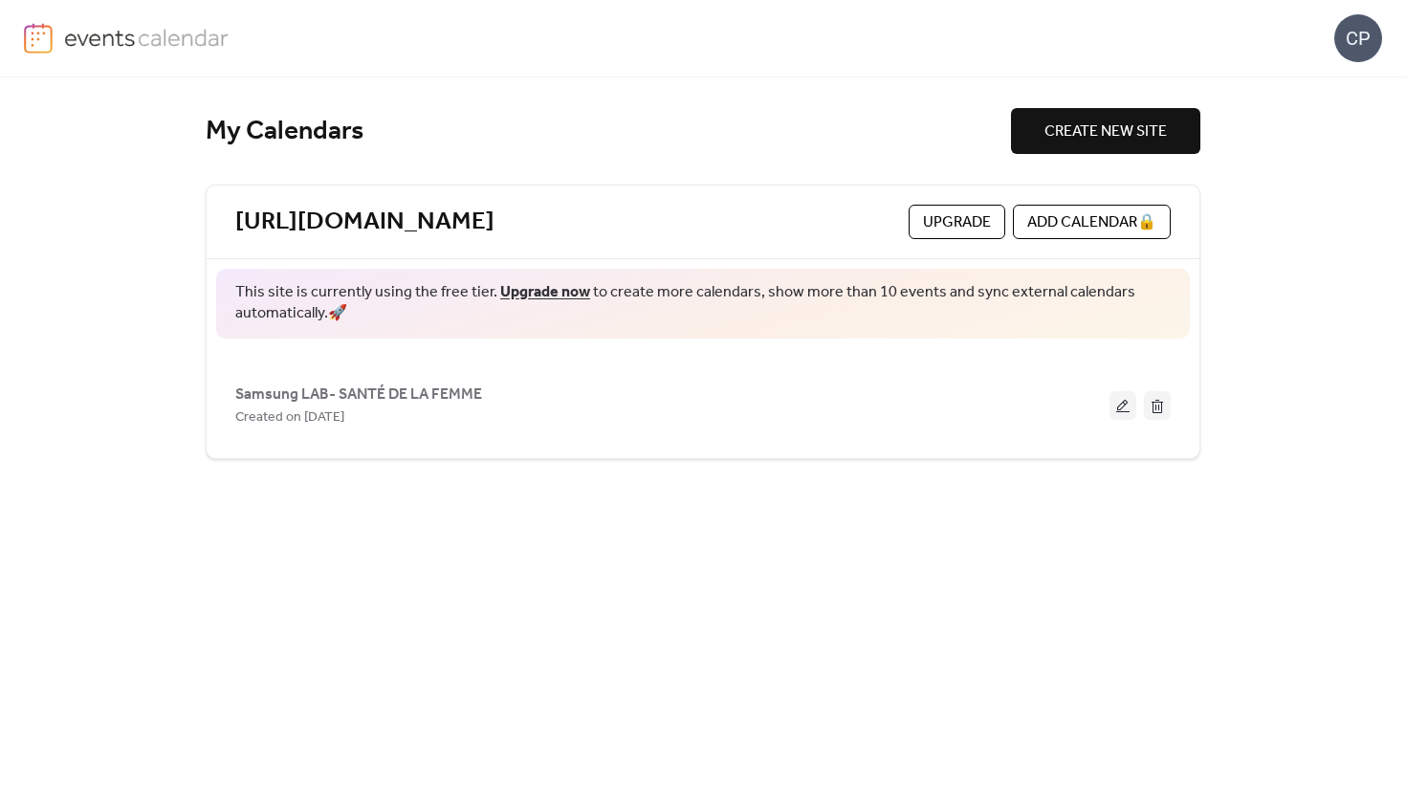
drag, startPoint x: 1088, startPoint y: 228, endPoint x: 1061, endPoint y: 273, distance: 52.3
click at [1066, 270] on div "[URL][DOMAIN_NAME] Upgrade ADD CALENDAR 🔒 This site is currently using the free…" at bounding box center [703, 322] width 995 height 275
click at [912, 320] on span "This site is currently using the free tier. Upgrade now to create more calendar…" at bounding box center [703, 303] width 936 height 43
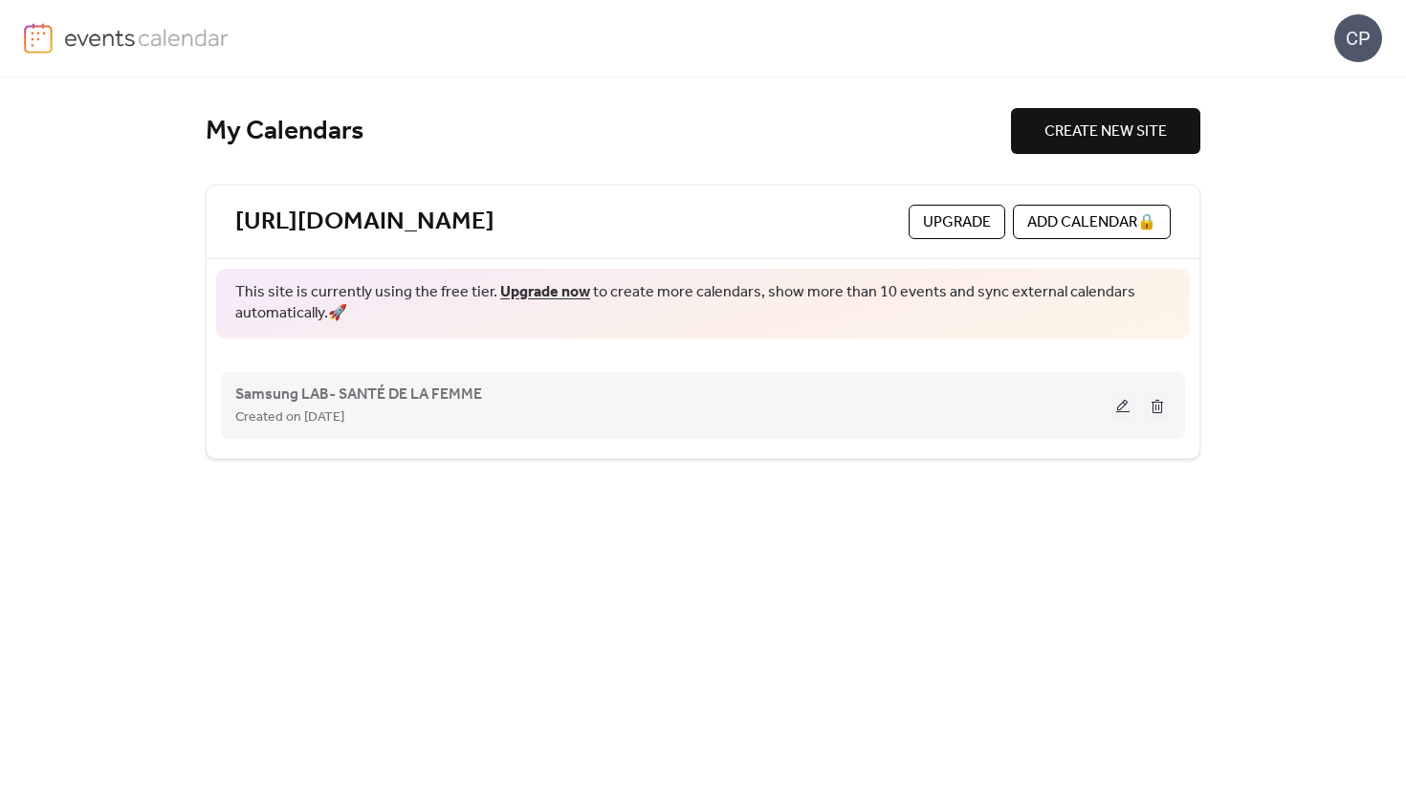
click at [1119, 403] on button at bounding box center [1123, 405] width 27 height 29
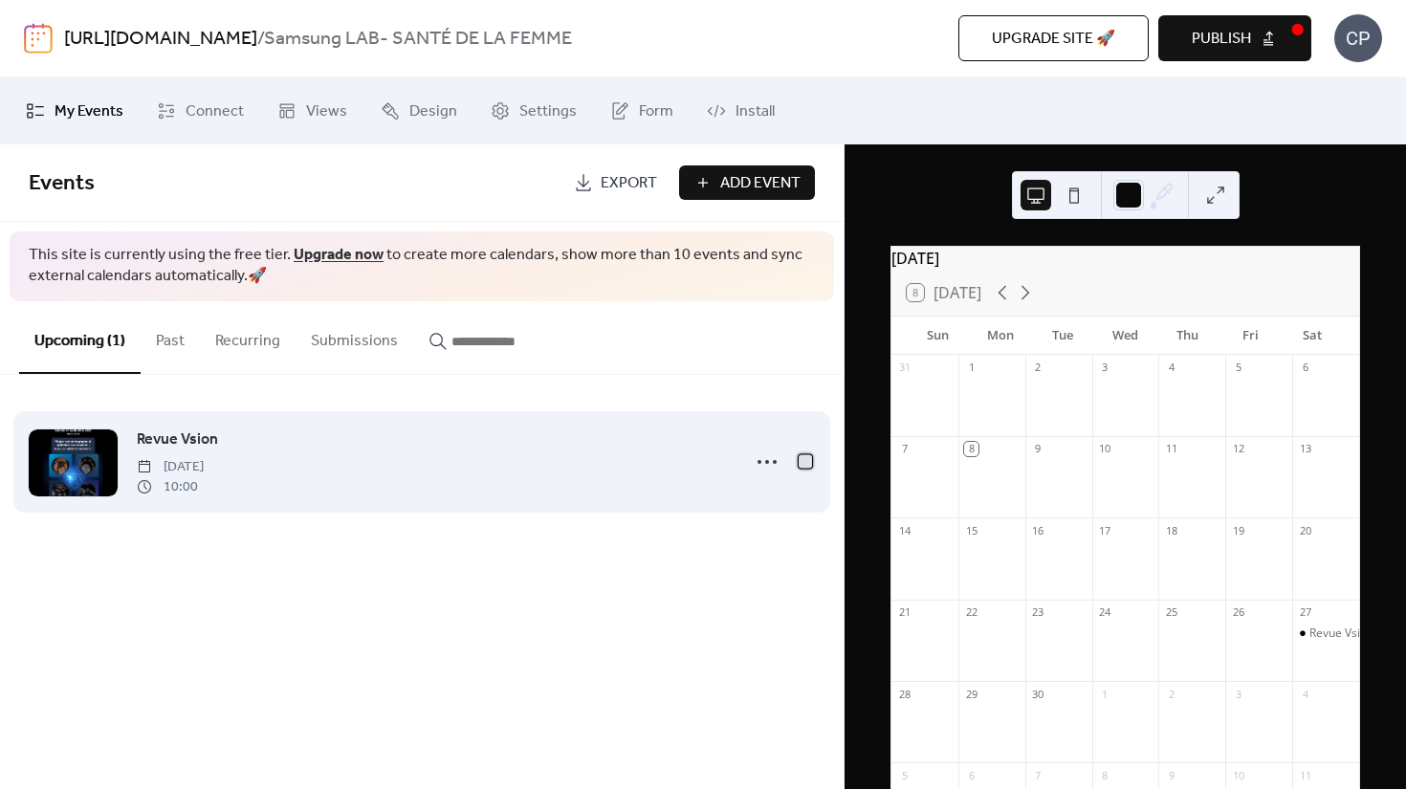
click at [804, 462] on div at bounding box center [805, 460] width 13 height 13
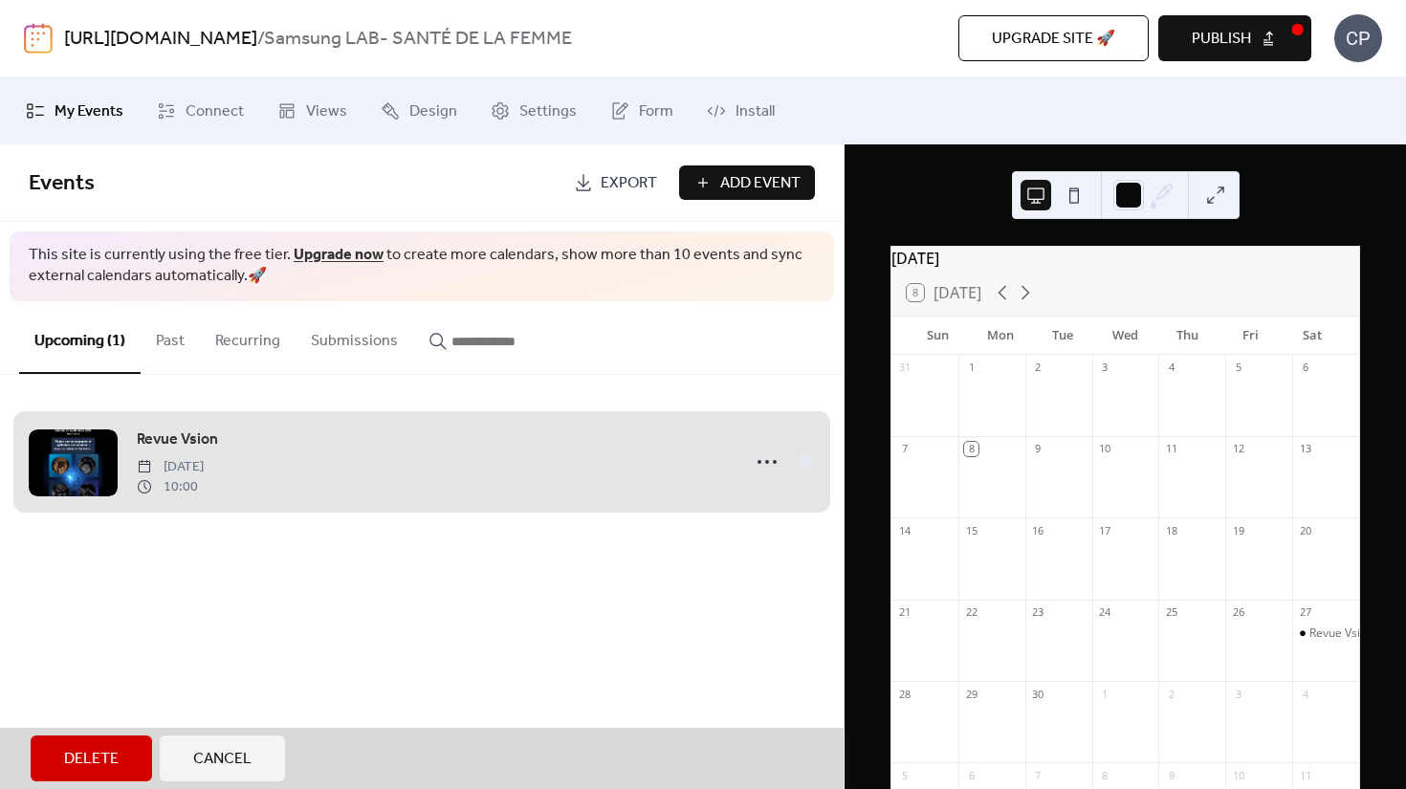
click at [67, 768] on span "Delete" at bounding box center [91, 759] width 55 height 23
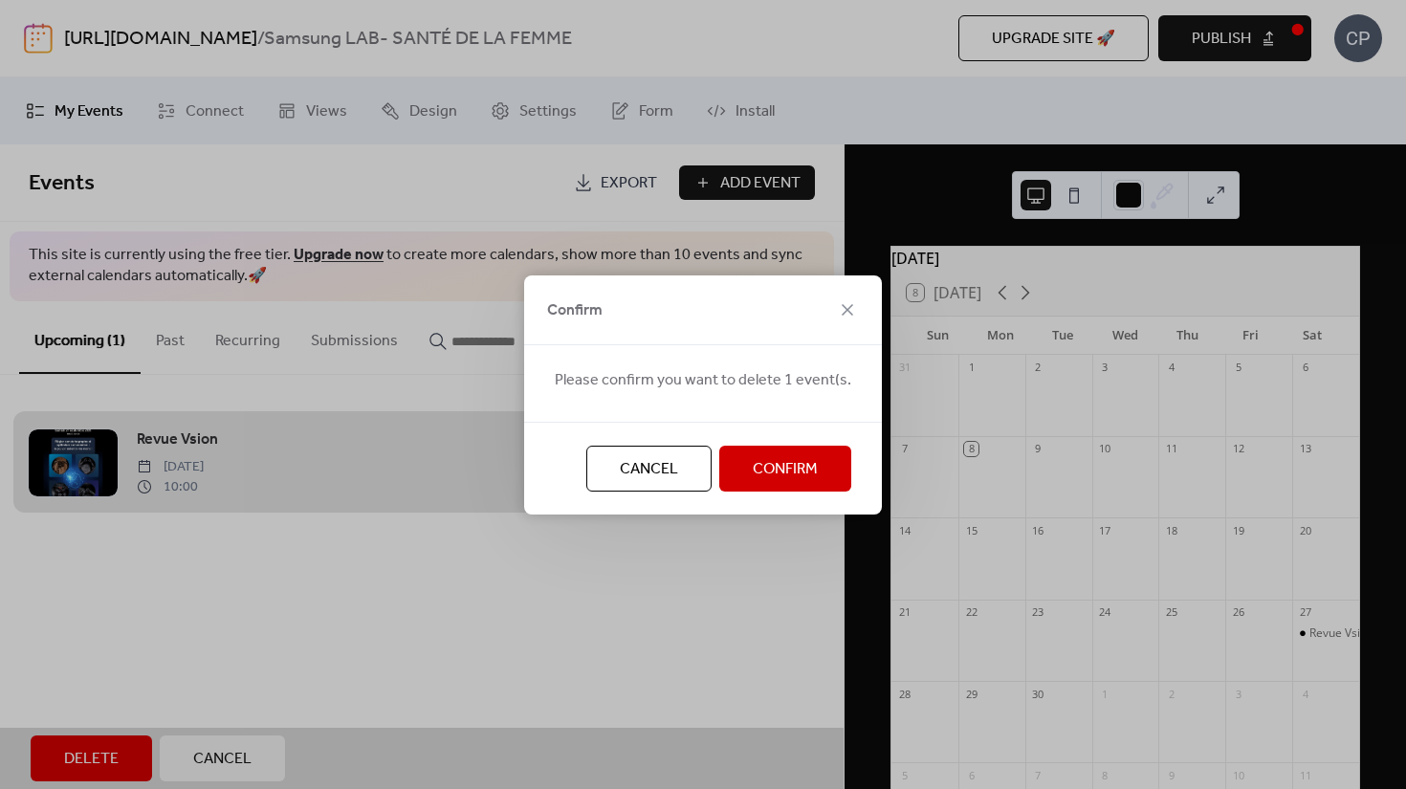
click at [794, 460] on span "Confirm" at bounding box center [785, 469] width 65 height 23
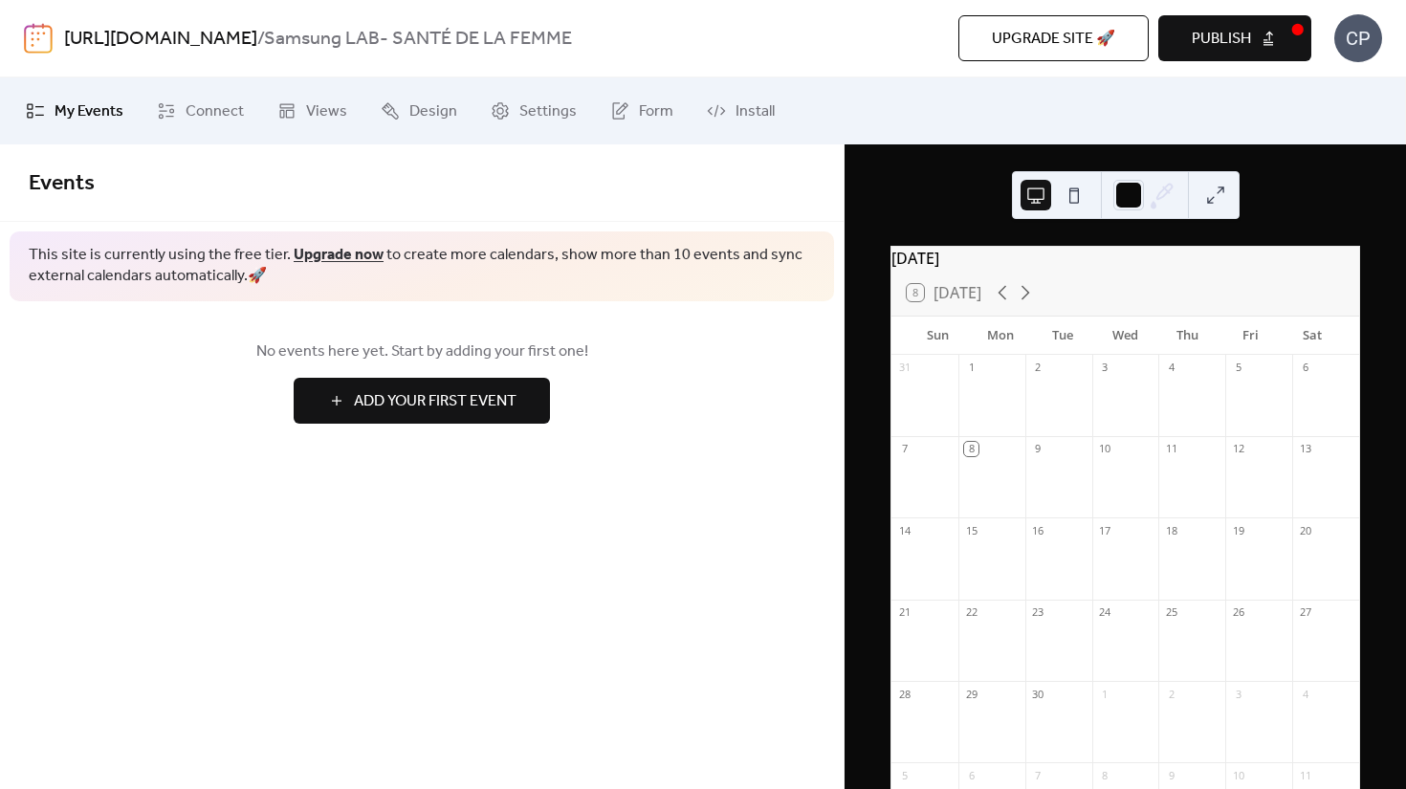
click at [749, 534] on div "Events This site is currently using the free tier. Upgrade now to create more c…" at bounding box center [422, 466] width 844 height 645
click at [526, 119] on span "Settings" at bounding box center [548, 111] width 57 height 23
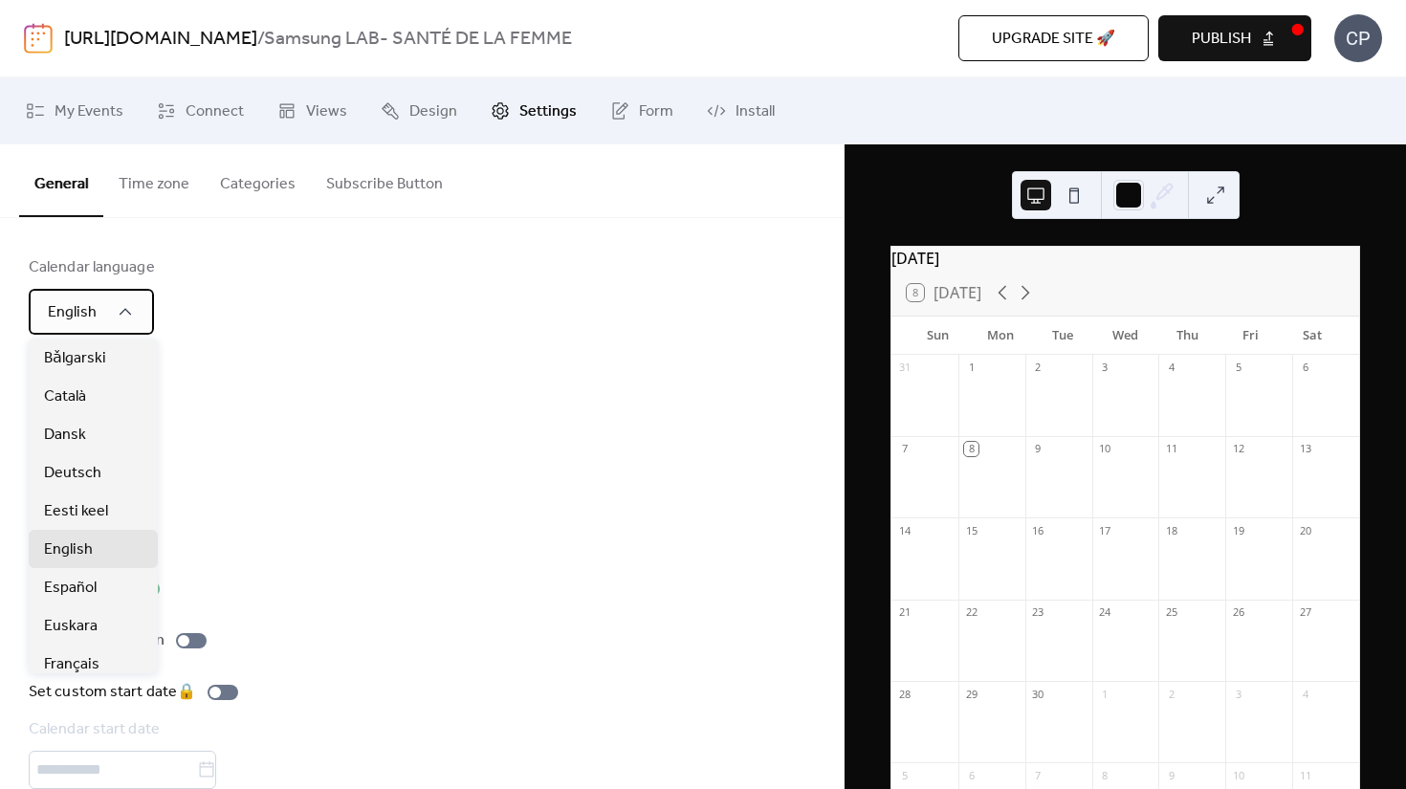
click at [89, 313] on span "English" at bounding box center [72, 313] width 49 height 30
click at [60, 652] on div "Français" at bounding box center [93, 664] width 129 height 38
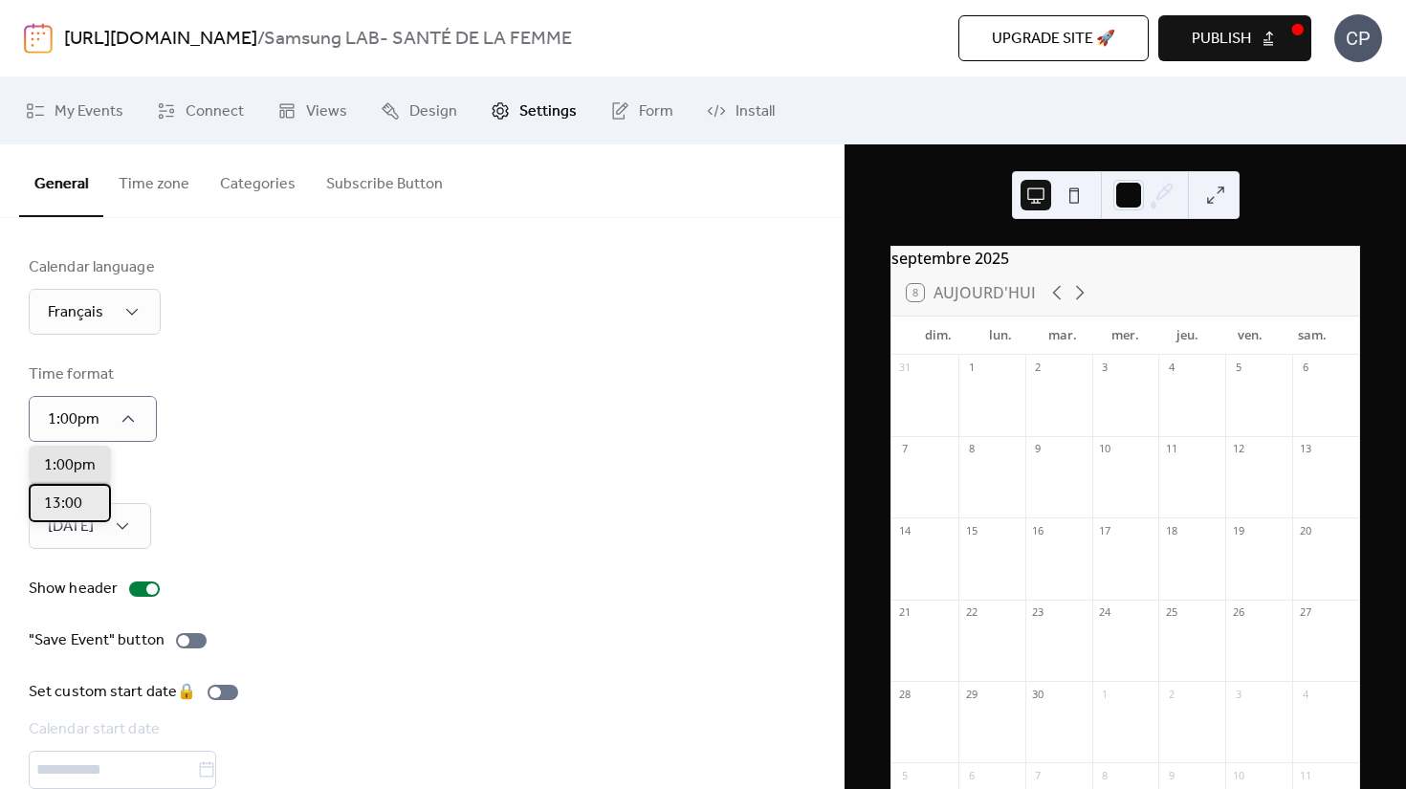
click at [56, 500] on span "13:00" at bounding box center [63, 504] width 38 height 23
drag, startPoint x: 198, startPoint y: 446, endPoint x: 151, endPoint y: 472, distance: 53.5
click at [198, 446] on div "Calendar language Français Time format 13:00 Week start [DATE] Show header "Sav…" at bounding box center [422, 548] width 786 height 585
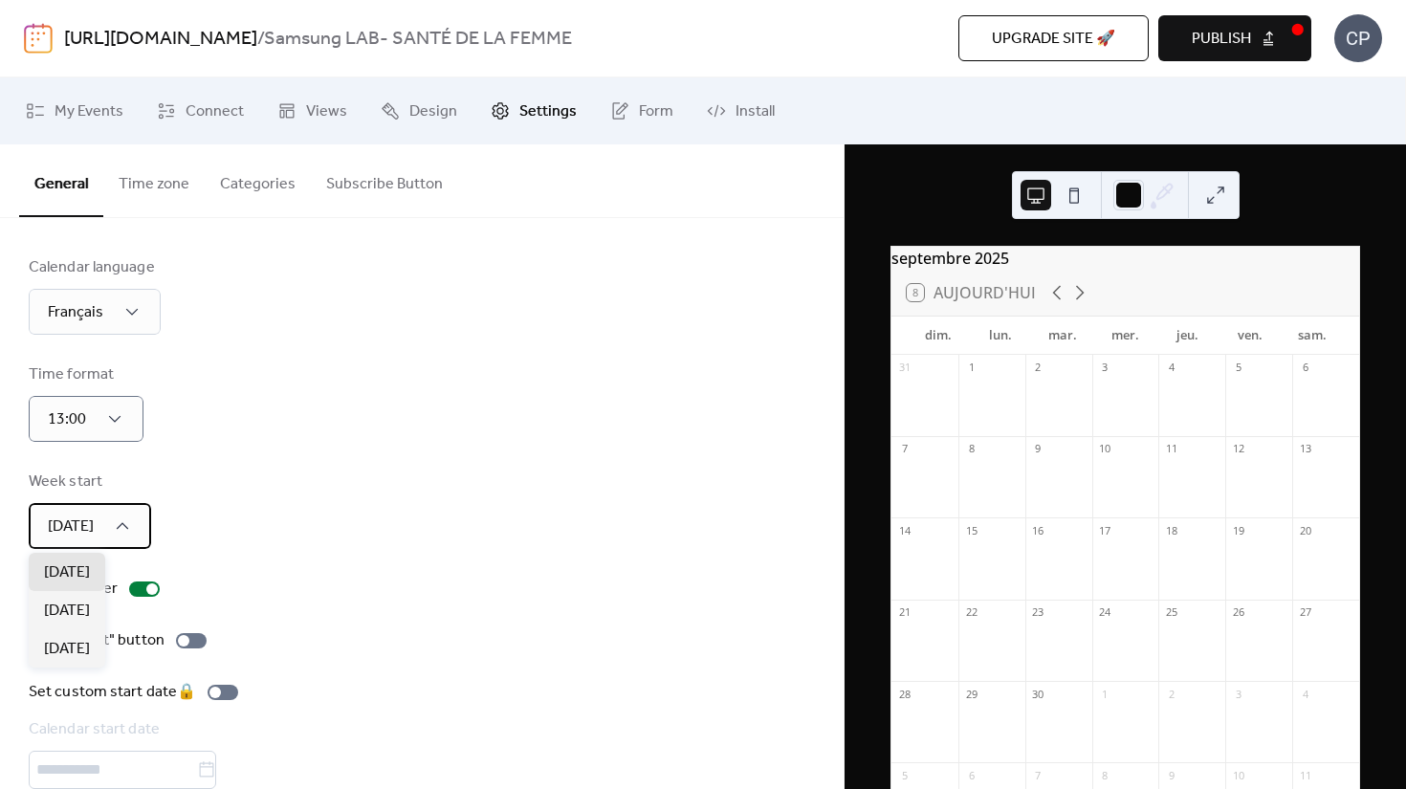
click at [102, 518] on div "[DATE]" at bounding box center [90, 526] width 122 height 46
click at [75, 610] on span "[DATE]" at bounding box center [67, 611] width 46 height 23
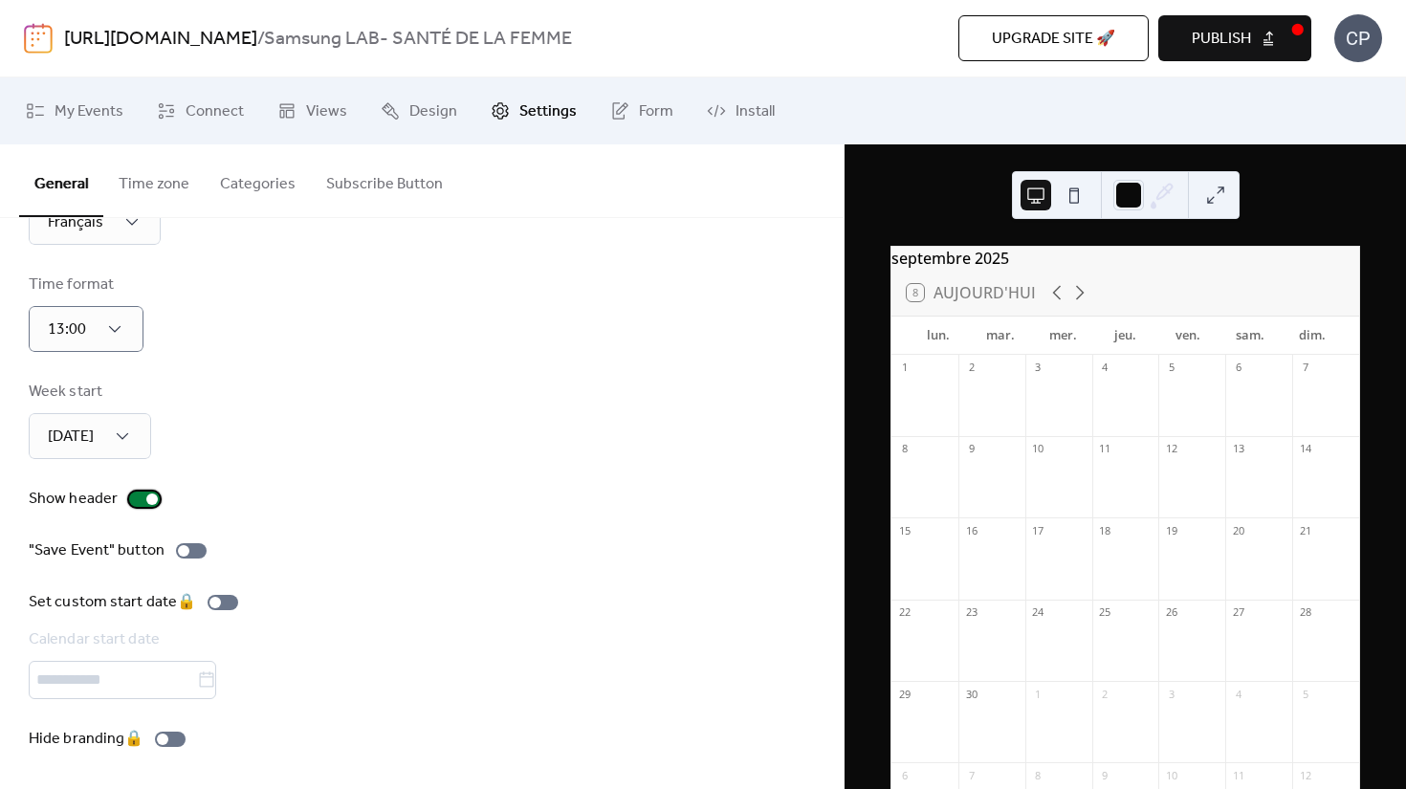
click at [146, 497] on div at bounding box center [151, 499] width 11 height 11
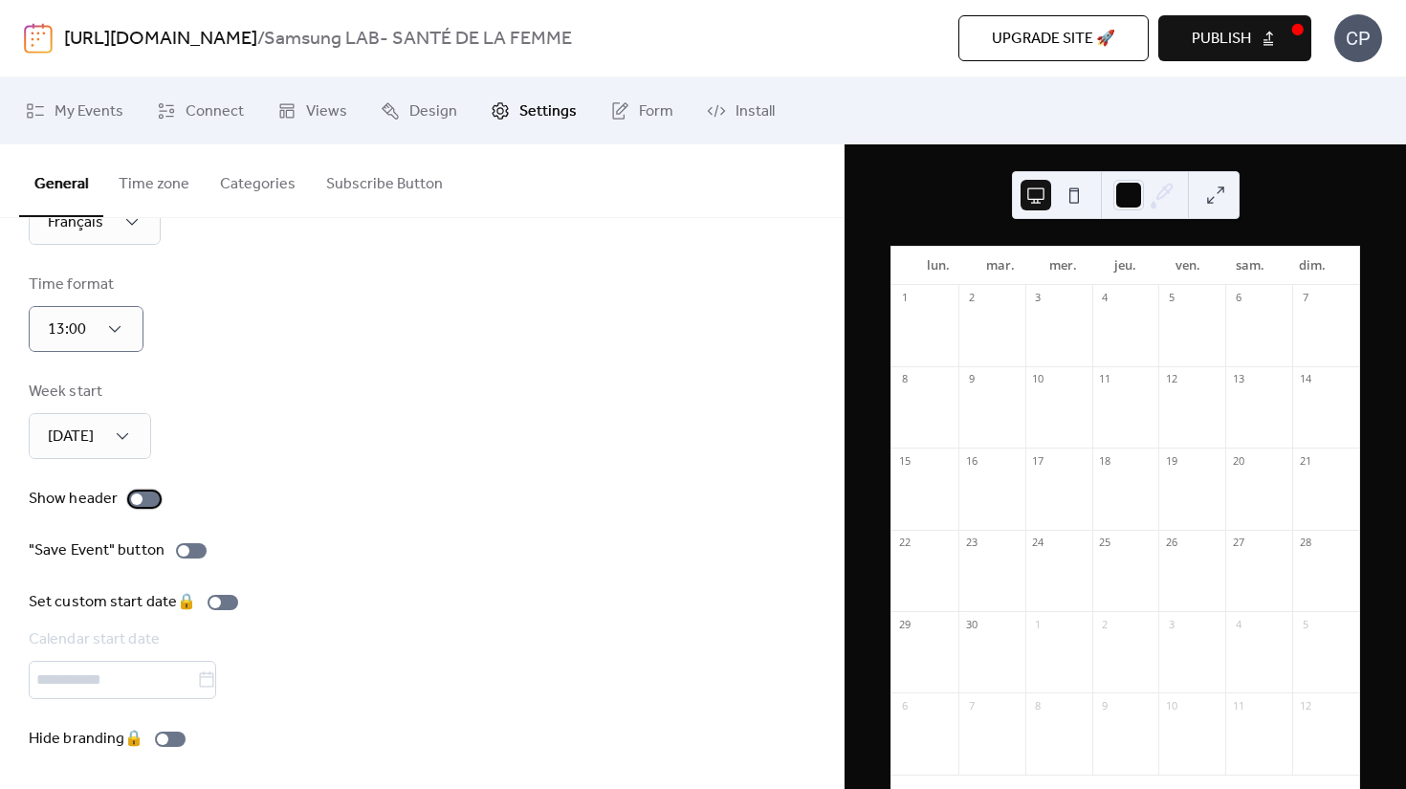
click at [145, 497] on div at bounding box center [144, 499] width 31 height 15
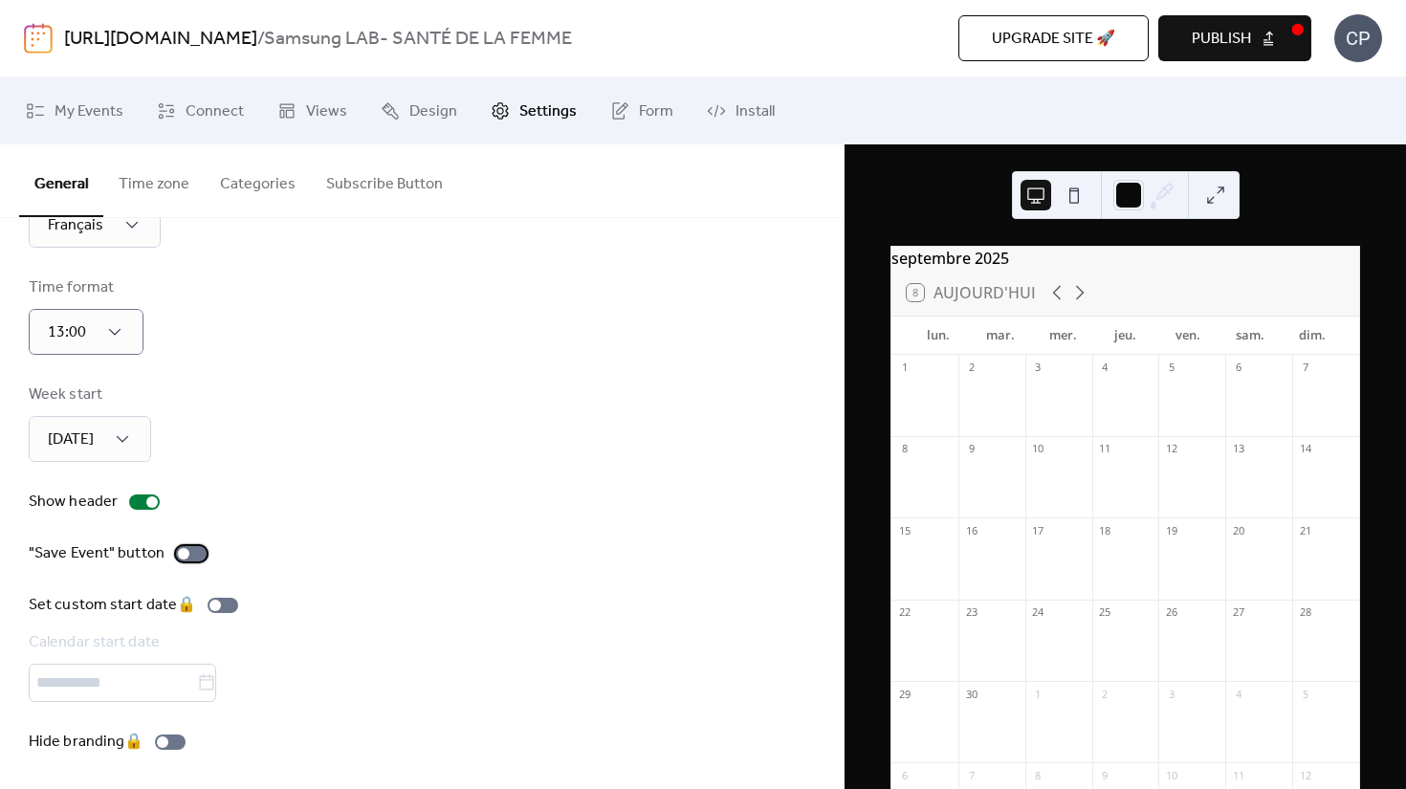
click at [186, 551] on div at bounding box center [191, 553] width 31 height 15
click at [189, 546] on div at bounding box center [191, 550] width 31 height 15
click at [185, 549] on div at bounding box center [183, 550] width 11 height 11
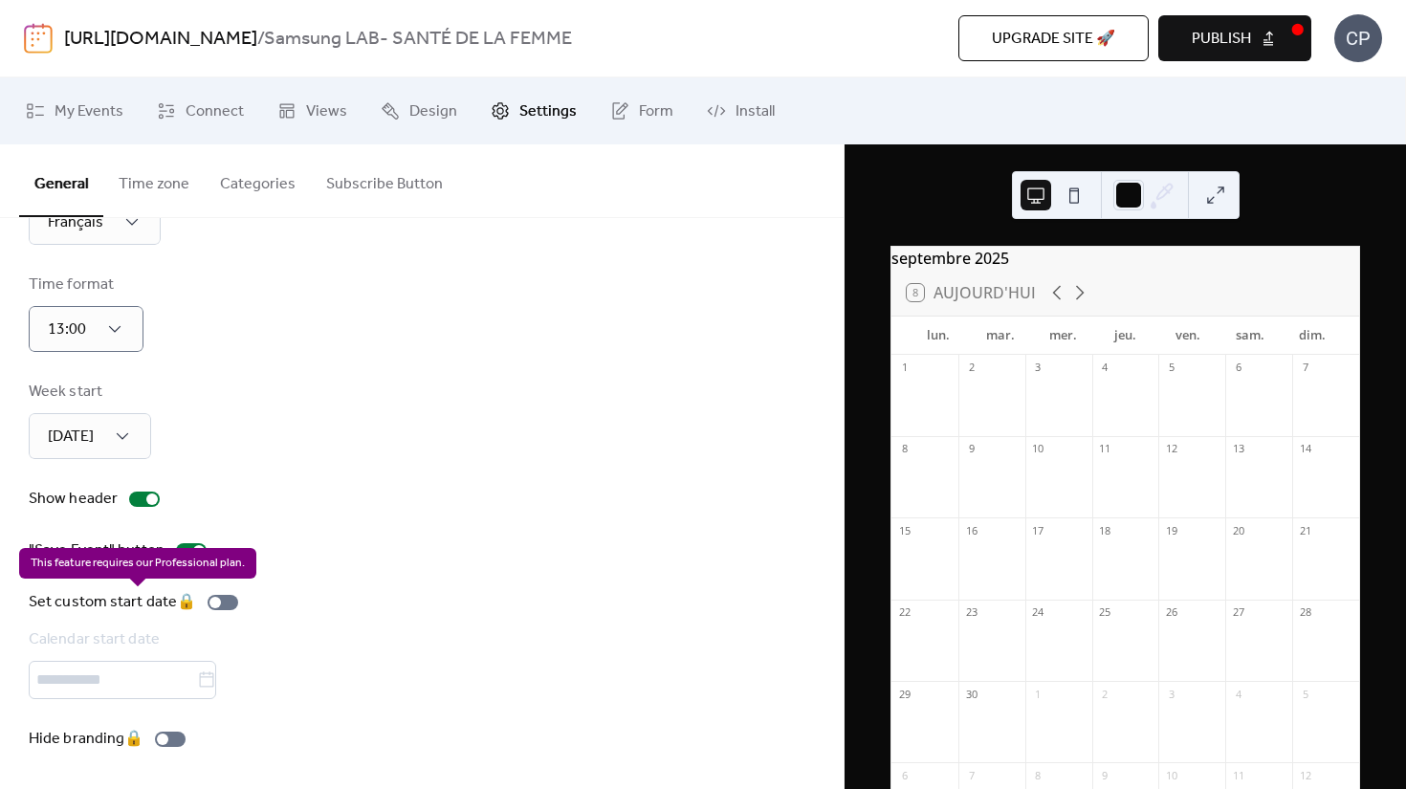
click at [210, 601] on div "Set custom start date 🔒 Calendar start date" at bounding box center [137, 645] width 217 height 108
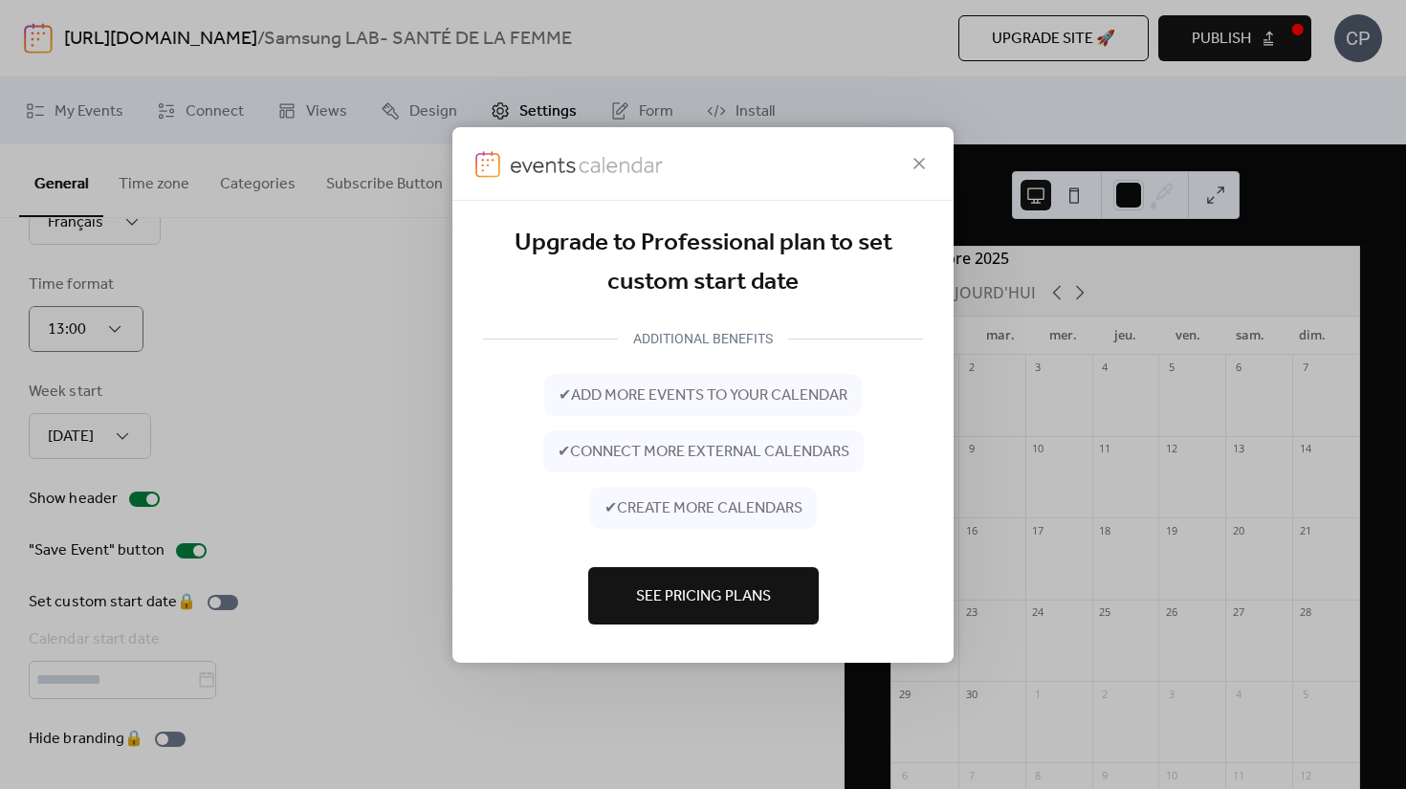
click at [752, 600] on span "See Pricing Plans" at bounding box center [703, 597] width 135 height 23
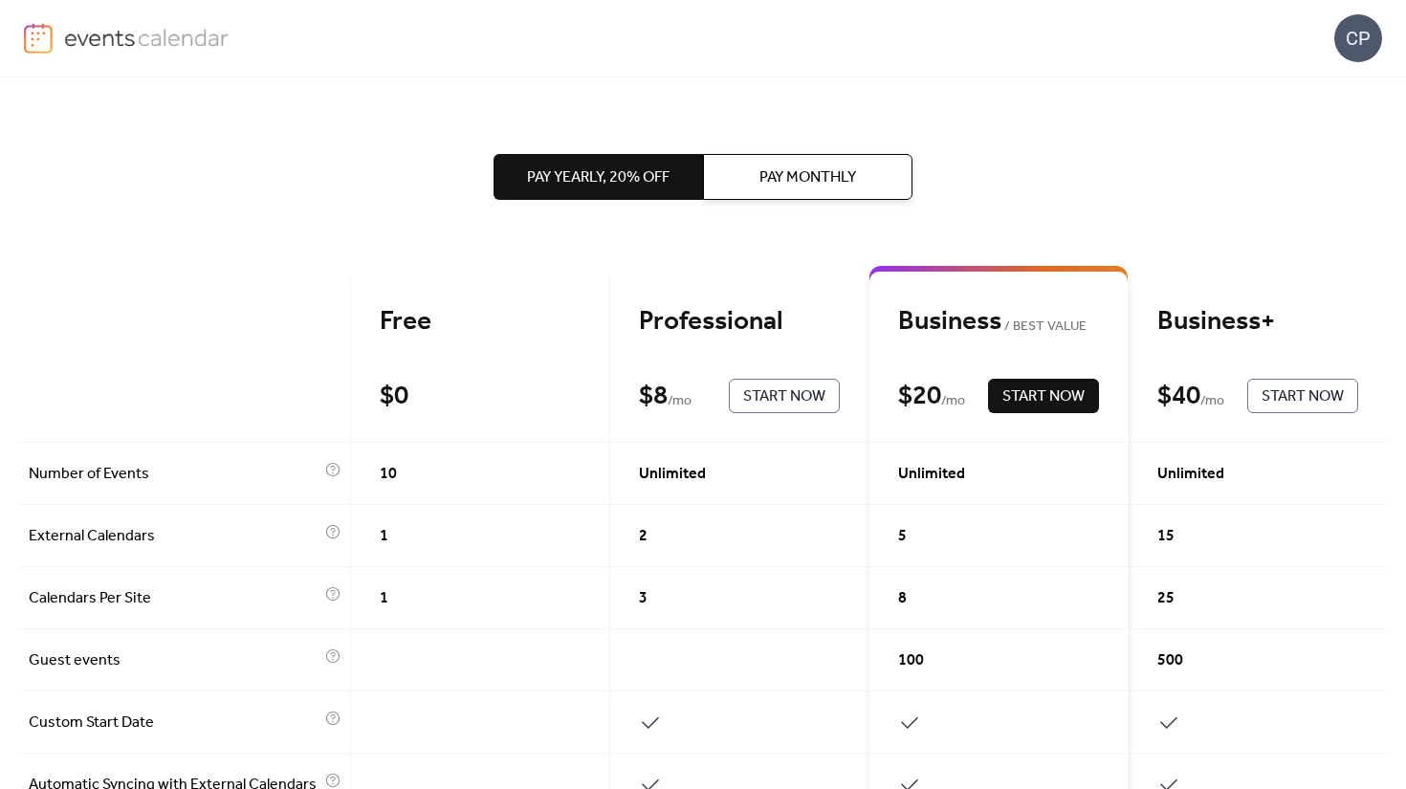
click at [731, 429] on div "Professional $ 8 / mo Start Now" at bounding box center [739, 360] width 259 height 166
click at [780, 394] on span "Start Now" at bounding box center [784, 397] width 82 height 23
click at [1004, 392] on span "Start Now" at bounding box center [1044, 397] width 82 height 23
